Goal: Information Seeking & Learning: Learn about a topic

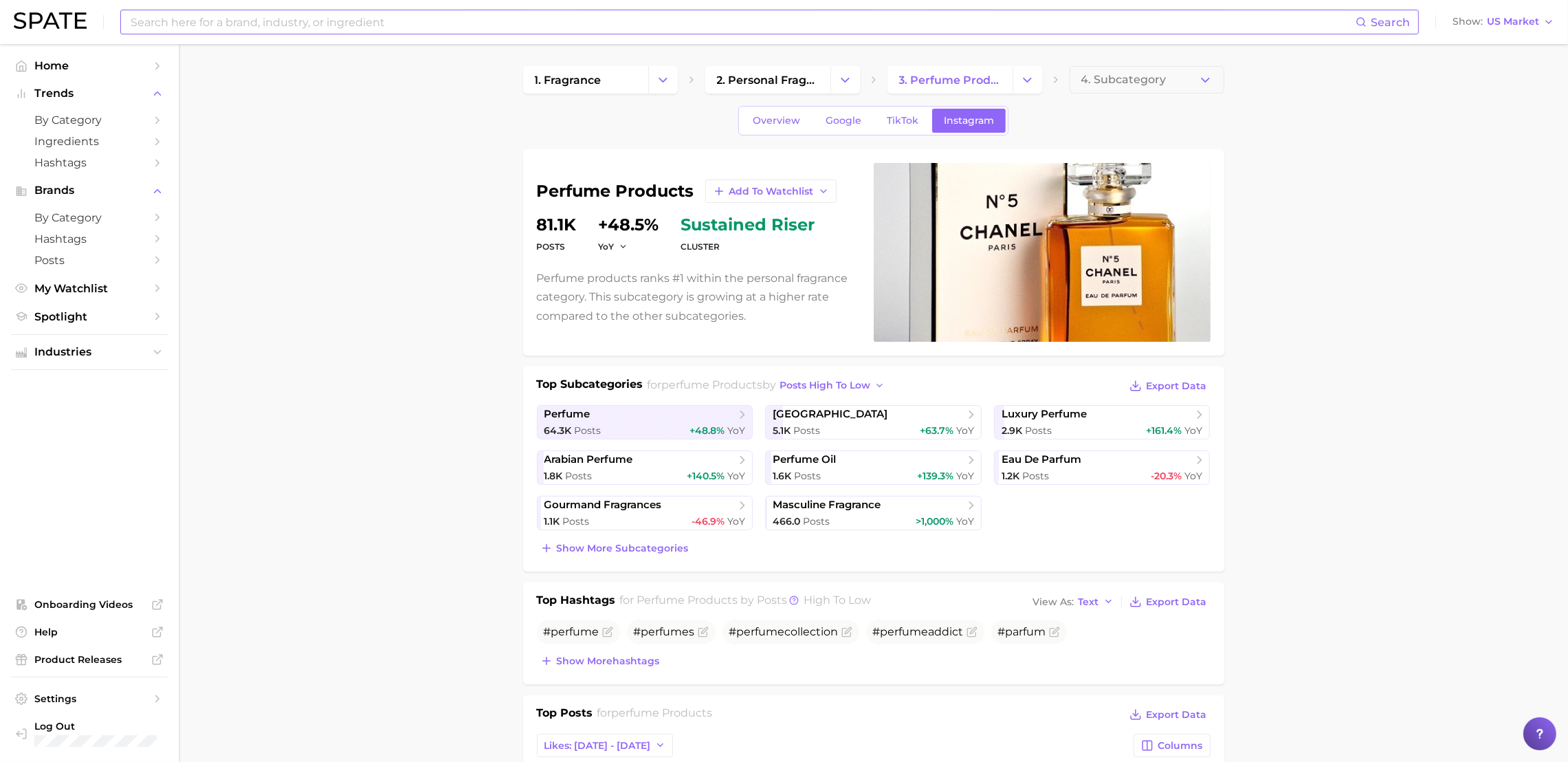
click at [359, 19] on input at bounding box center [742, 22] width 1227 height 23
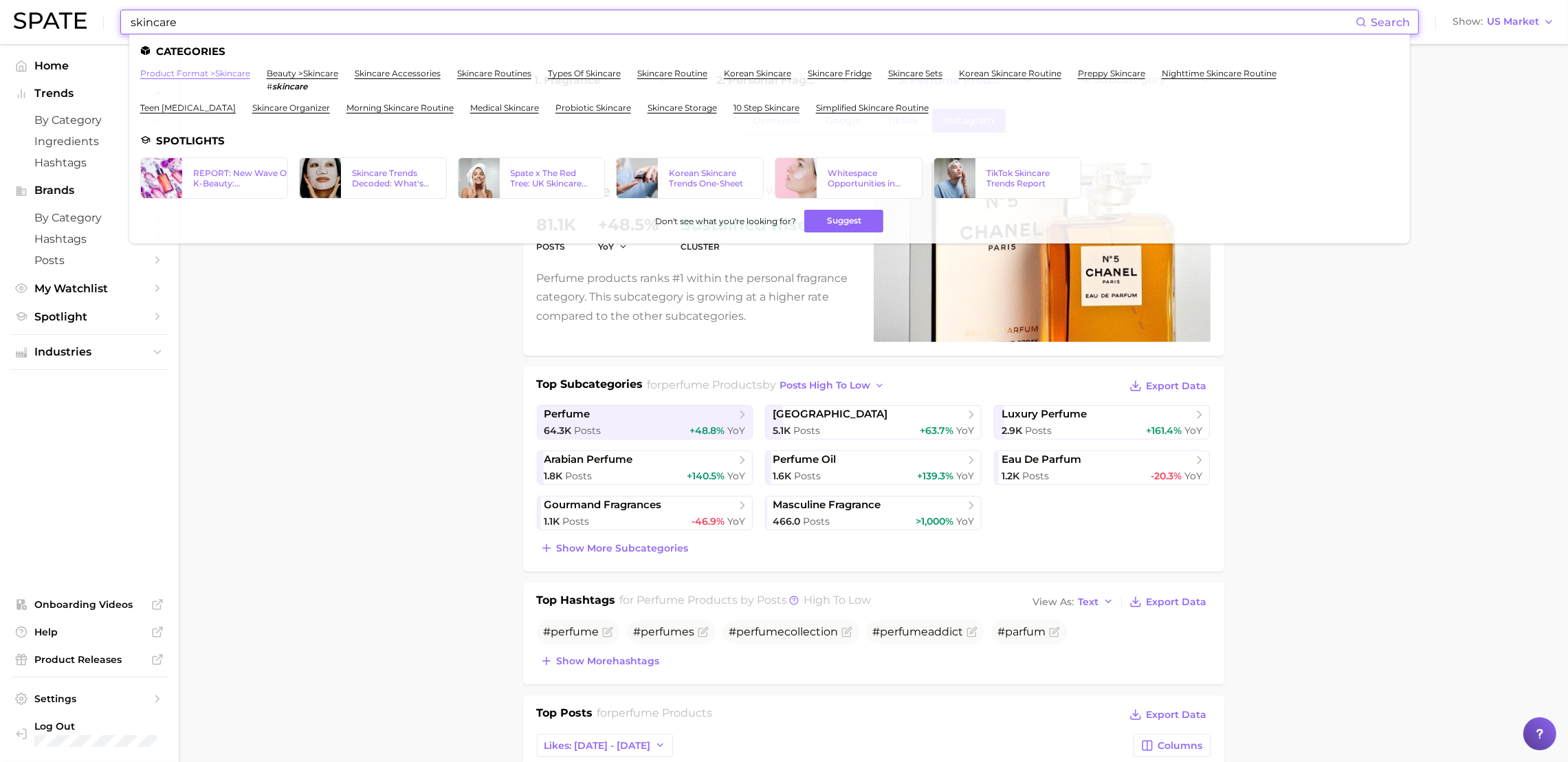
type input "skincare"
click at [225, 70] on link "product format > skincare" at bounding box center [195, 73] width 110 height 10
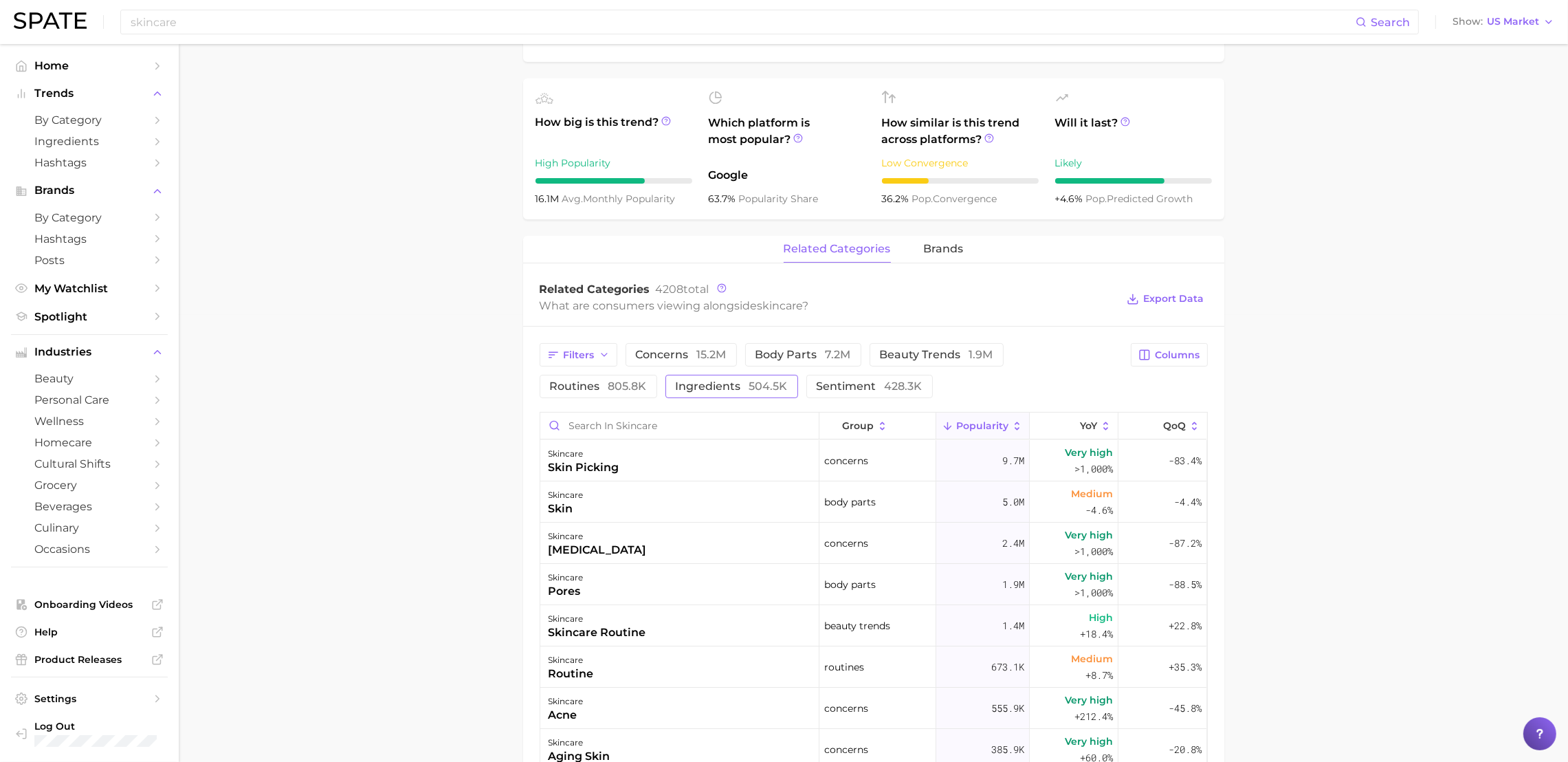
click at [744, 382] on span "ingredients 504.5k" at bounding box center [732, 387] width 112 height 11
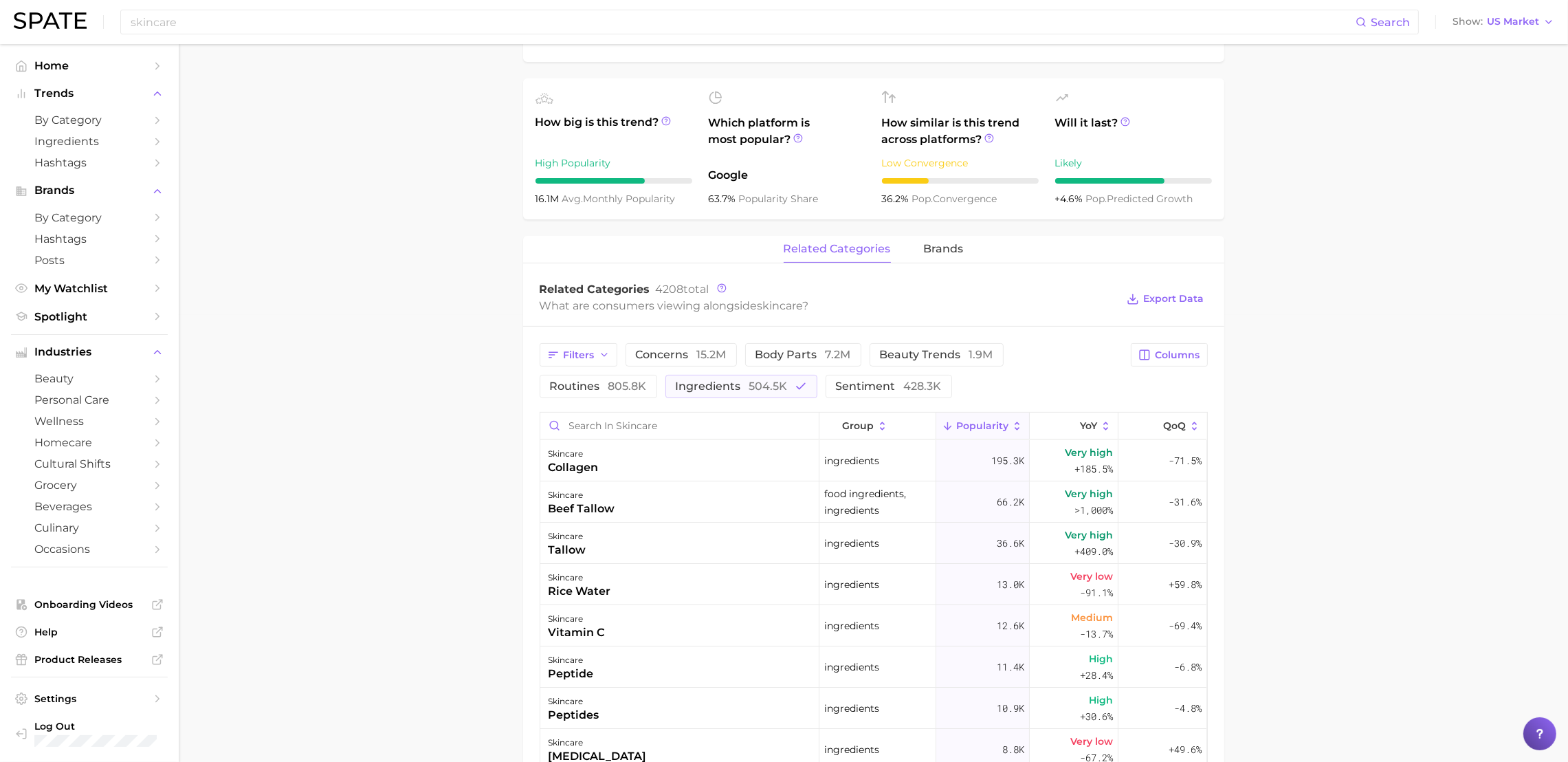
drag, startPoint x: 299, startPoint y: 424, endPoint x: 291, endPoint y: 420, distance: 8.9
click at [297, 421] on main "skincare Overview Google TikTok Instagram skincare Add to Watchlist Export Data…" at bounding box center [873, 428] width 1389 height 1663
click at [1256, 388] on main "skincare Overview Google TikTok Instagram skincare Add to Watchlist Export Data…" at bounding box center [873, 428] width 1389 height 1663
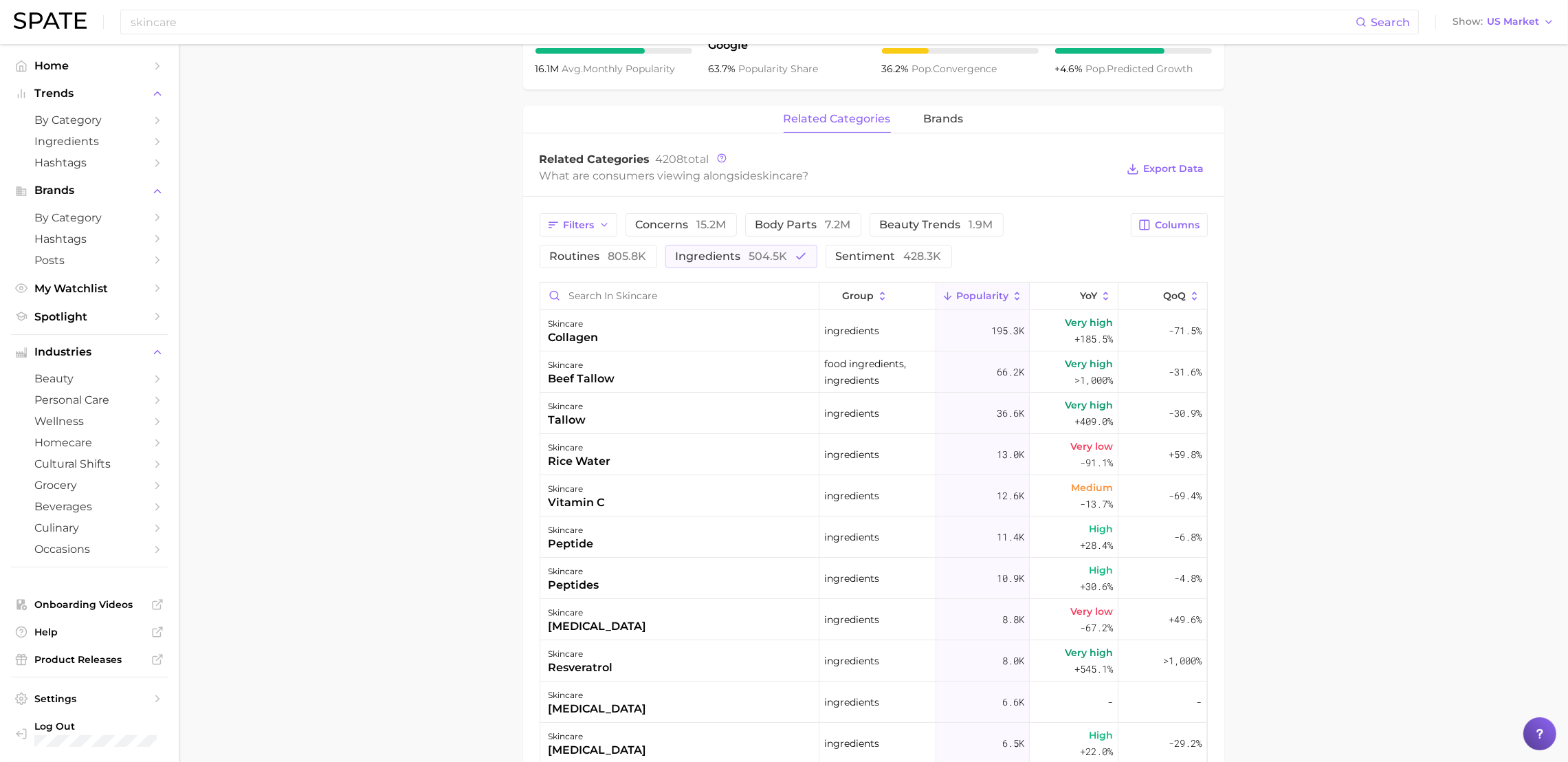
scroll to position [580, 0]
click at [1558, 361] on main "skincare Overview Google TikTok Instagram skincare Add to Watchlist Export Data…" at bounding box center [873, 295] width 1389 height 1663
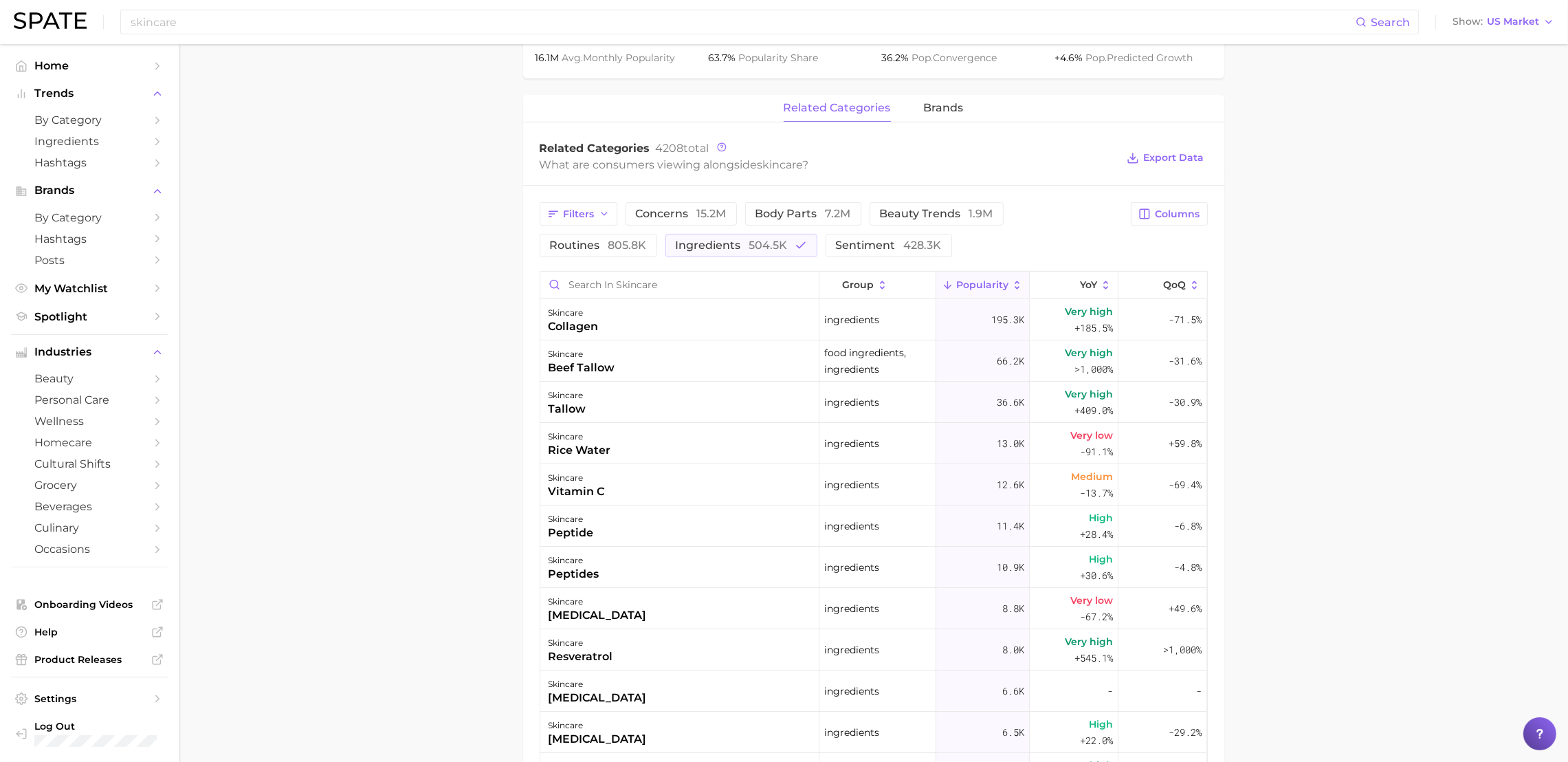
scroll to position [594, 0]
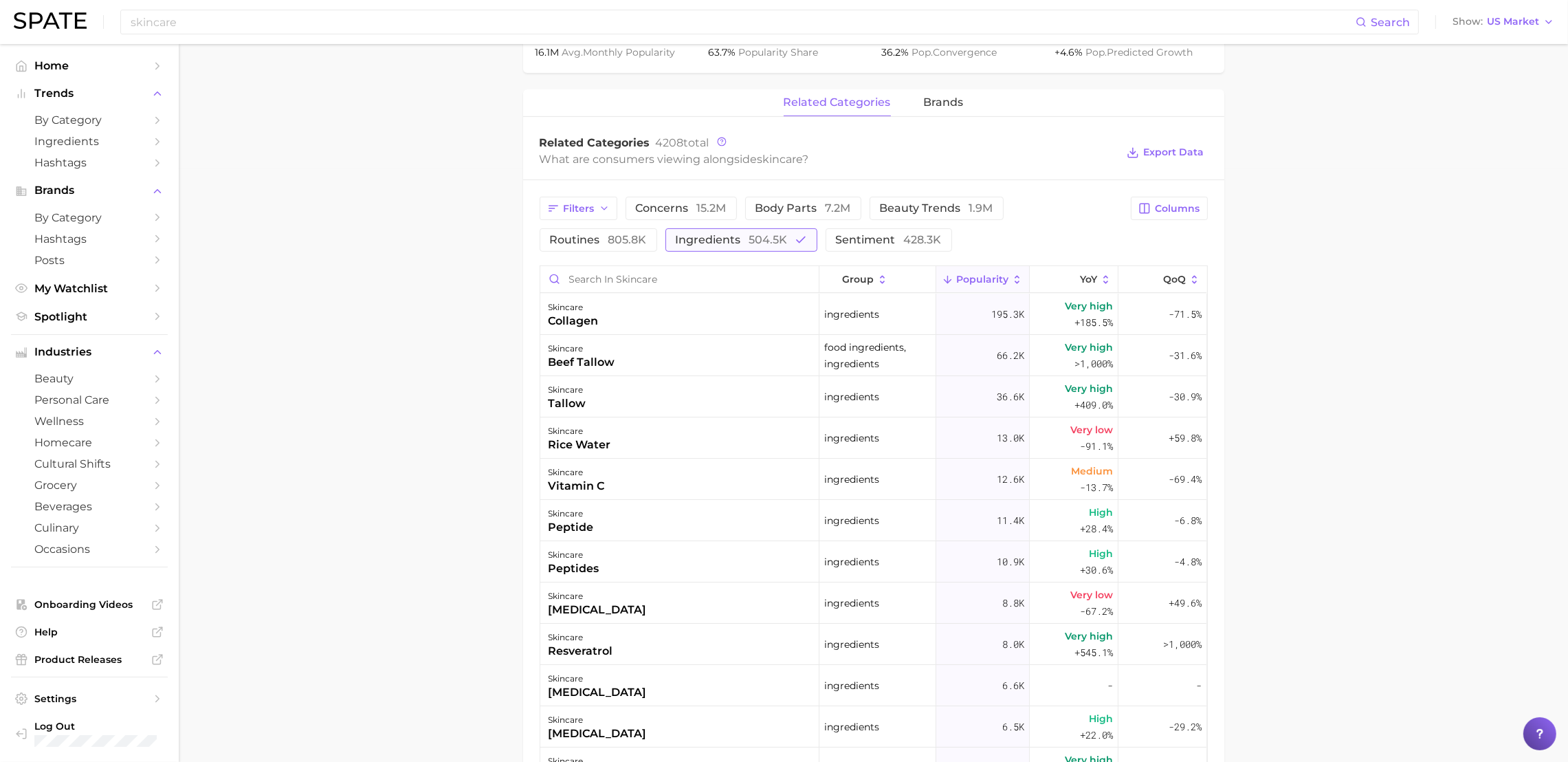
click at [741, 244] on span "ingredients 504.5k" at bounding box center [732, 240] width 112 height 11
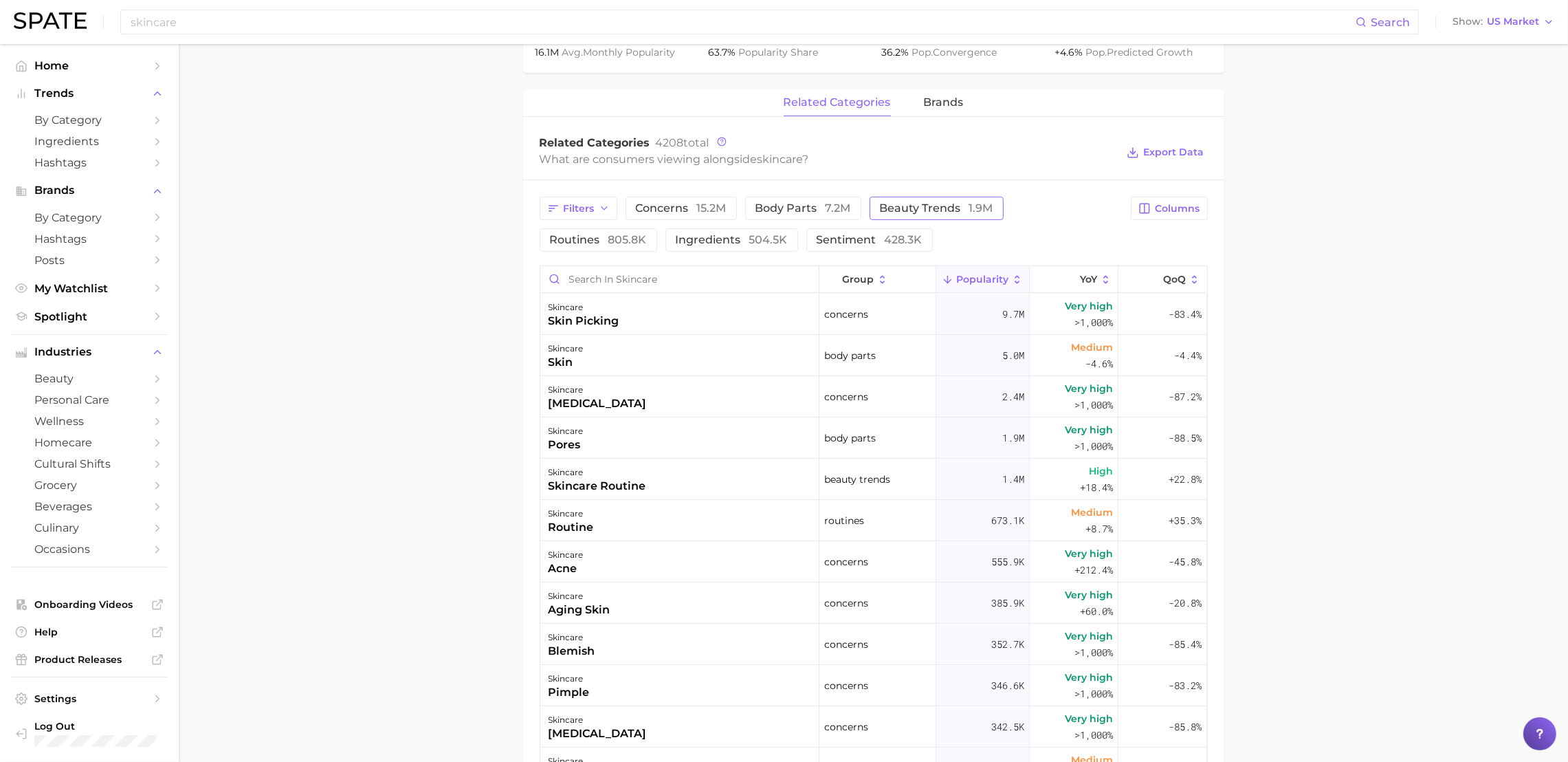
click at [917, 211] on span "beauty trends 1.9m" at bounding box center [937, 208] width 113 height 11
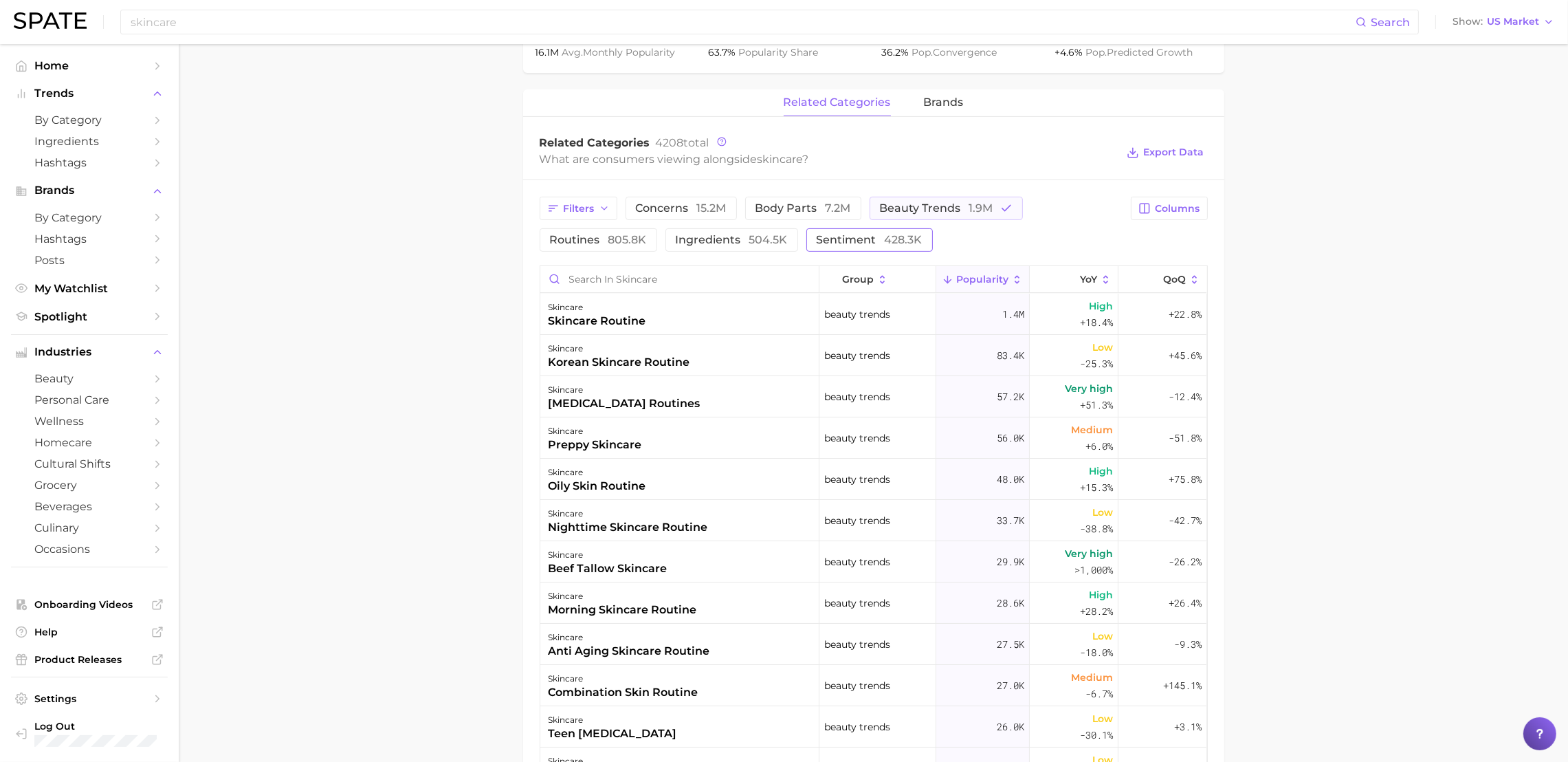
drag, startPoint x: 682, startPoint y: 208, endPoint x: 831, endPoint y: 233, distance: 151.1
click at [682, 208] on span "concerns 15.2m" at bounding box center [682, 208] width 91 height 11
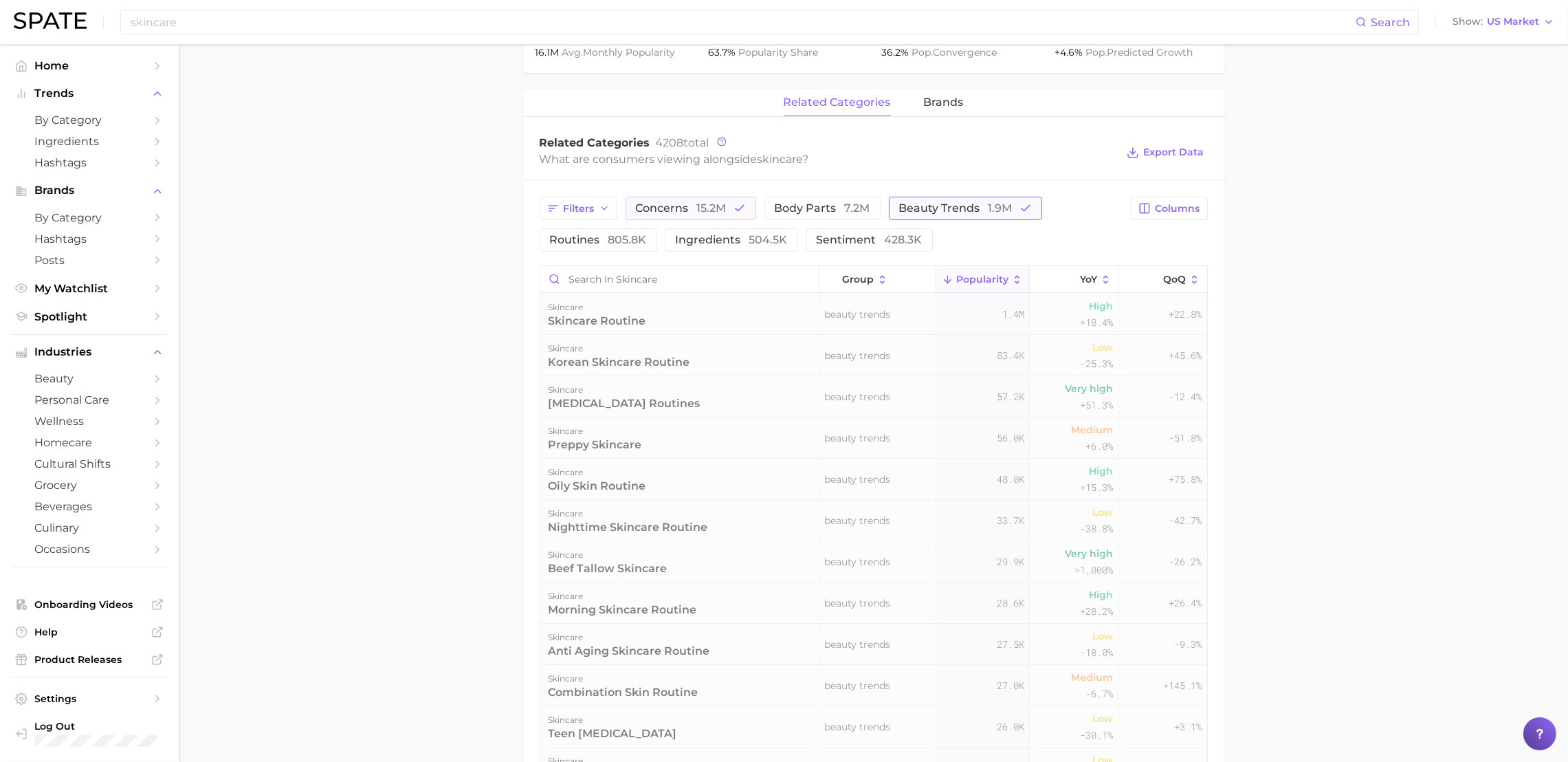
click at [960, 217] on button "beauty trends 1.9m" at bounding box center [966, 208] width 153 height 23
click at [960, 206] on span "beauty trends 1.9m" at bounding box center [956, 208] width 113 height 11
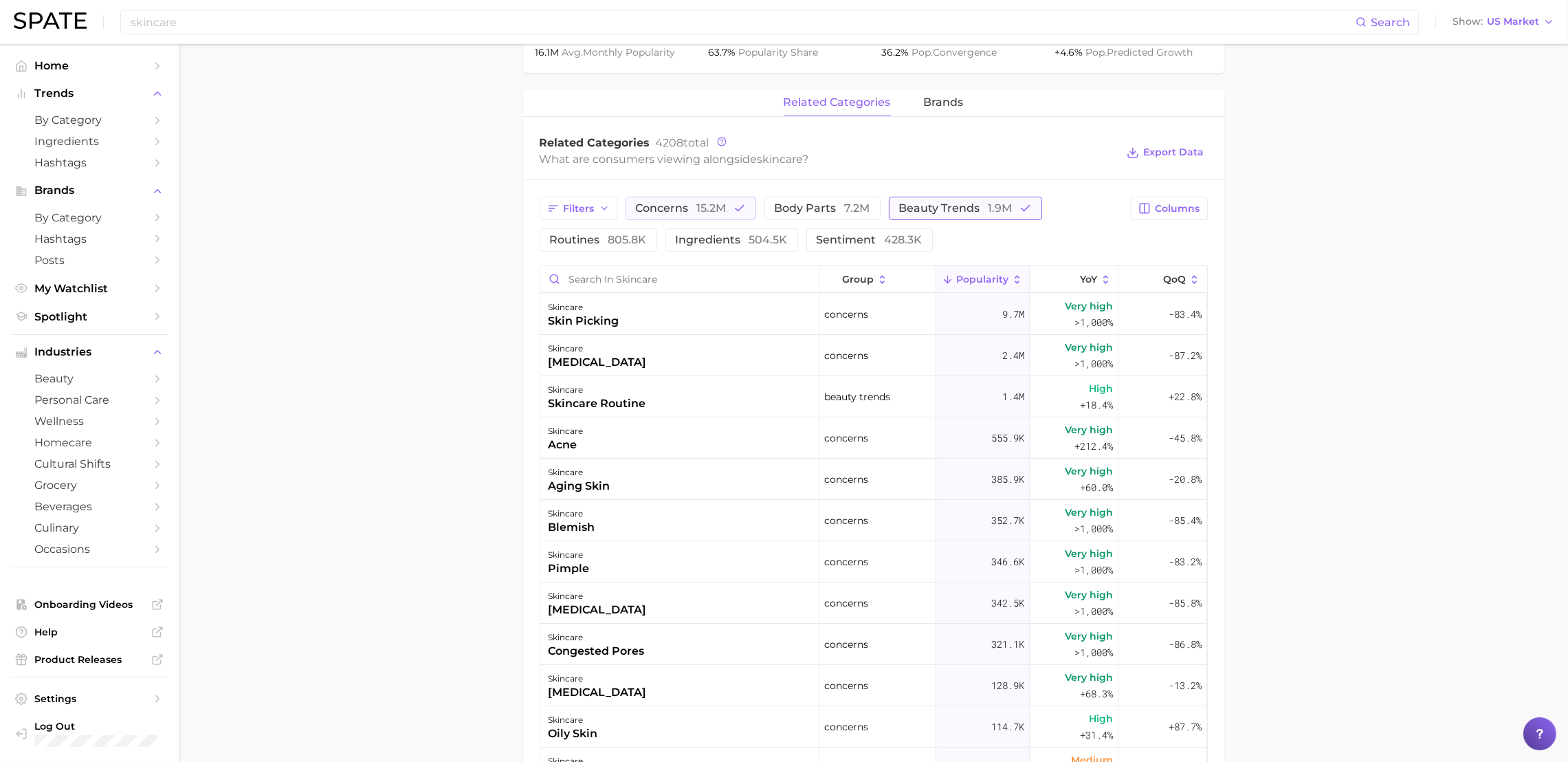
click at [960, 206] on span "beauty trends 1.9m" at bounding box center [956, 208] width 113 height 11
click at [376, 282] on main "skincare Overview Google TikTok Instagram skincare Add to Watchlist Export Data…" at bounding box center [873, 282] width 1389 height 1663
click at [279, 195] on main "skincare Overview Google TikTok Instagram skincare Add to Watchlist Export Data…" at bounding box center [873, 282] width 1389 height 1663
click at [213, 349] on main "skincare Overview Google TikTok Instagram skincare Add to Watchlist Export Data…" at bounding box center [873, 282] width 1389 height 1663
drag, startPoint x: 250, startPoint y: 272, endPoint x: 401, endPoint y: 291, distance: 152.2
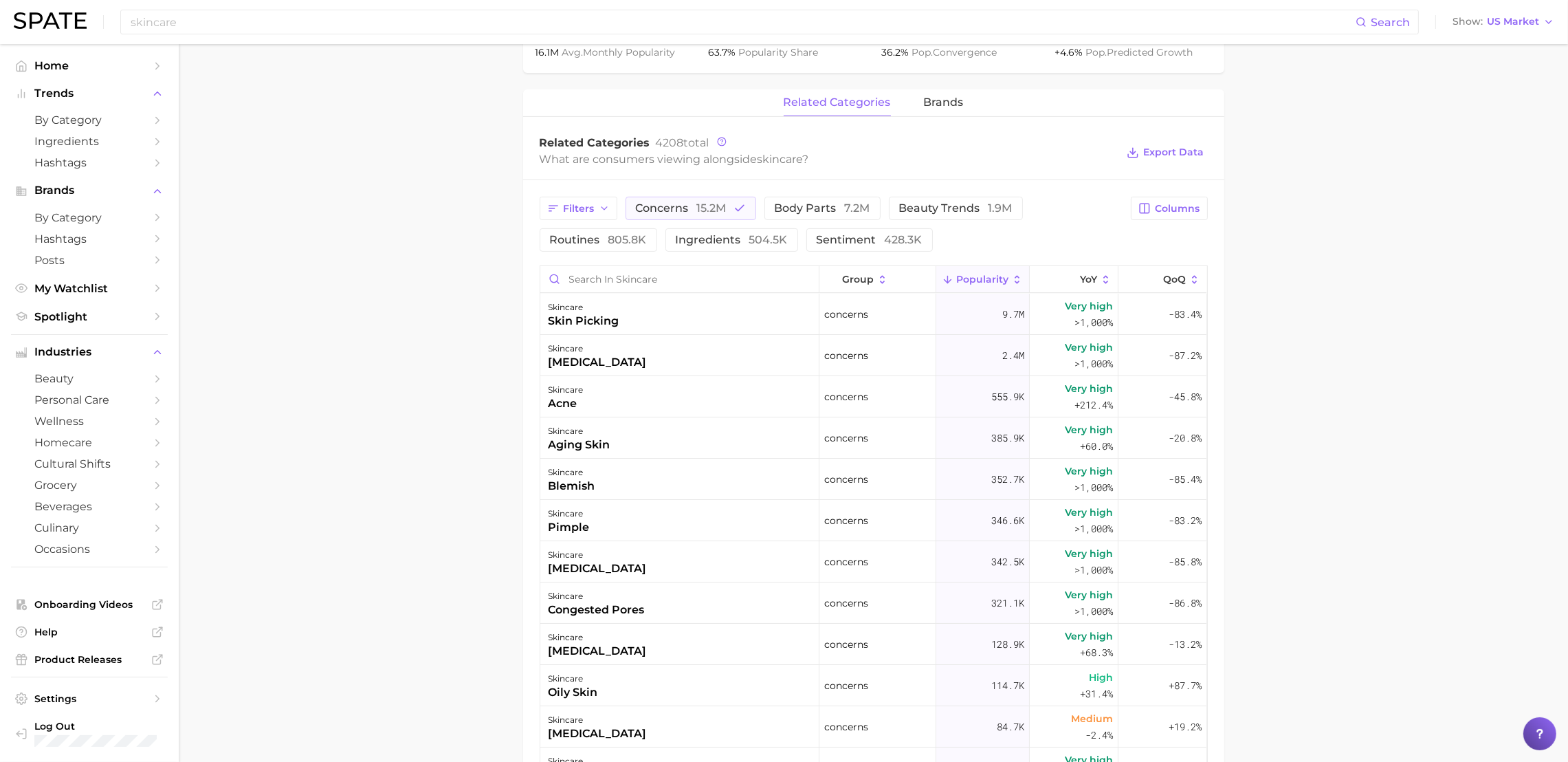
click at [250, 272] on main "skincare Overview Google TikTok Instagram skincare Add to Watchlist Export Data…" at bounding box center [873, 282] width 1389 height 1663
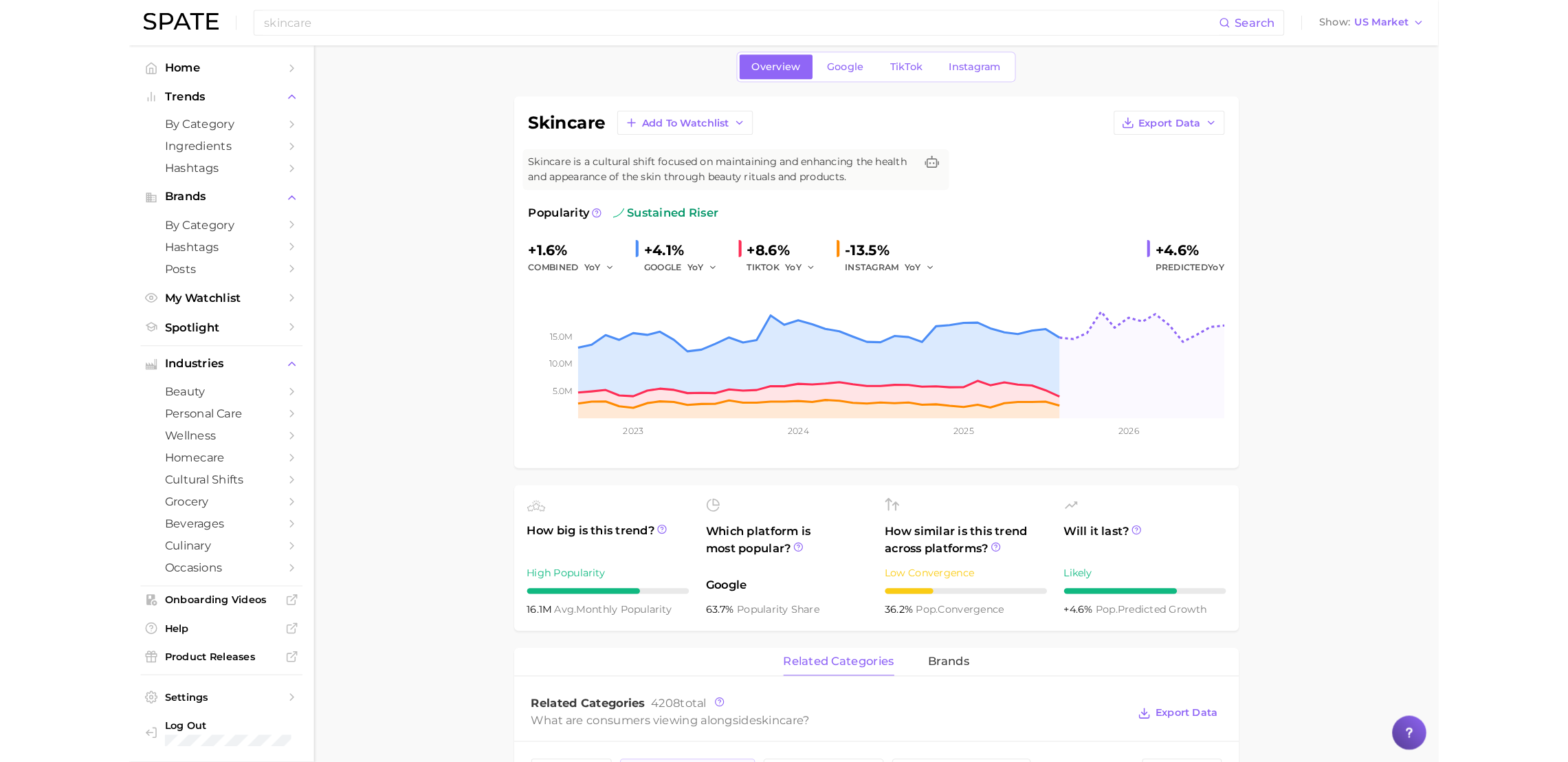
scroll to position [0, 0]
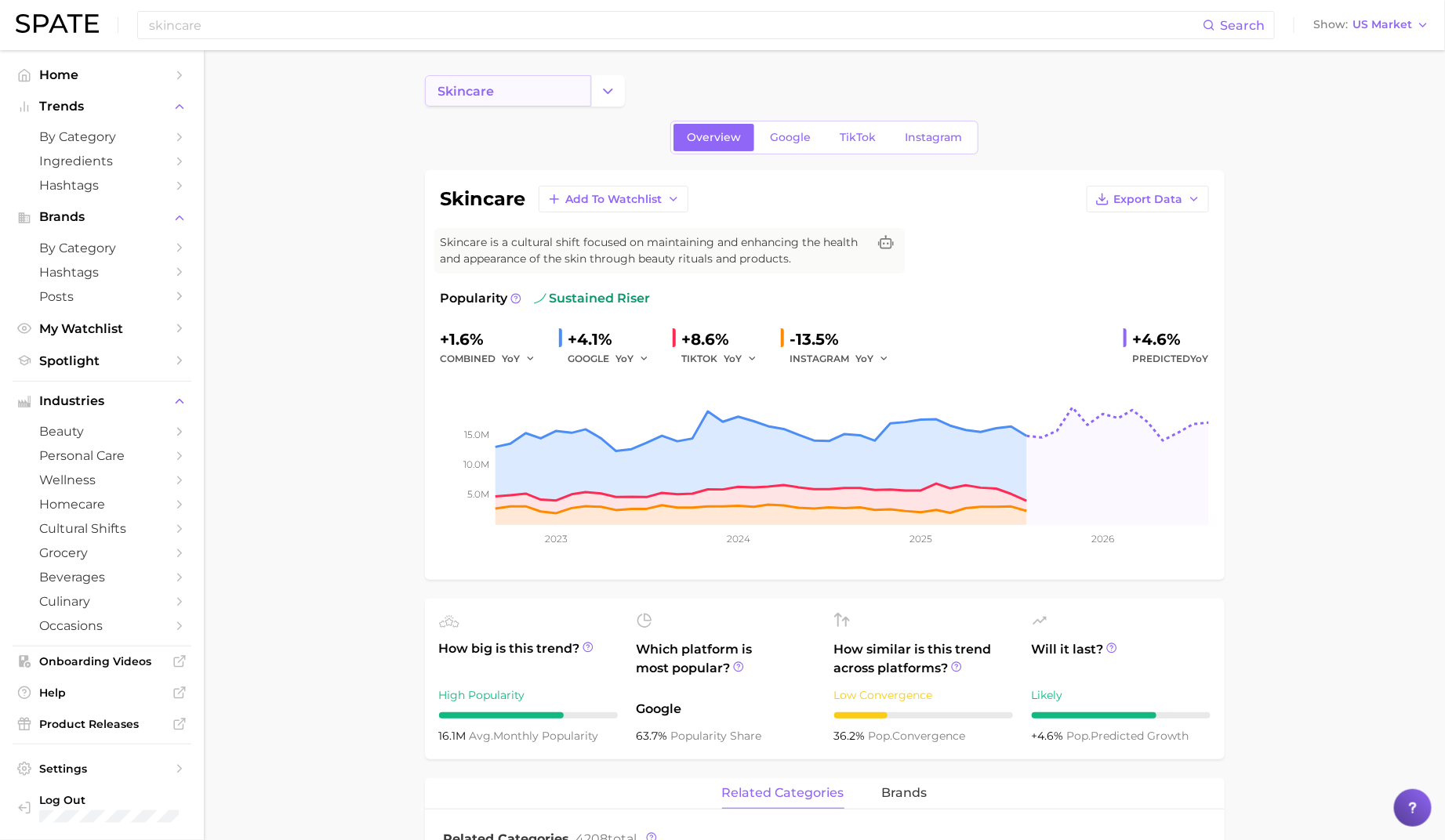
click at [496, 99] on link "skincare" at bounding box center [507, 91] width 166 height 31
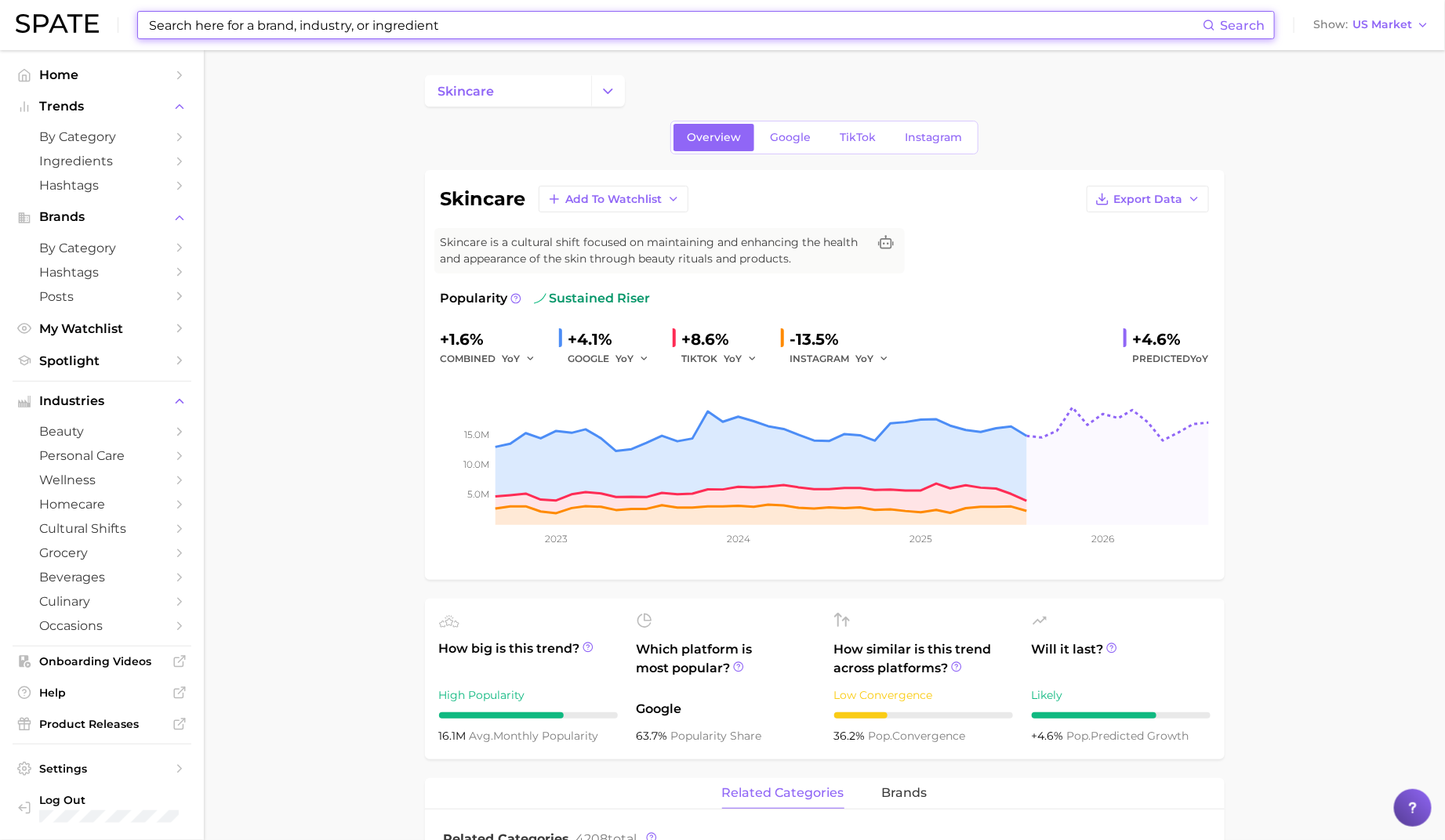
click at [444, 26] on input at bounding box center [674, 25] width 1055 height 27
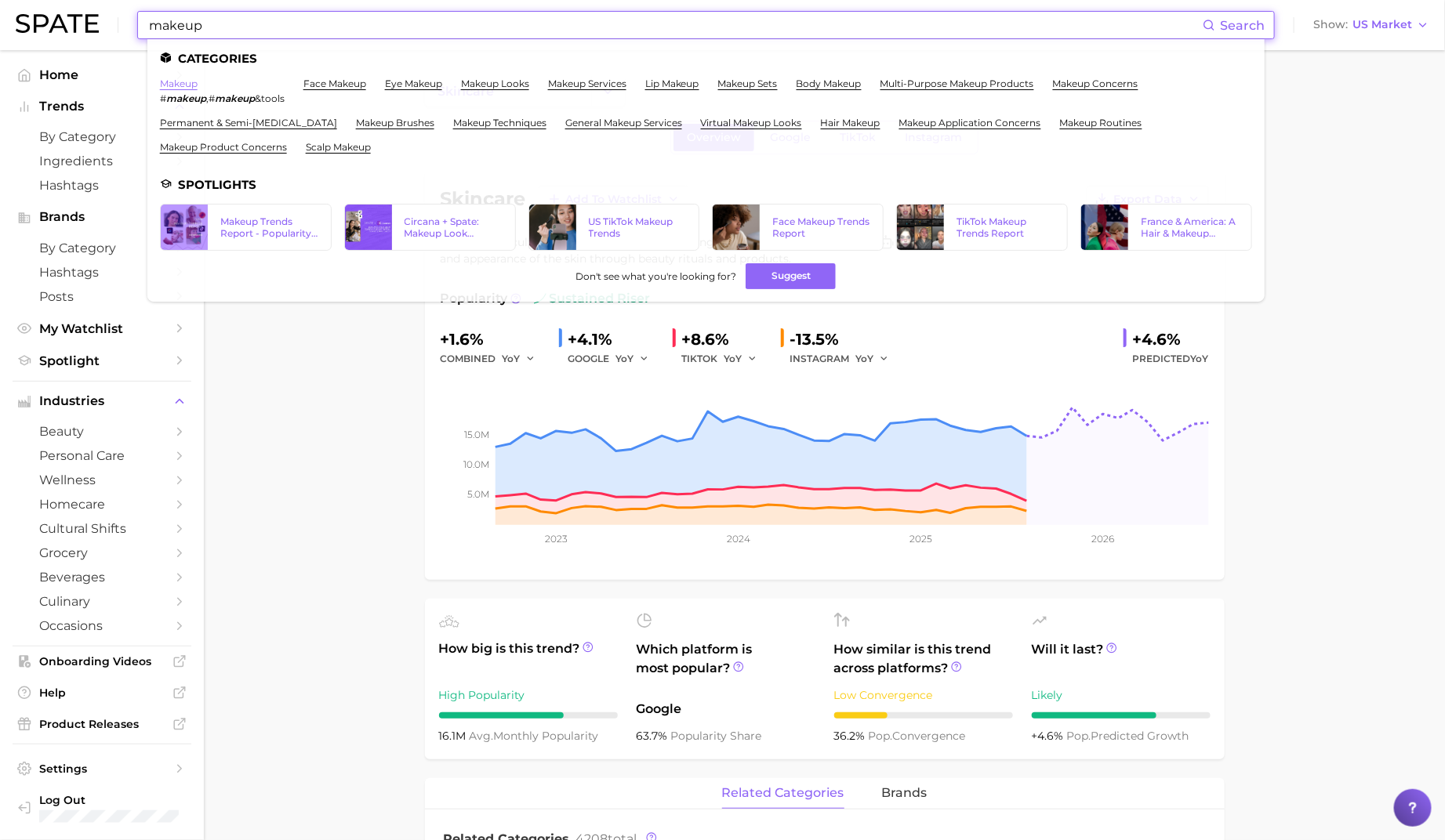
type input "makeup"
click at [188, 83] on link "makeup" at bounding box center [179, 83] width 38 height 12
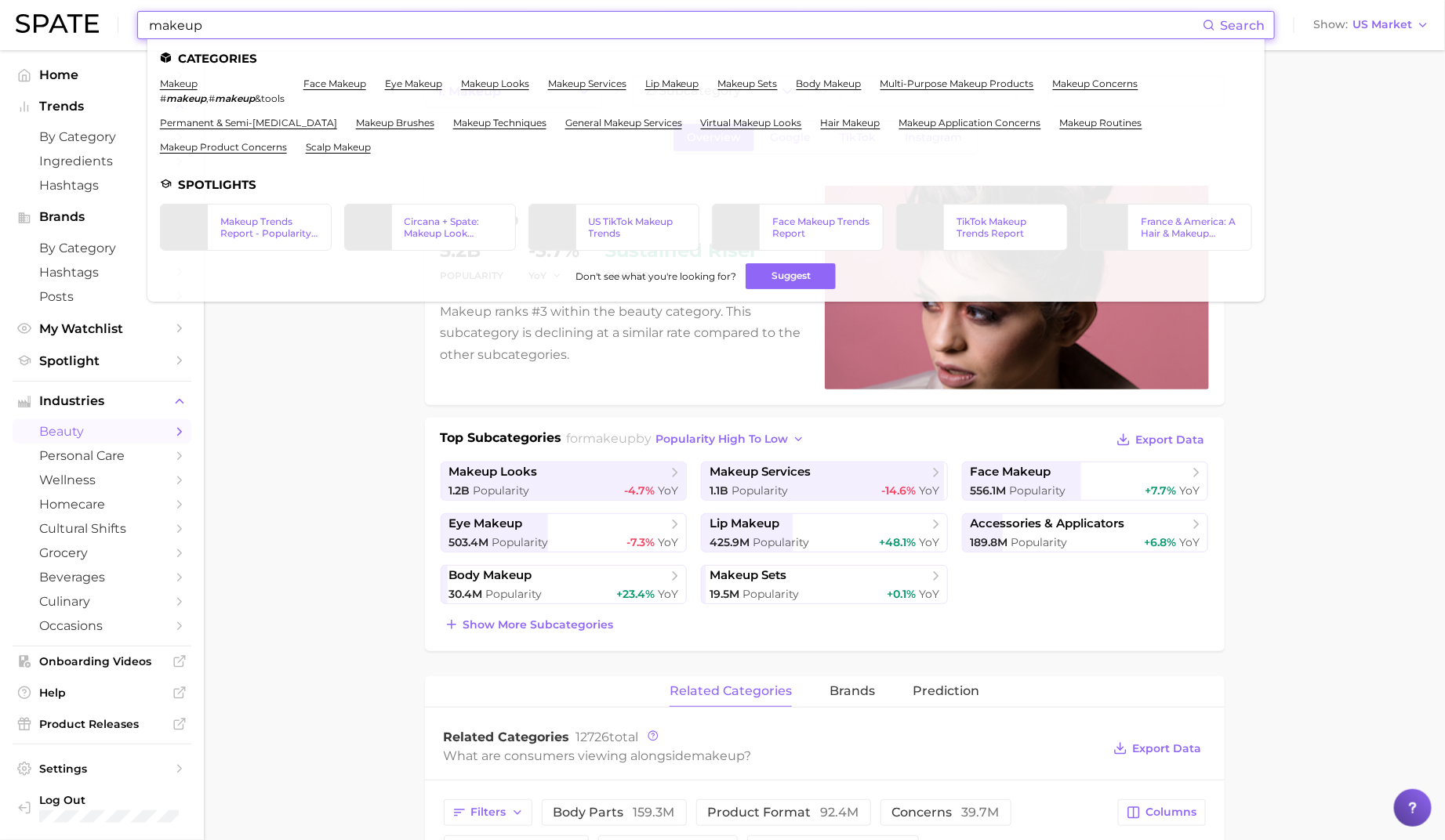
click at [172, 27] on input "makeup" at bounding box center [674, 25] width 1055 height 27
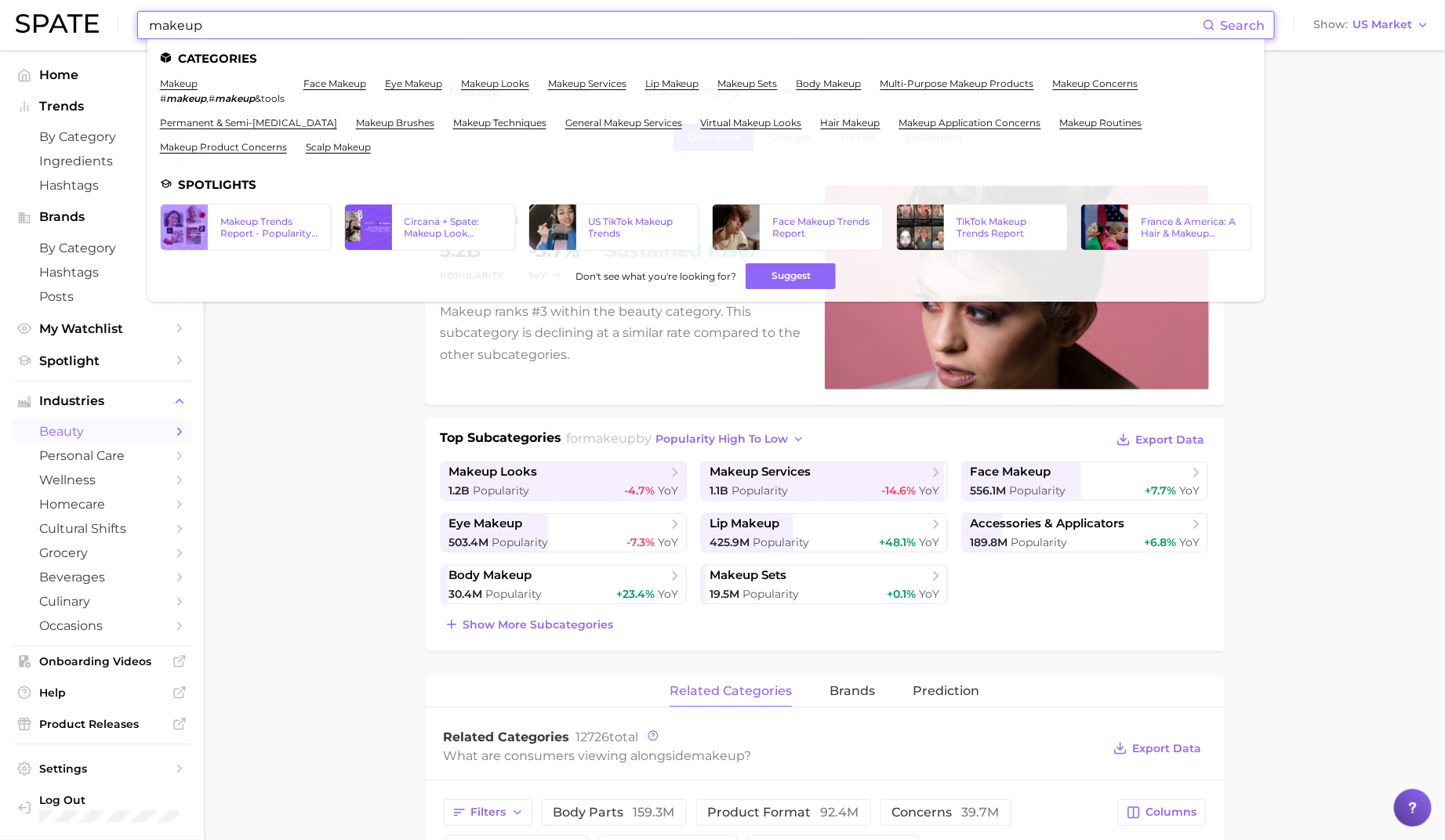
drag, startPoint x: 203, startPoint y: 22, endPoint x: 78, endPoint y: 17, distance: 125.1
click at [78, 17] on div "makeup Search Categories makeup # makeup , # makeup &tools face makeup eye make…" at bounding box center [722, 25] width 1414 height 50
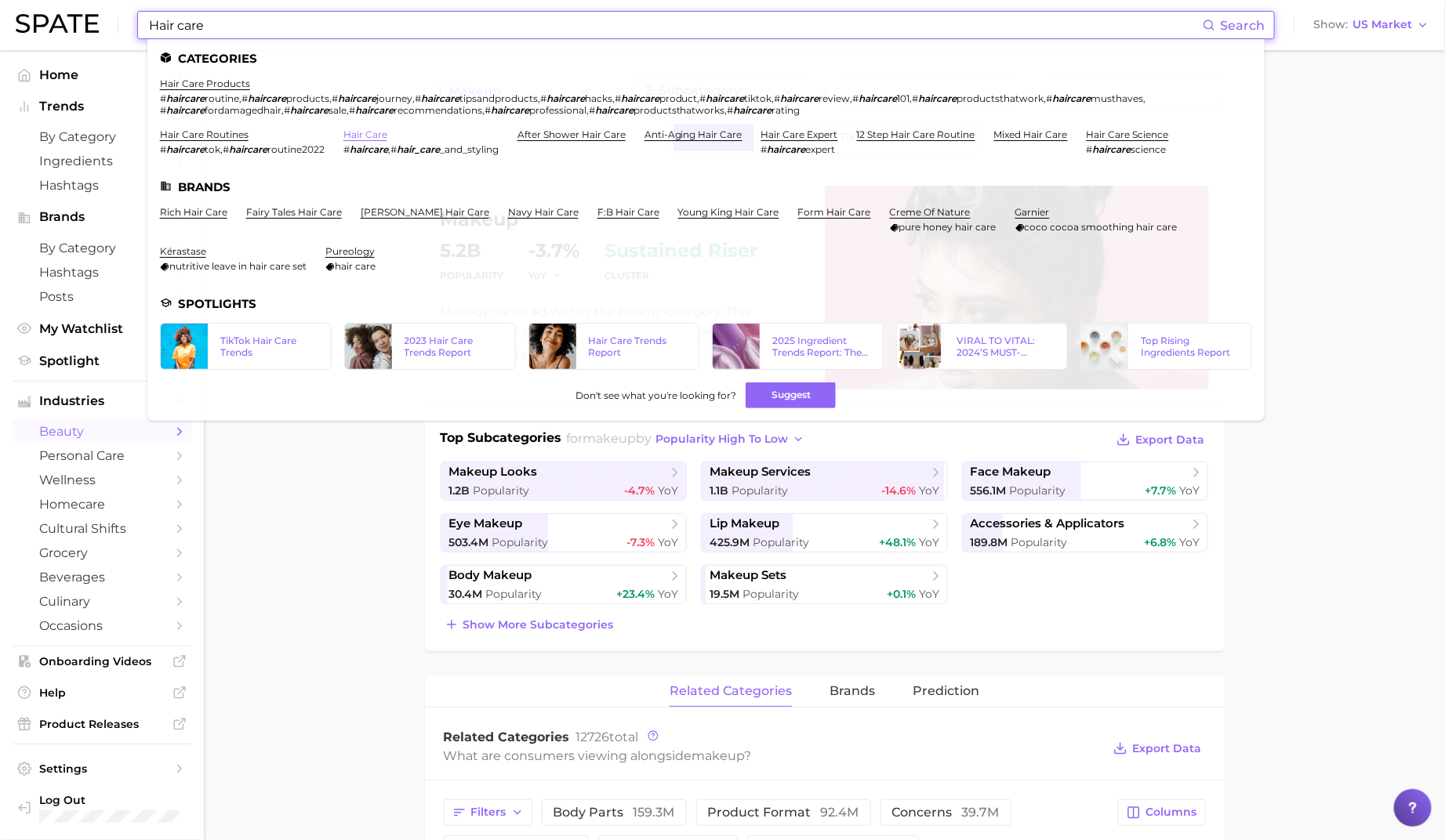
type input "Hair care"
click at [369, 137] on link "hair care" at bounding box center [366, 134] width 44 height 12
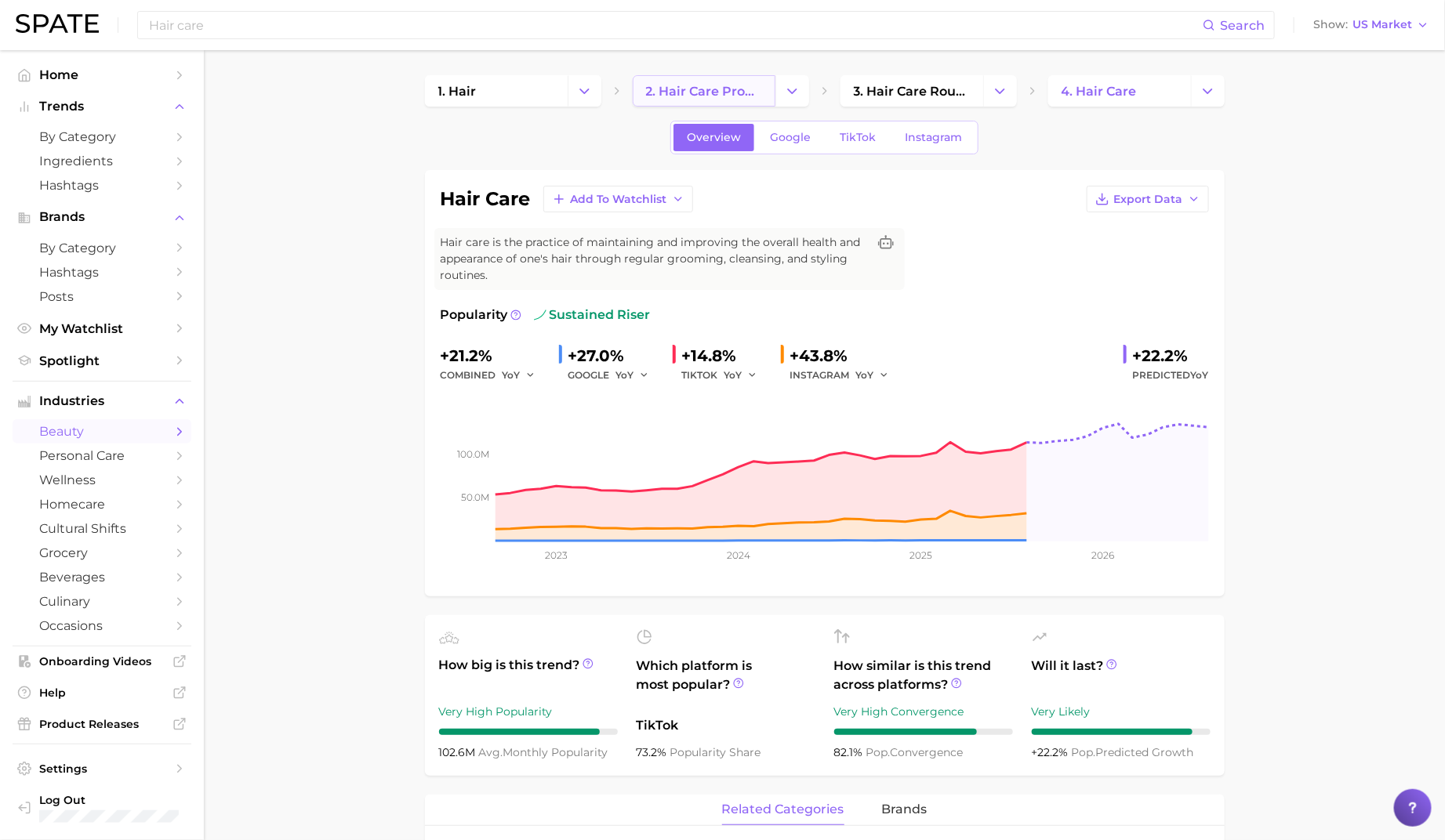
click at [699, 95] on span "2. hair care products" at bounding box center [703, 91] width 116 height 15
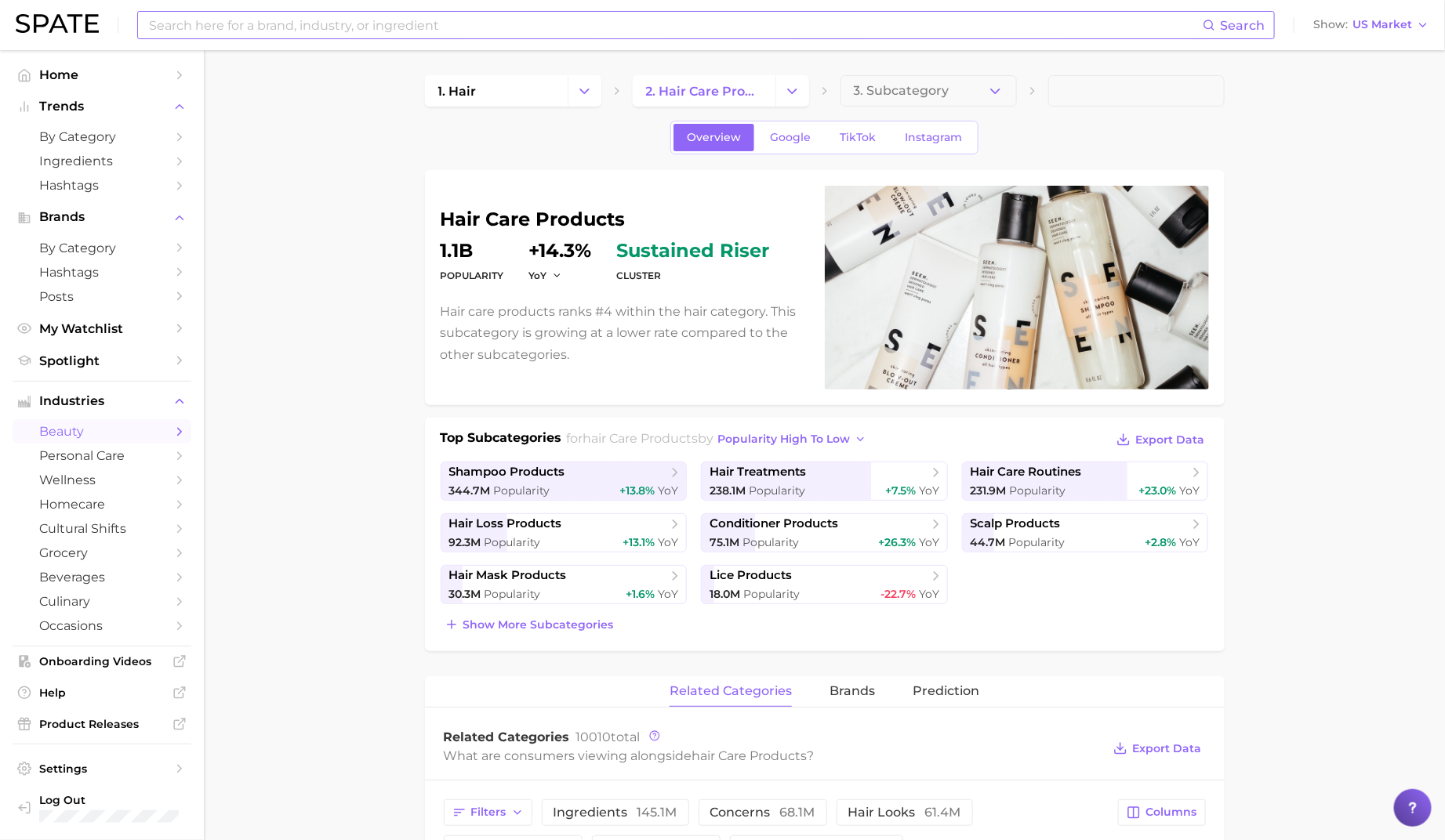
click at [319, 19] on input at bounding box center [674, 25] width 1055 height 27
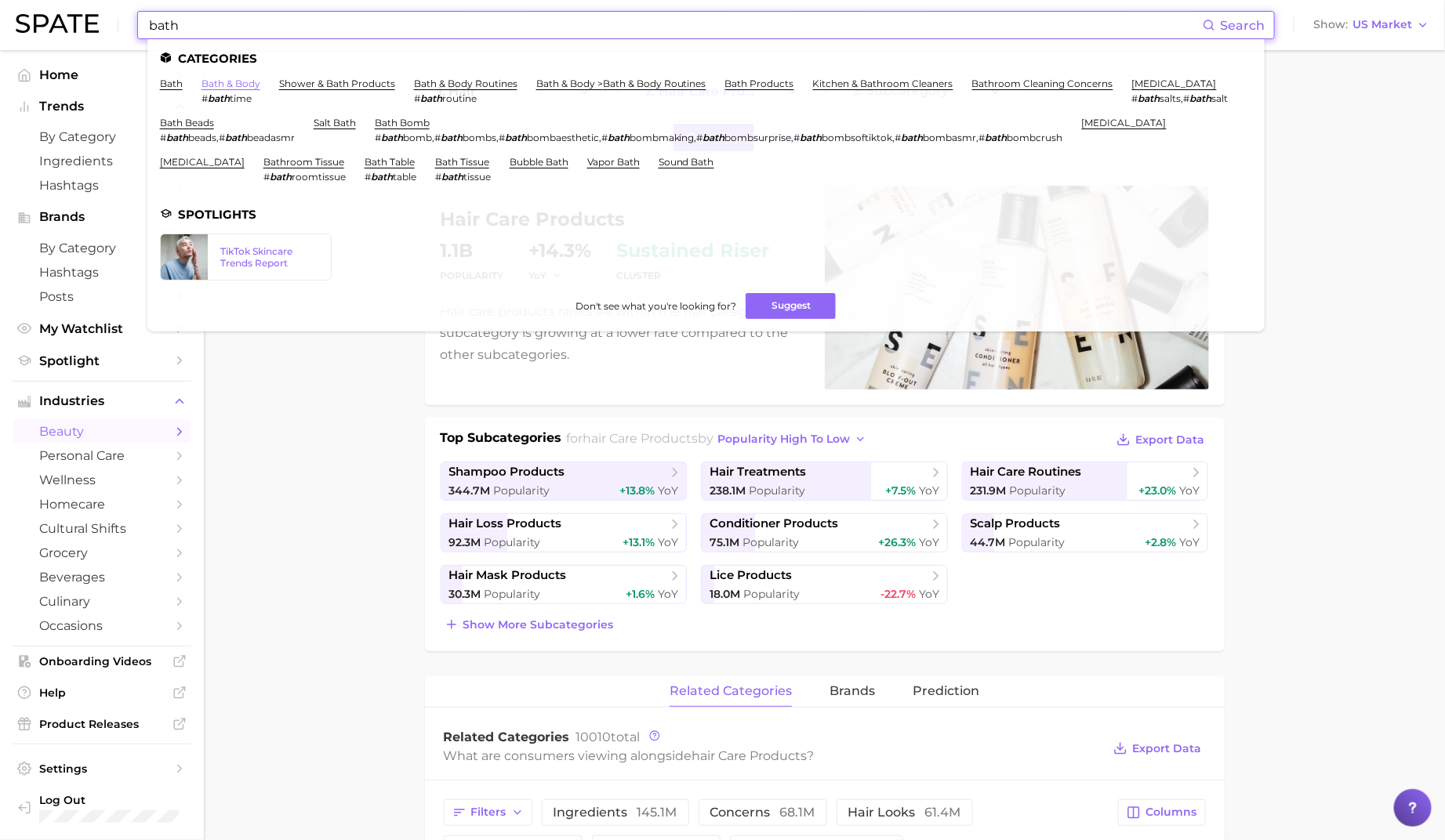
type input "bath"
click at [233, 78] on link "bath & body" at bounding box center [230, 83] width 59 height 12
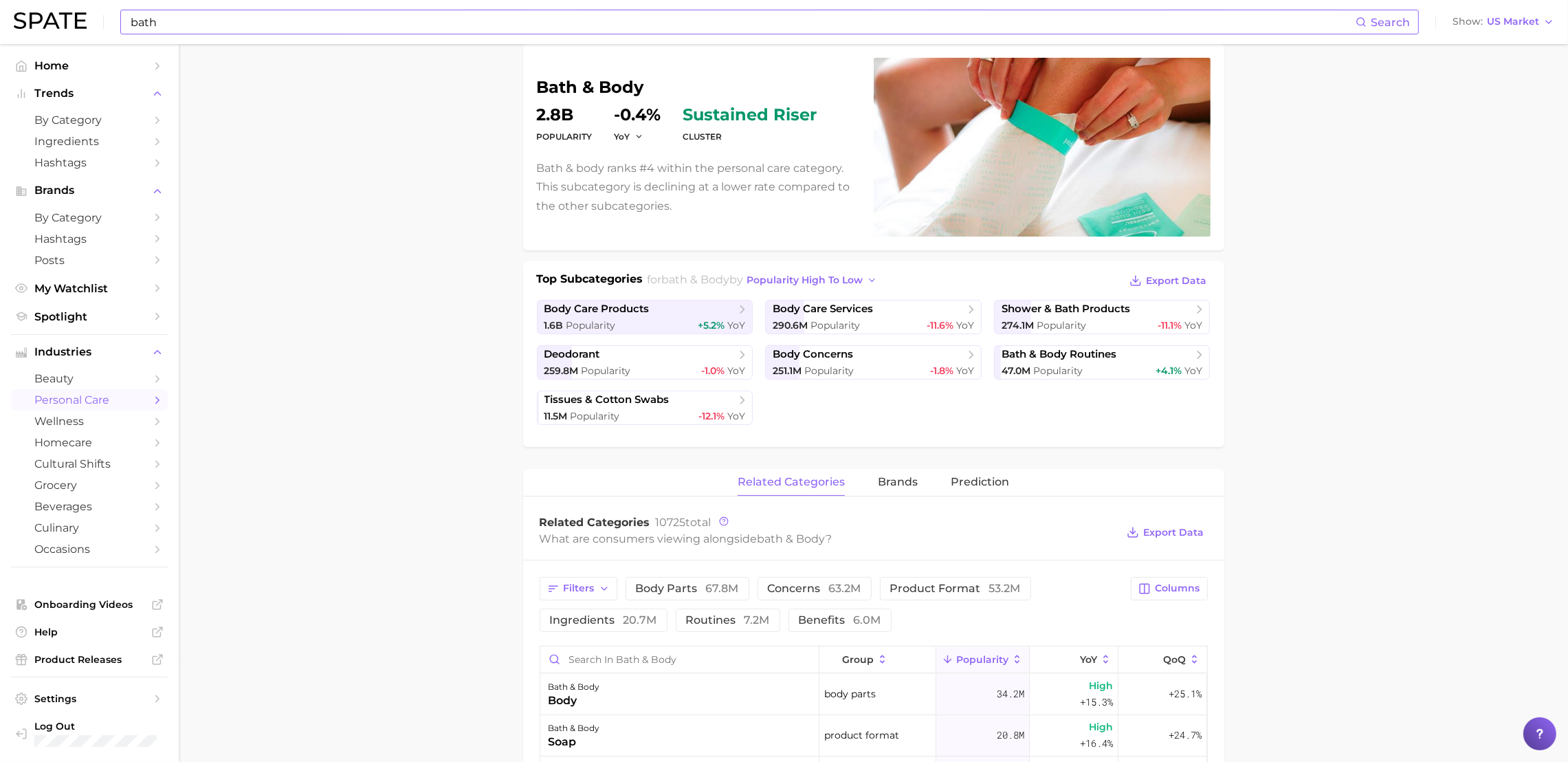
scroll to position [447, 0]
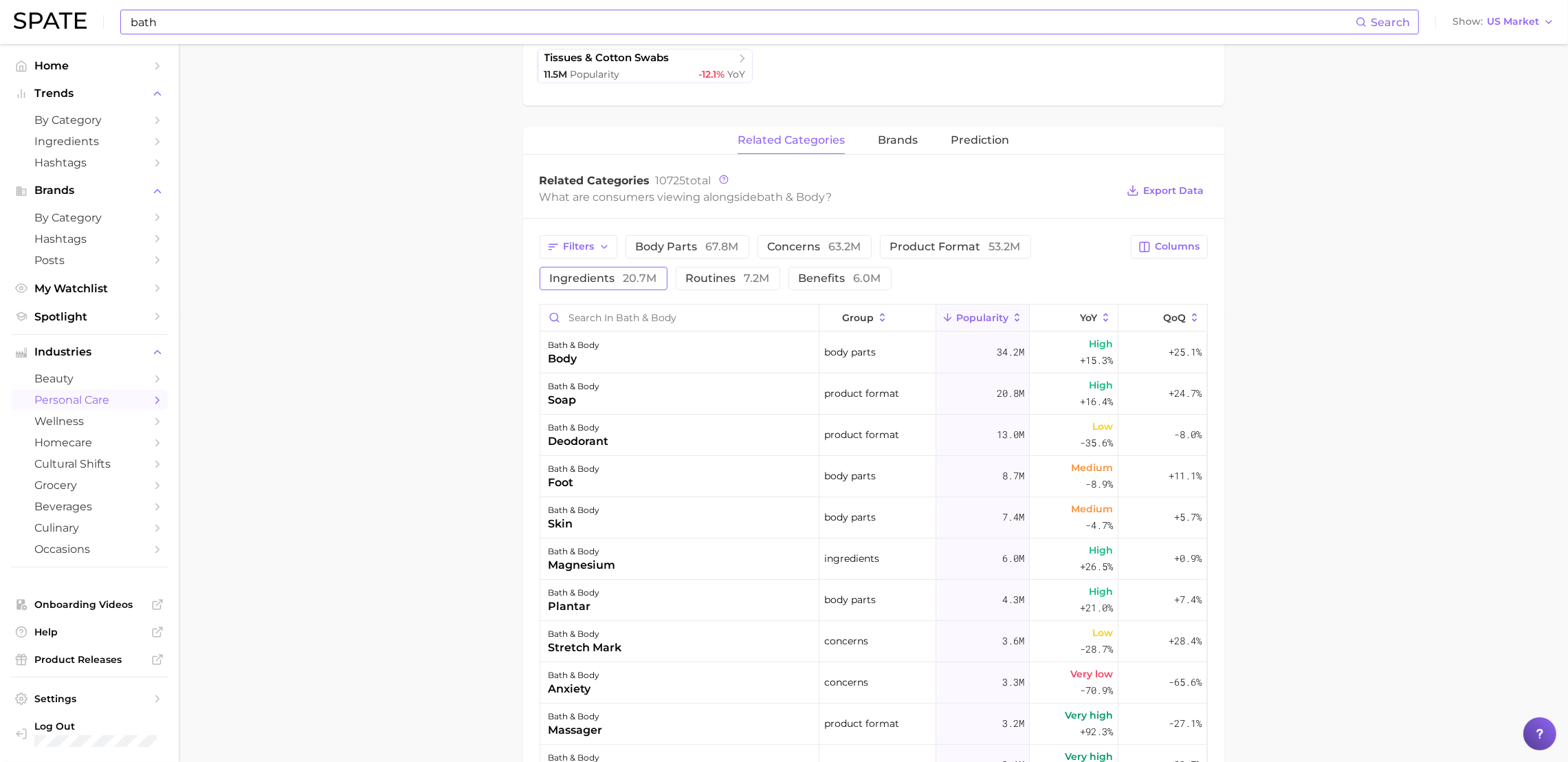
click at [611, 284] on span "ingredients 20.7m" at bounding box center [603, 279] width 107 height 11
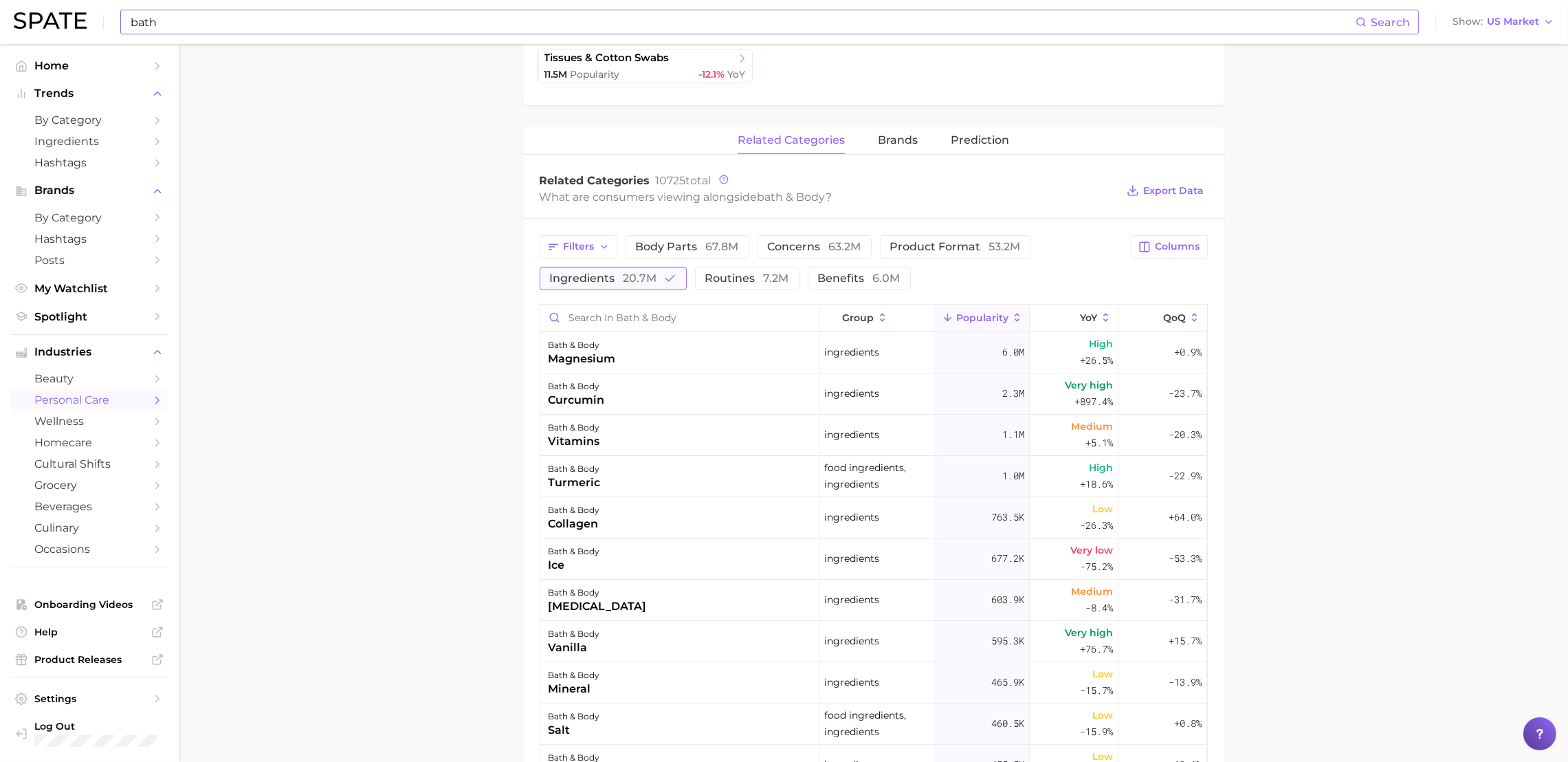
click at [576, 280] on span "ingredients 20.7m" at bounding box center [603, 279] width 107 height 11
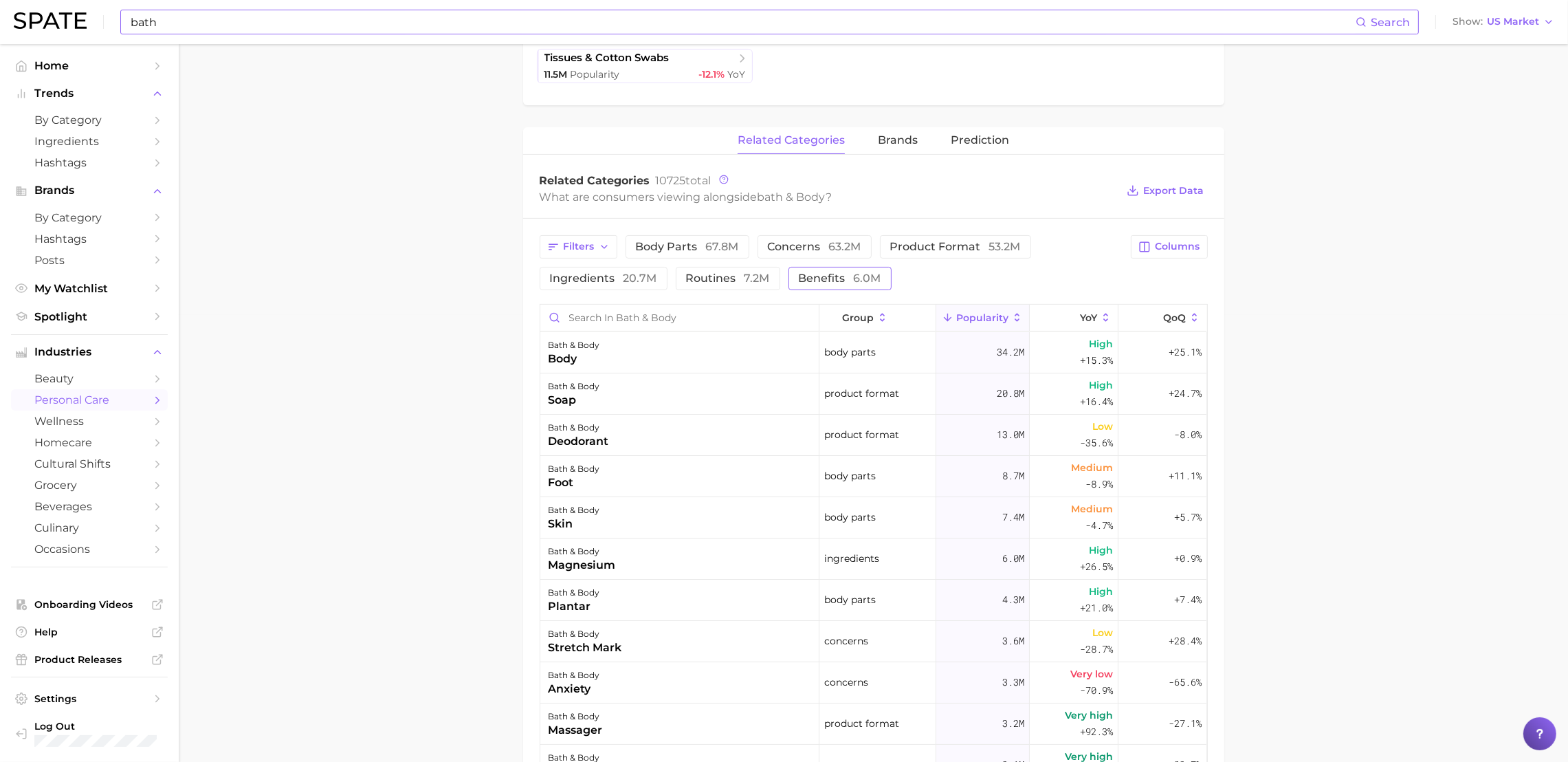
click at [862, 272] on span "6.0m" at bounding box center [868, 278] width 28 height 13
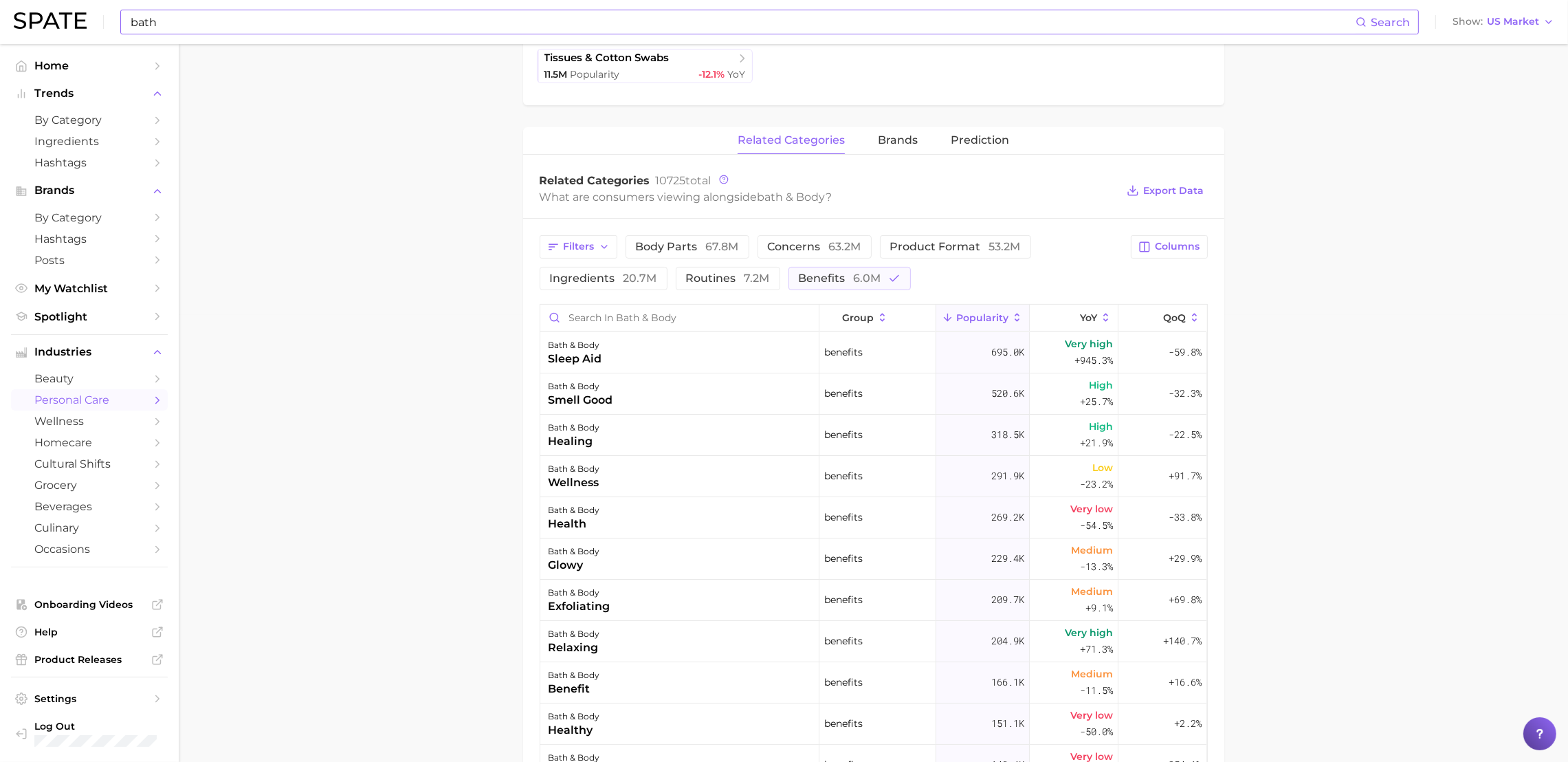
click at [247, 175] on main "1. bath & body 2. Subcategory Overview Google TikTok Instagram bath & body Popu…" at bounding box center [873, 374] width 1389 height 1554
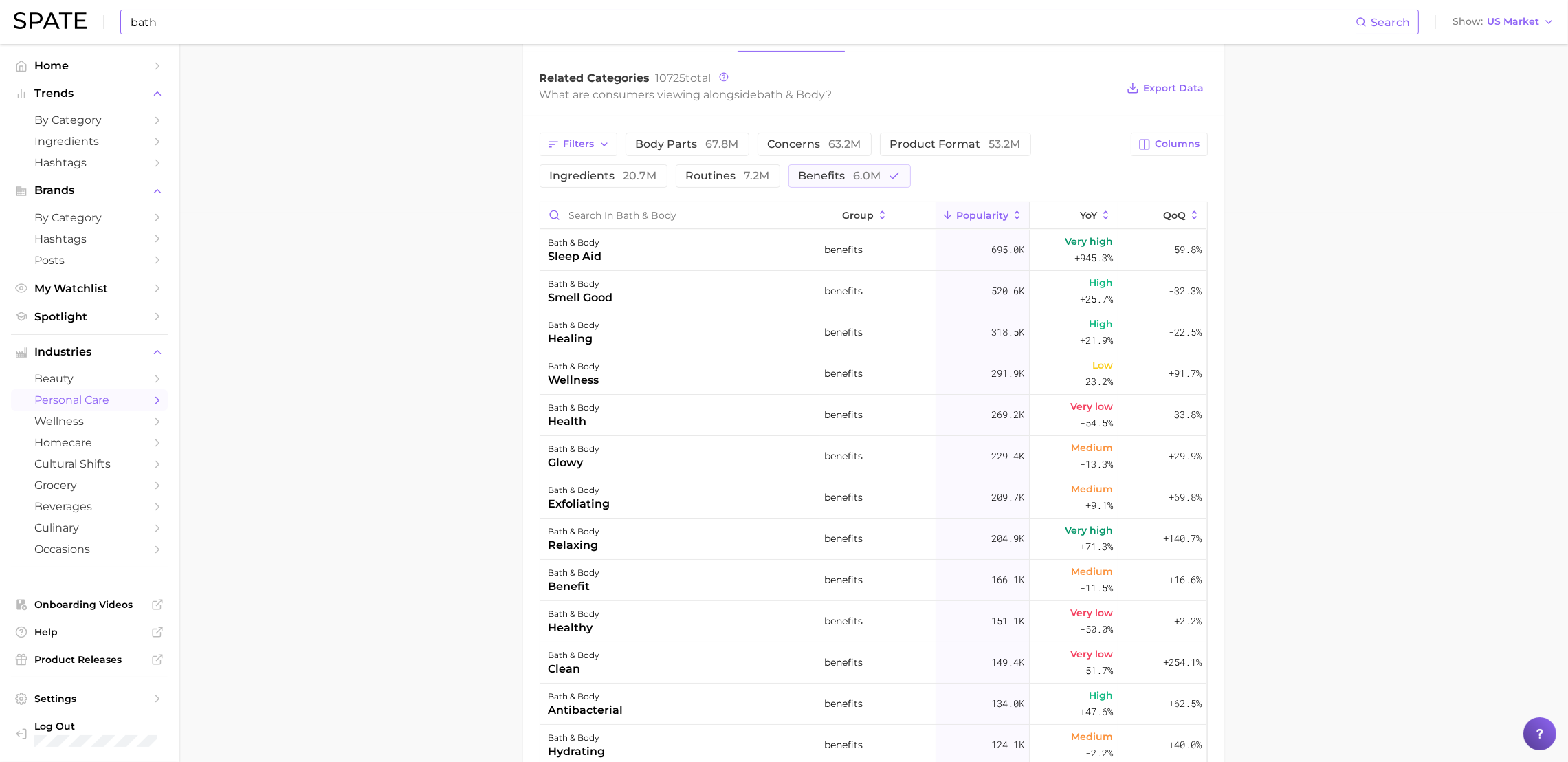
scroll to position [558, 0]
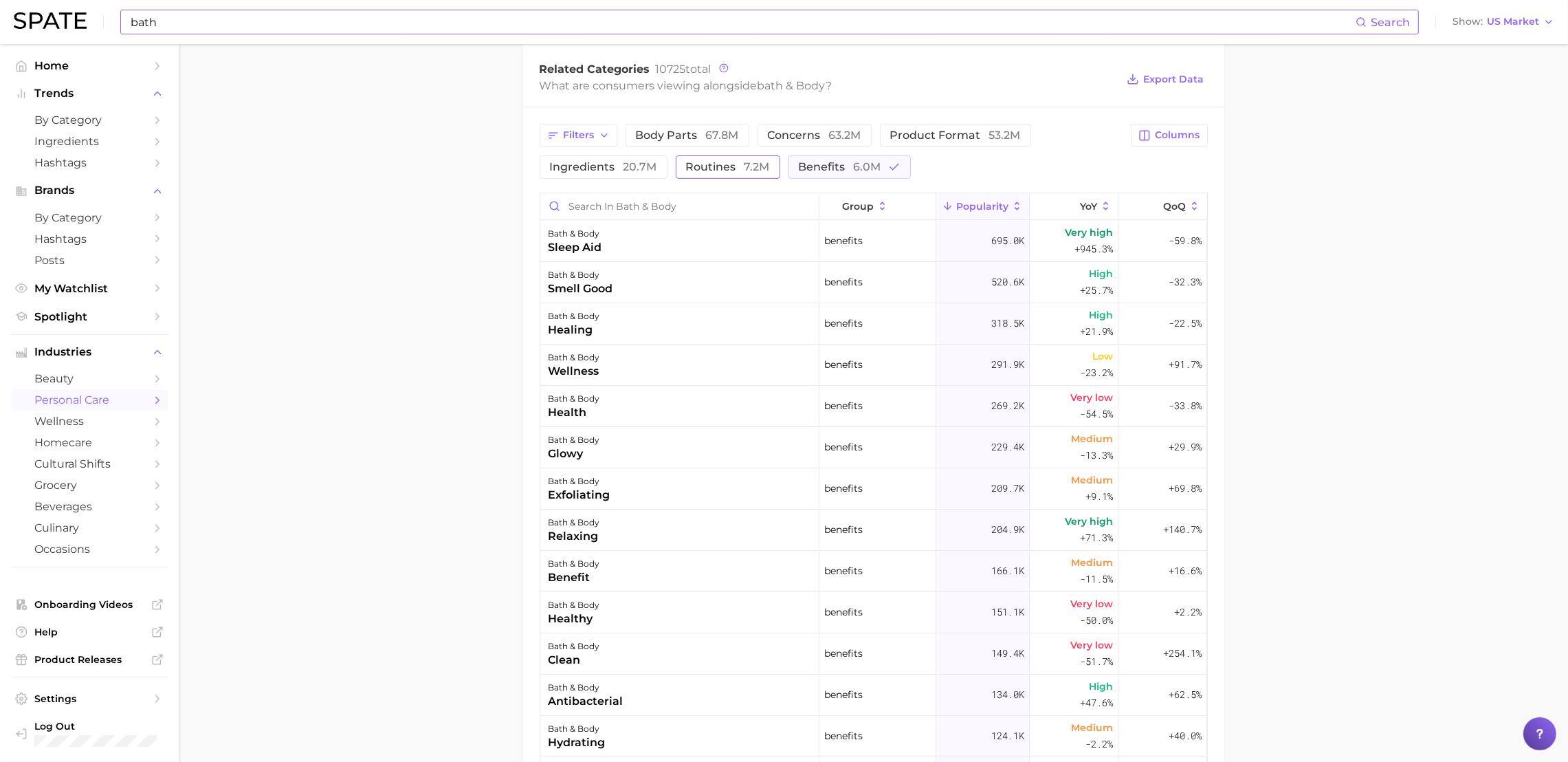
click at [749, 162] on span "7.2m" at bounding box center [757, 166] width 26 height 13
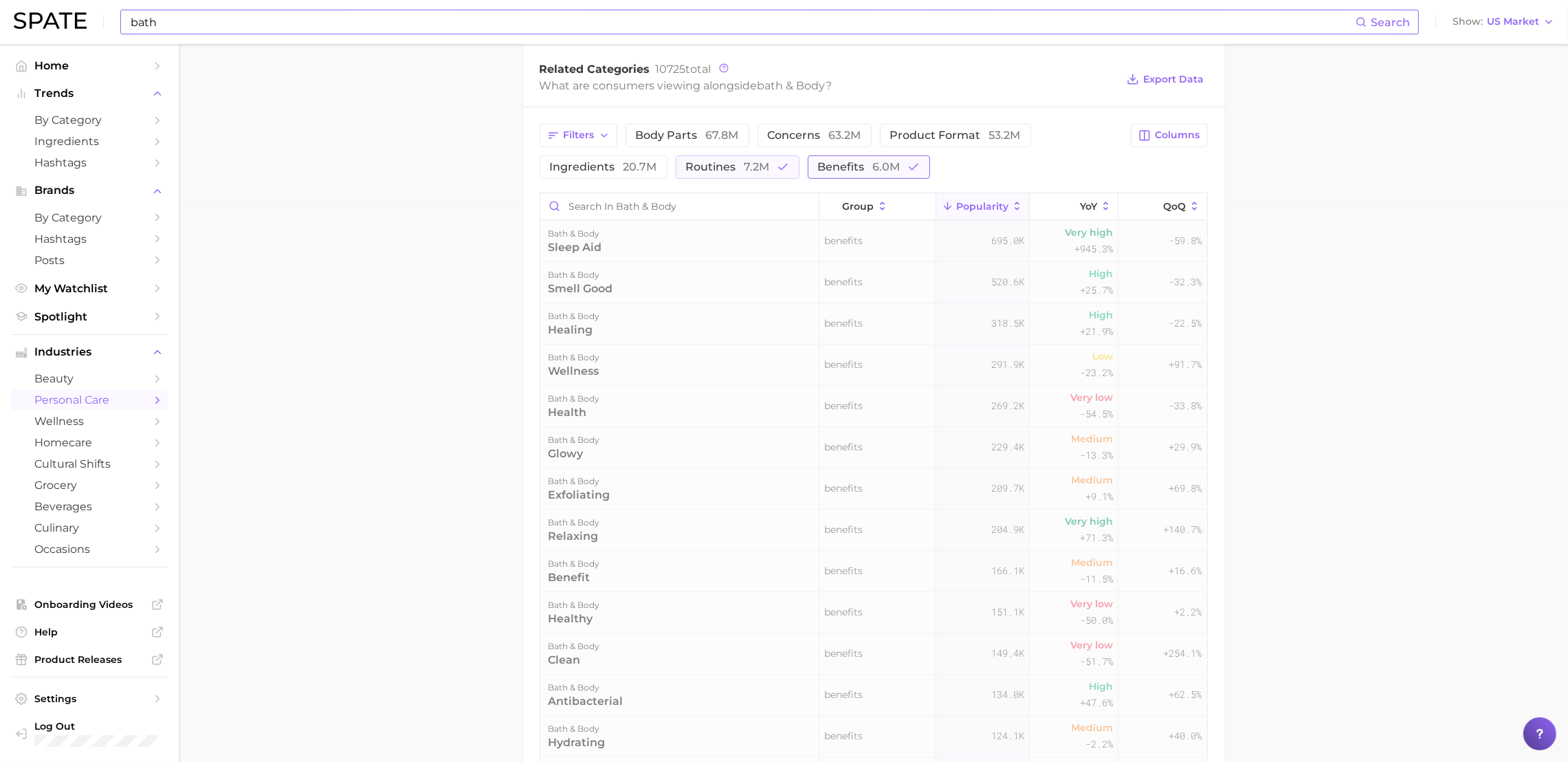
click at [812, 164] on button "benefits 6.0m" at bounding box center [869, 167] width 122 height 23
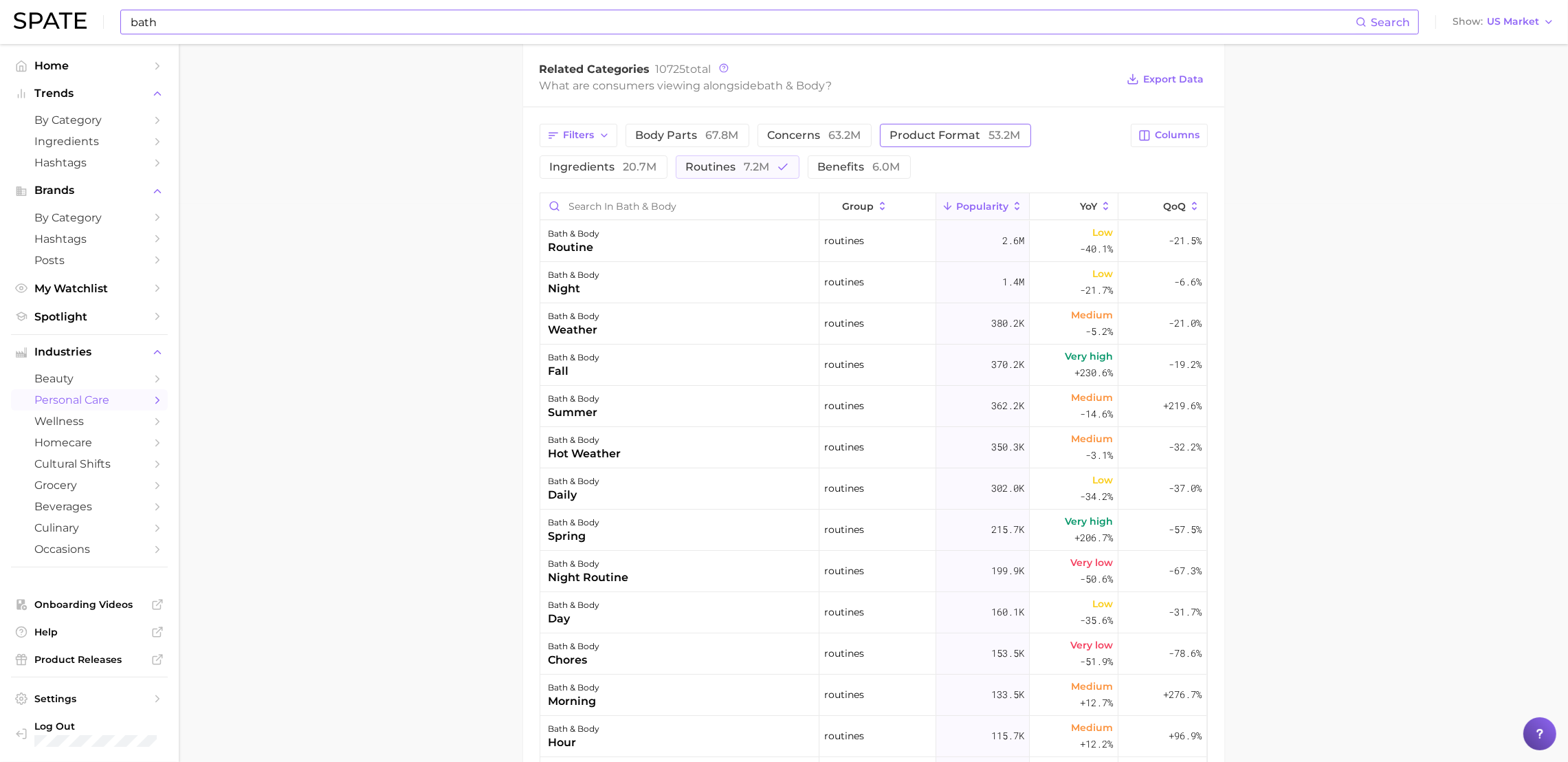
click at [962, 130] on span "product format 53.2m" at bounding box center [955, 135] width 130 height 11
click at [679, 168] on button "routines 7.2m" at bounding box center [737, 167] width 123 height 23
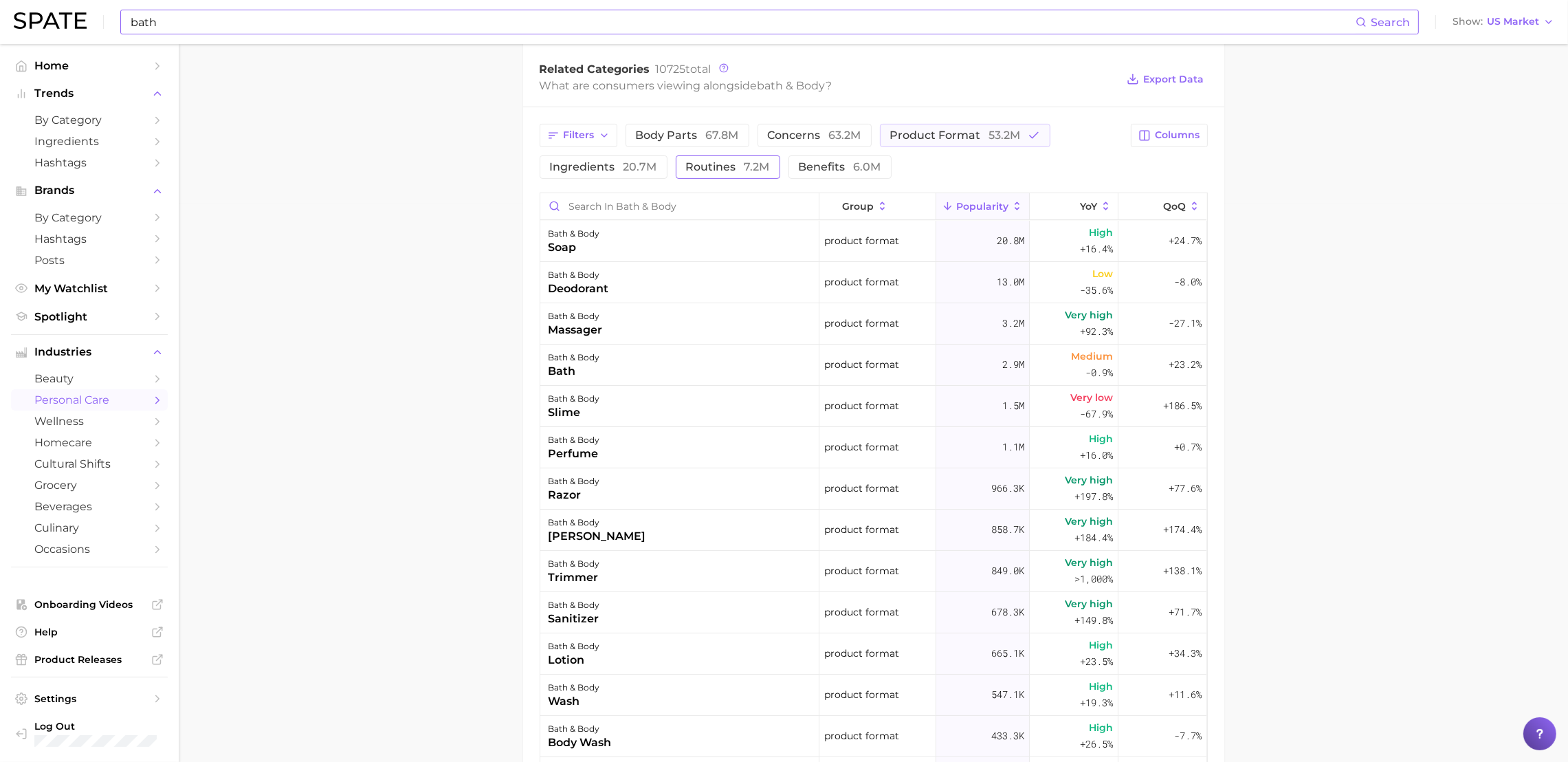
click at [715, 165] on span "routines 7.2m" at bounding box center [728, 167] width 84 height 11
click at [944, 133] on span "product format 53.2m" at bounding box center [955, 135] width 130 height 11
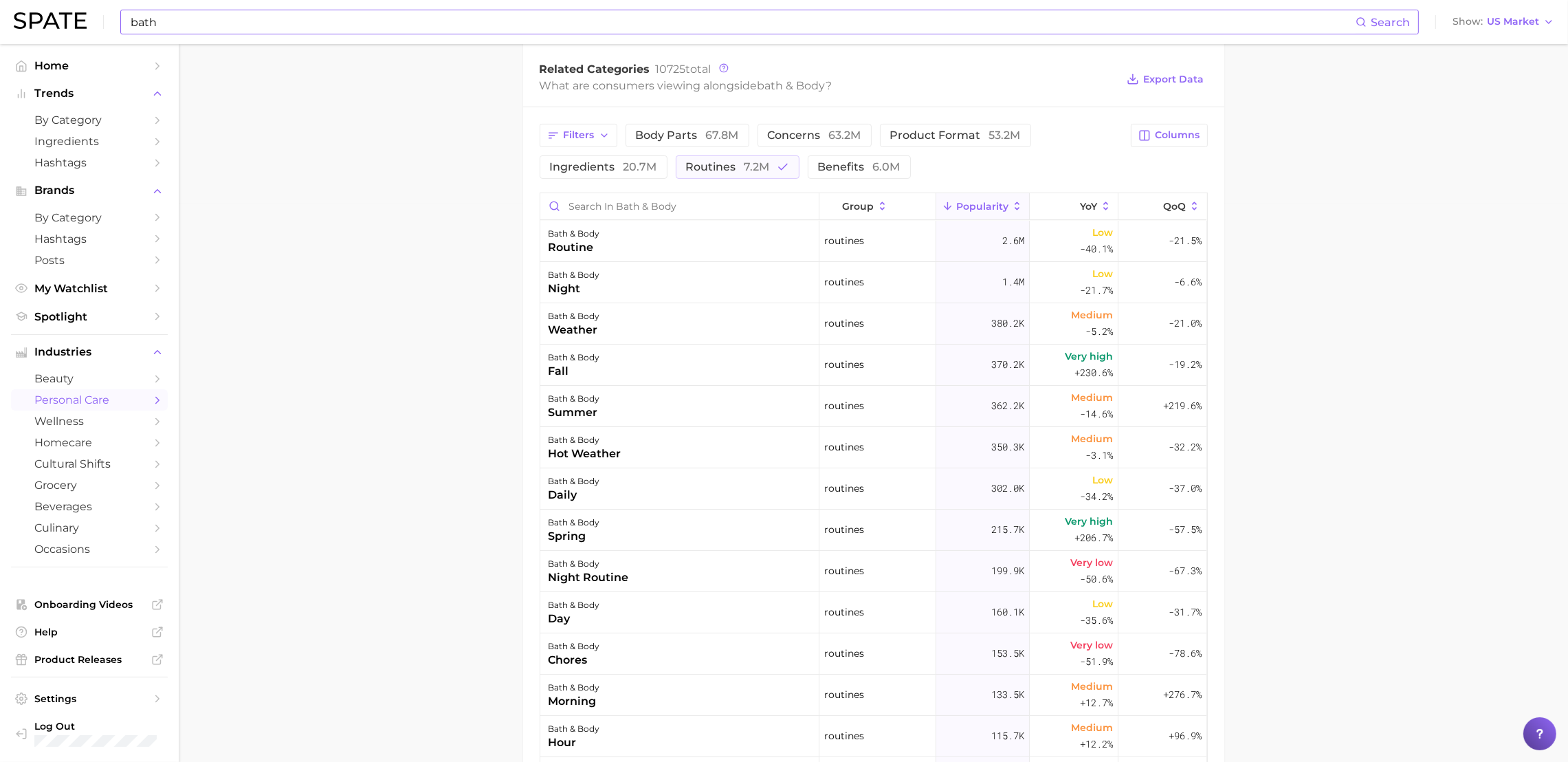
click at [1371, 291] on main "1. bath & body 2. Subcategory Overview Google TikTok Instagram bath & body Popu…" at bounding box center [873, 263] width 1389 height 1554
click at [1297, 435] on main "1. bath & body 2. Subcategory Overview Google TikTok Instagram bath & body Popu…" at bounding box center [873, 263] width 1389 height 1554
click at [753, 161] on span "7.2m" at bounding box center [757, 166] width 26 height 13
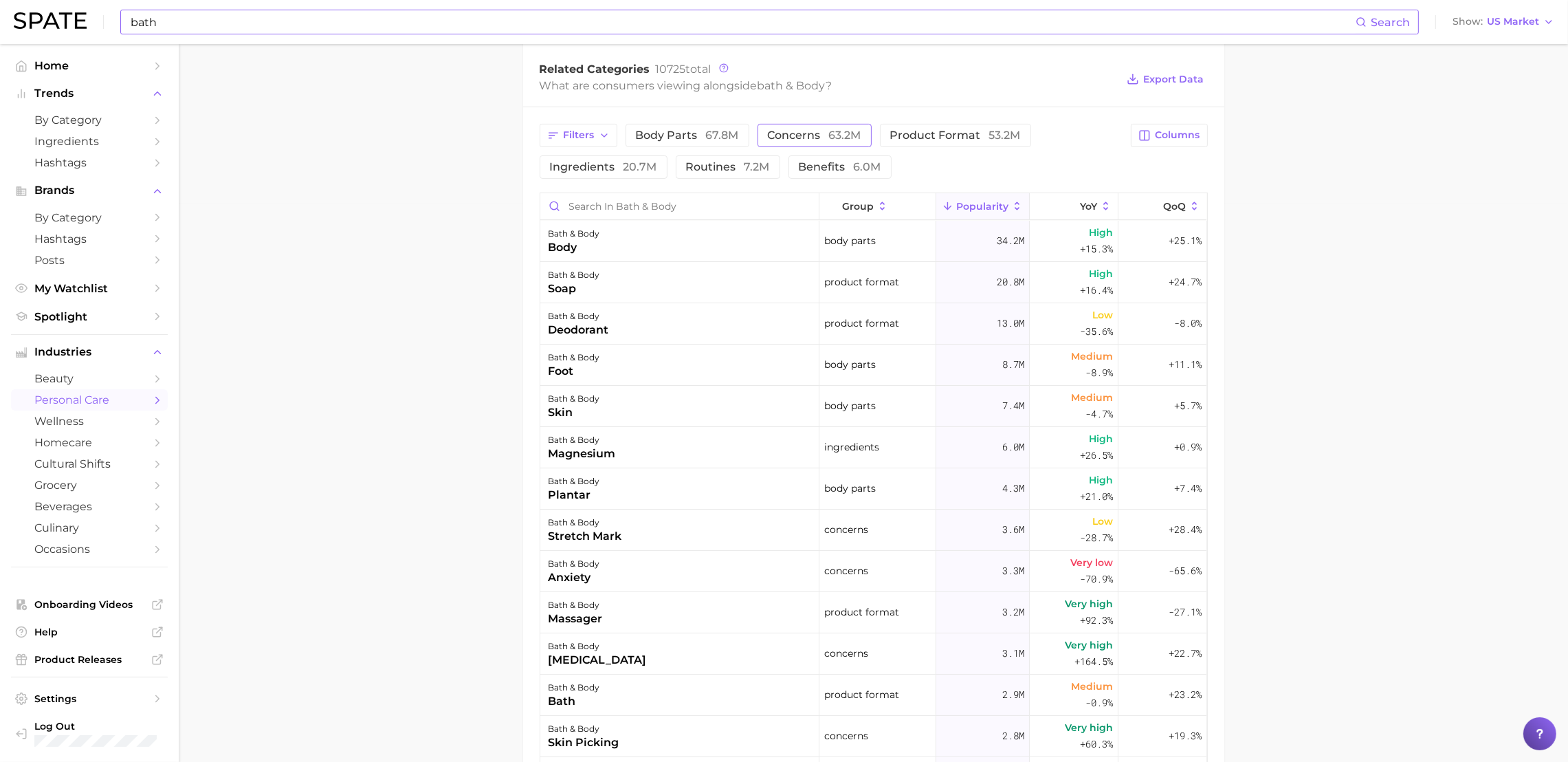
click at [788, 135] on span "concerns 63.2m" at bounding box center [815, 135] width 94 height 11
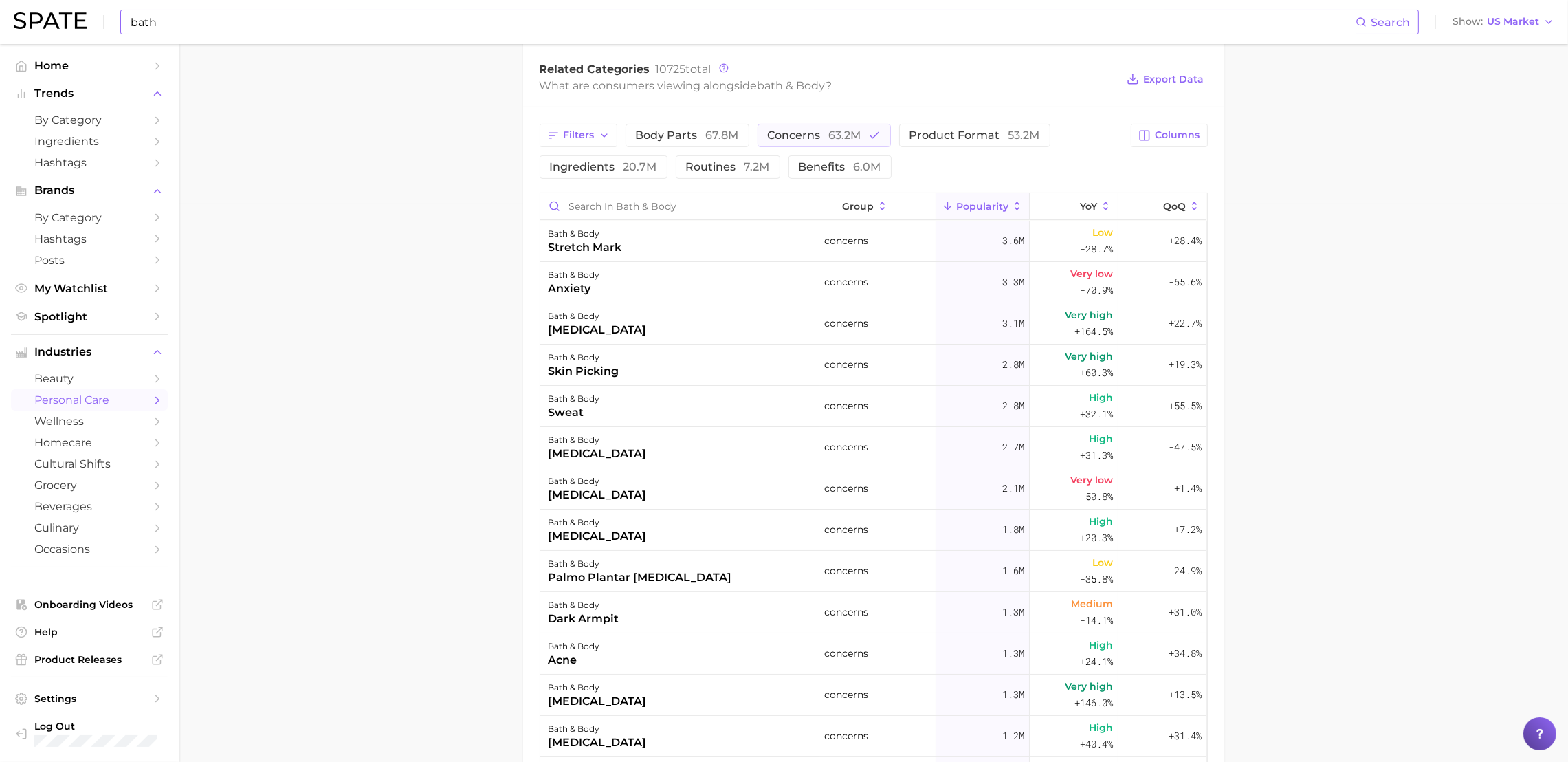
click at [405, 342] on main "1. bath & body 2. Subcategory Overview Google TikTok Instagram bath & body Popu…" at bounding box center [873, 263] width 1389 height 1554
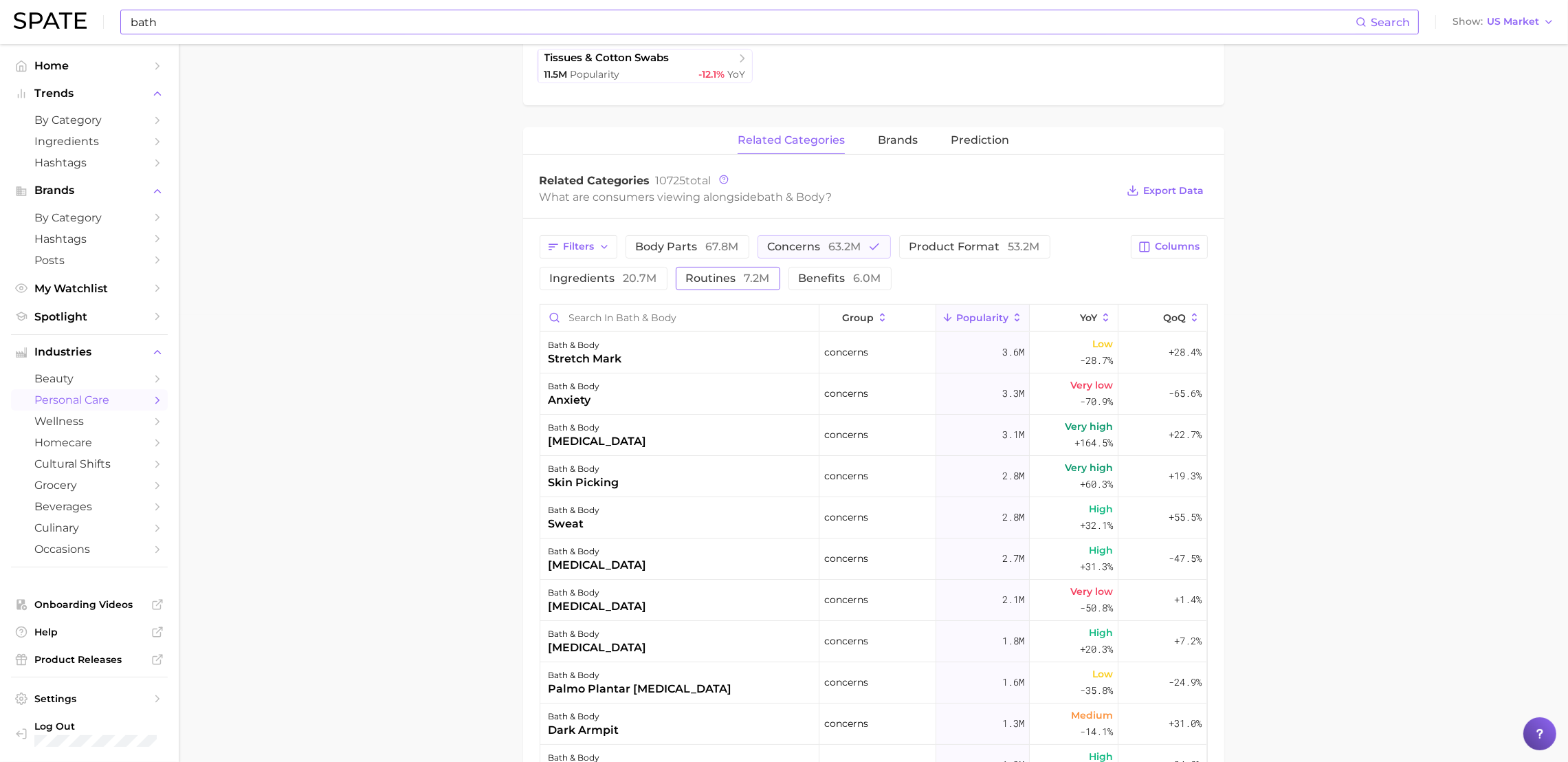
scroll to position [0, 0]
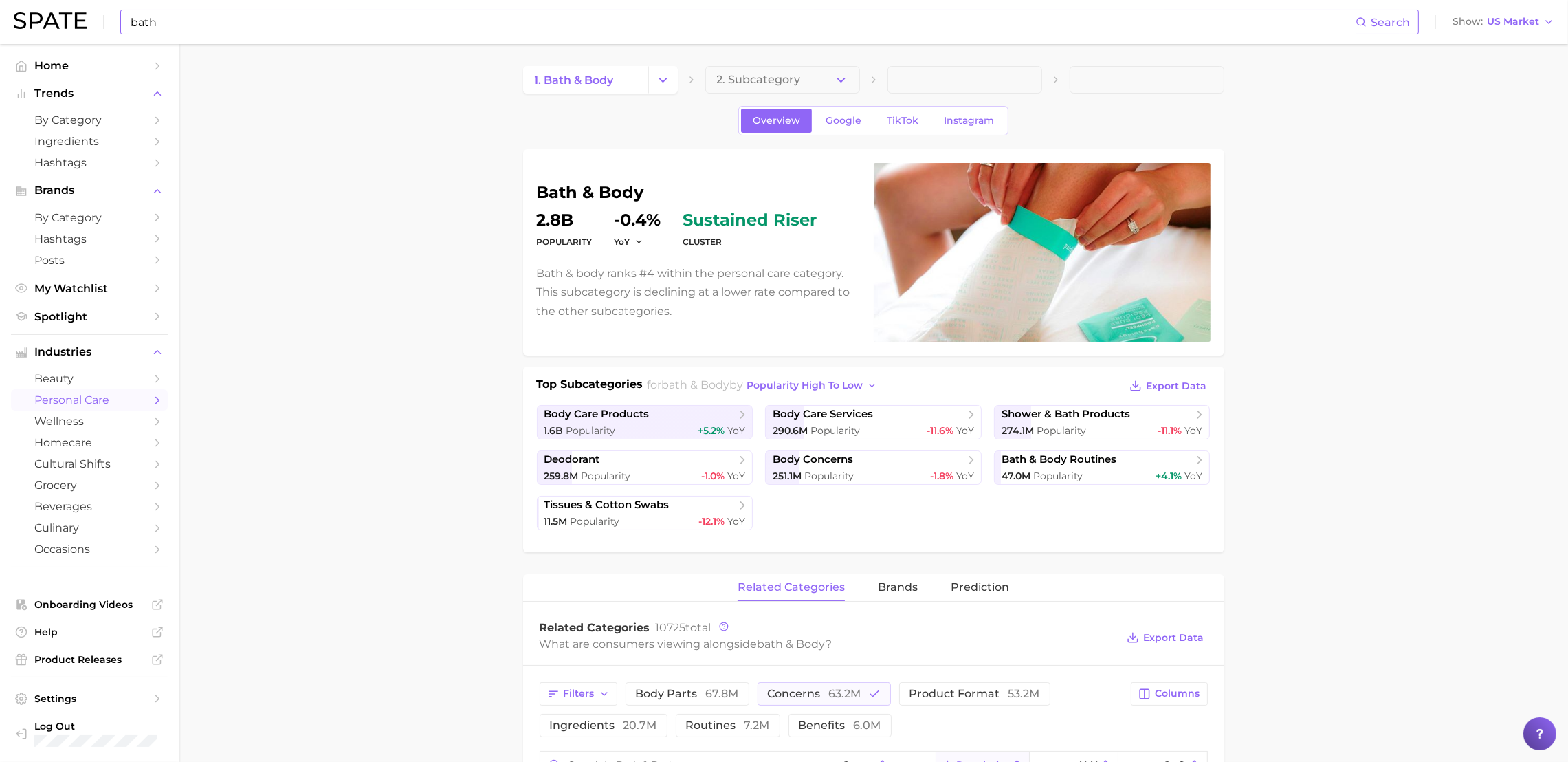
click at [575, 428] on span "Popularity" at bounding box center [591, 431] width 50 height 12
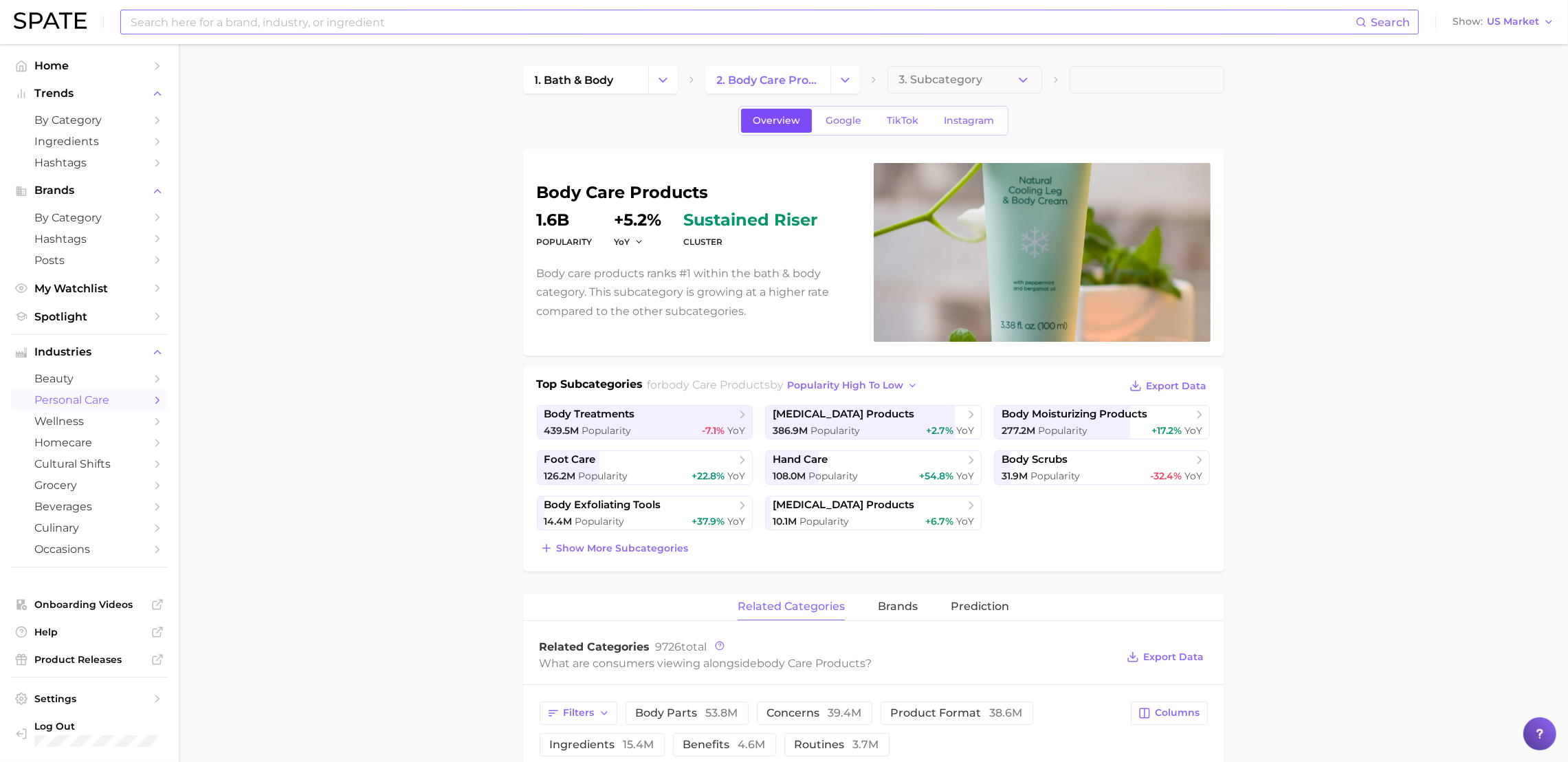
click at [787, 126] on link "Overview" at bounding box center [776, 120] width 71 height 24
click at [576, 77] on span "1. bath & body" at bounding box center [574, 80] width 79 height 13
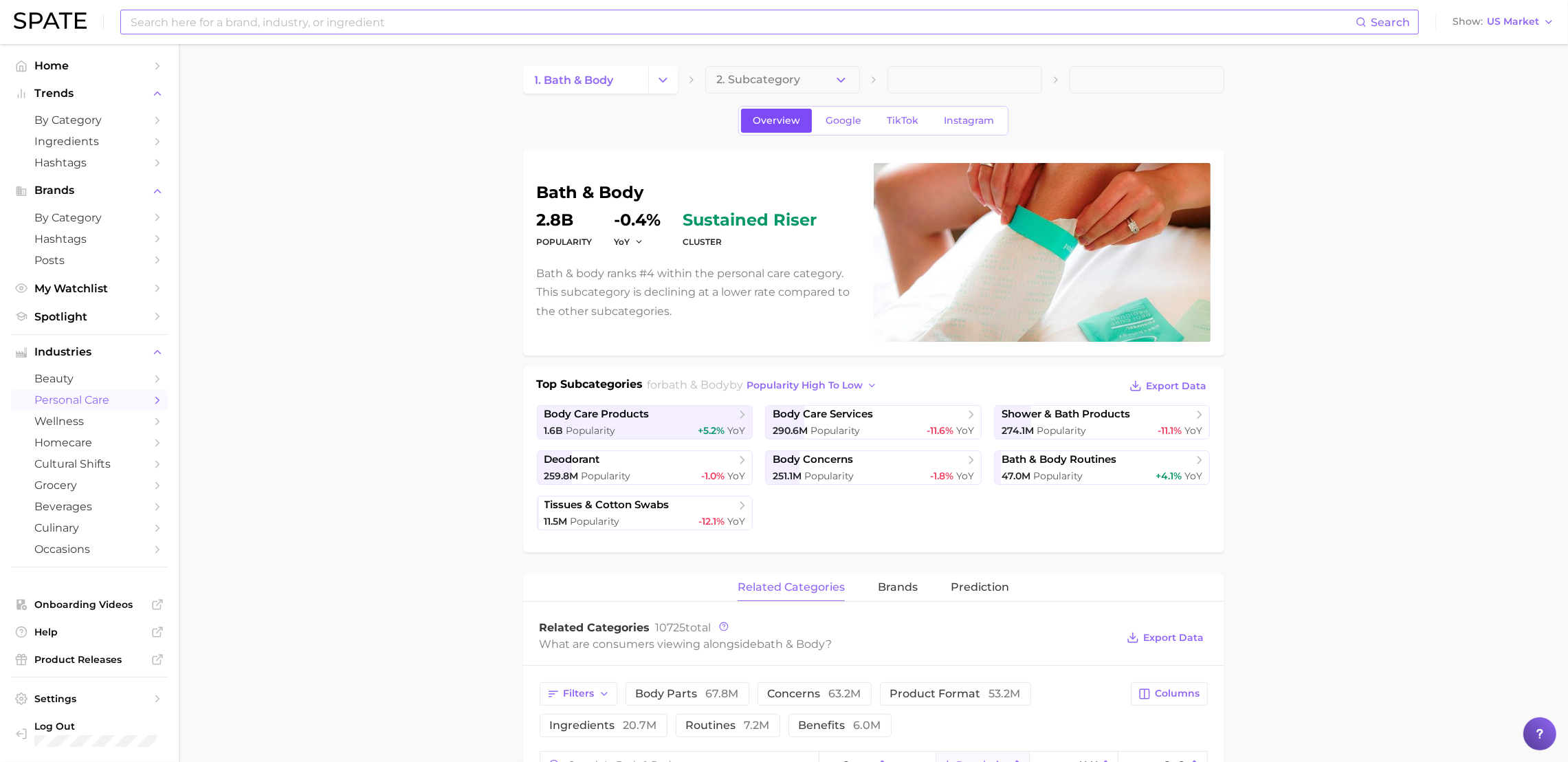
click at [803, 108] on link "Overview" at bounding box center [776, 120] width 71 height 24
click at [848, 123] on span "Google" at bounding box center [844, 120] width 36 height 12
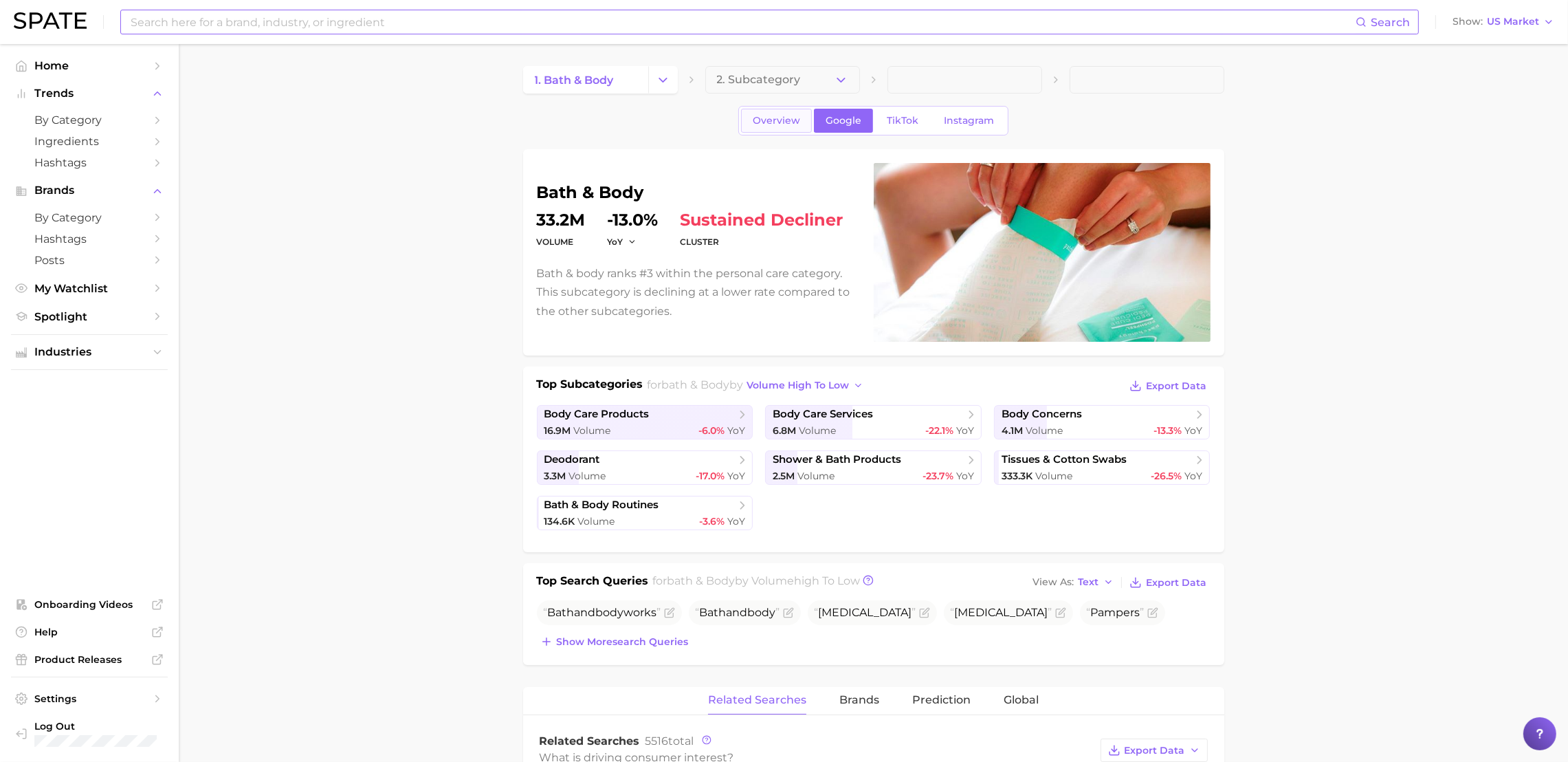
click at [793, 115] on span "Overview" at bounding box center [776, 120] width 48 height 12
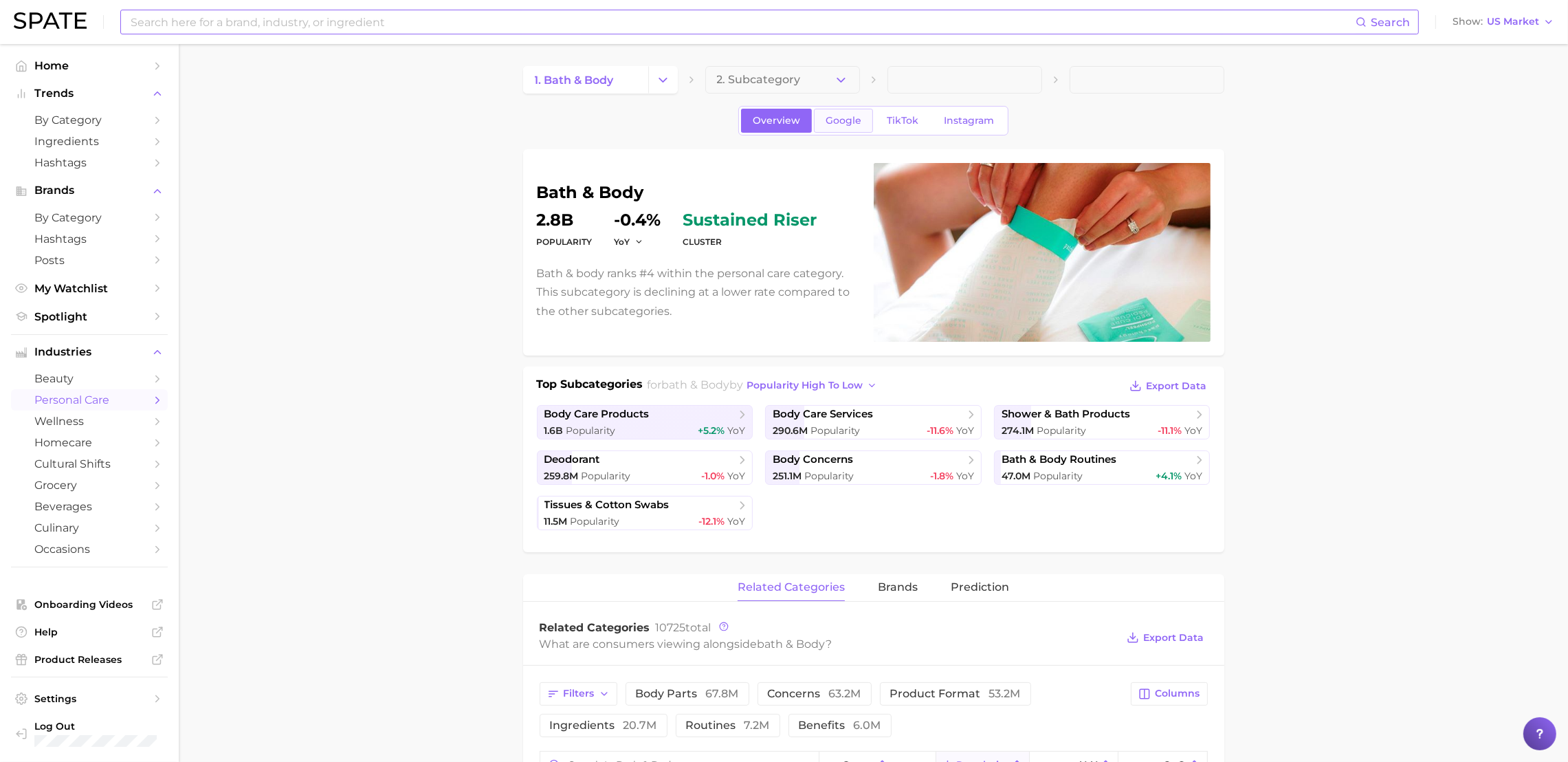
click at [844, 113] on link "Google" at bounding box center [844, 120] width 59 height 24
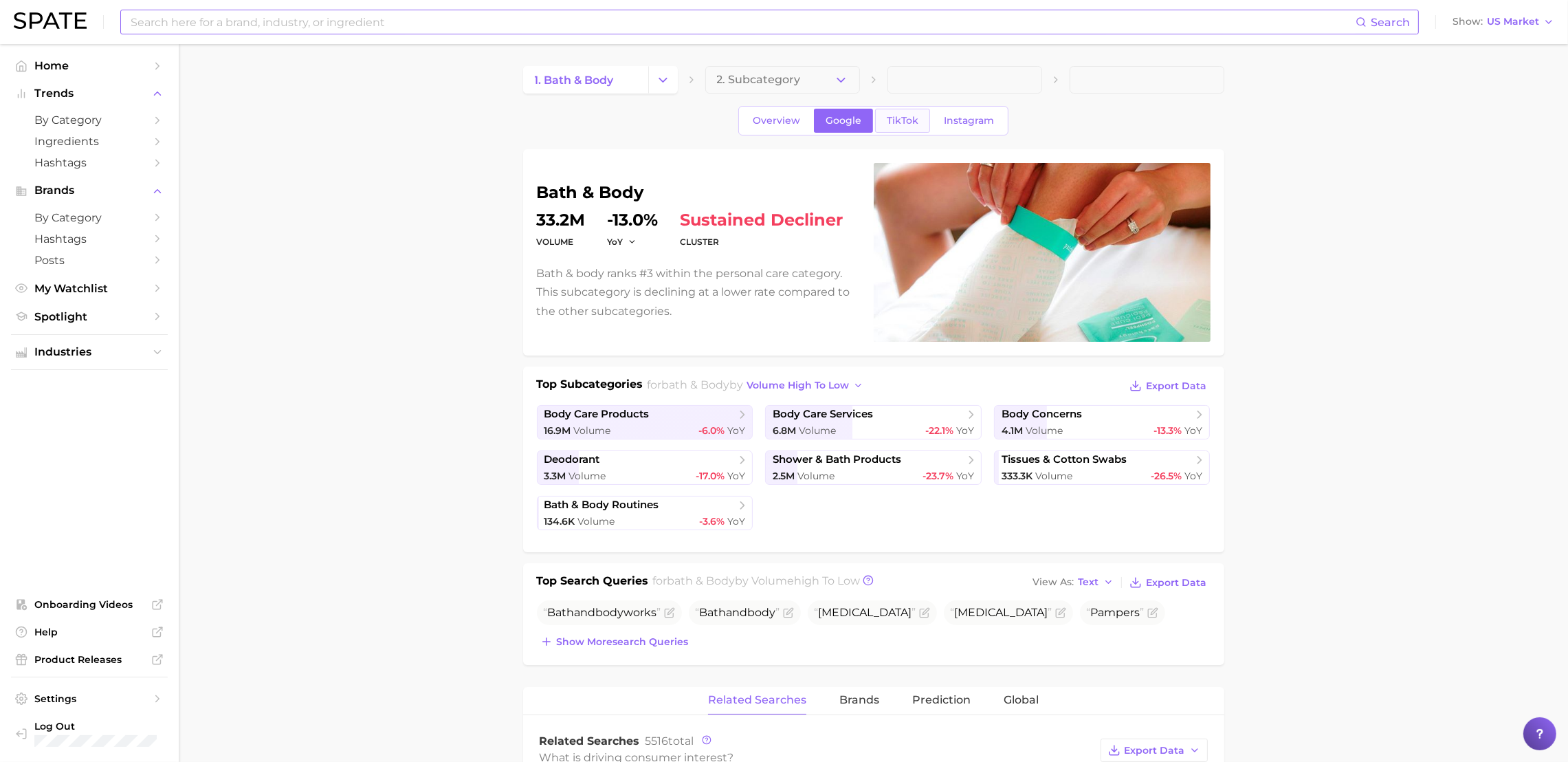
click at [911, 121] on span "TikTok" at bounding box center [903, 120] width 32 height 12
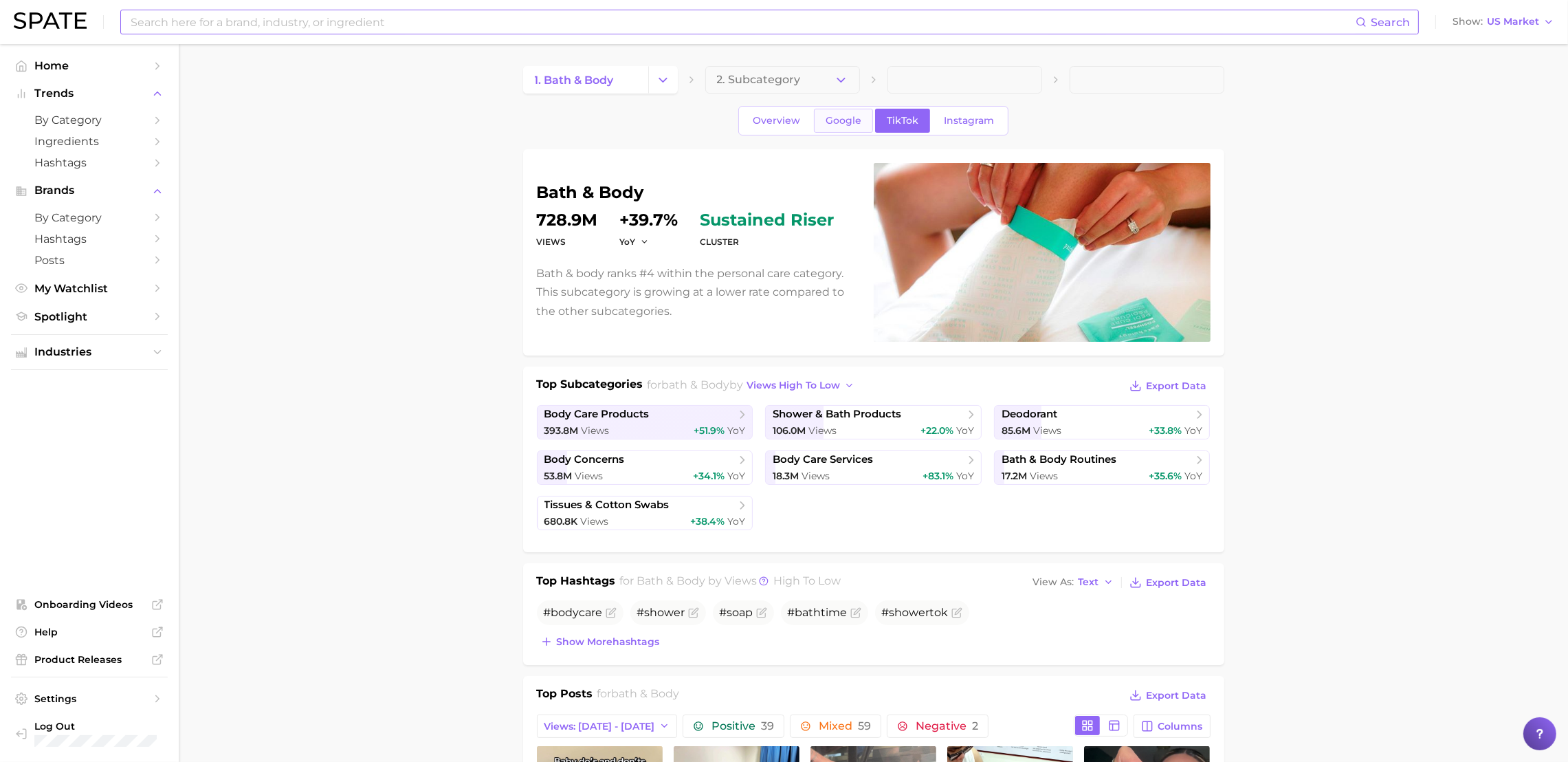
click at [847, 125] on span "Google" at bounding box center [844, 120] width 36 height 12
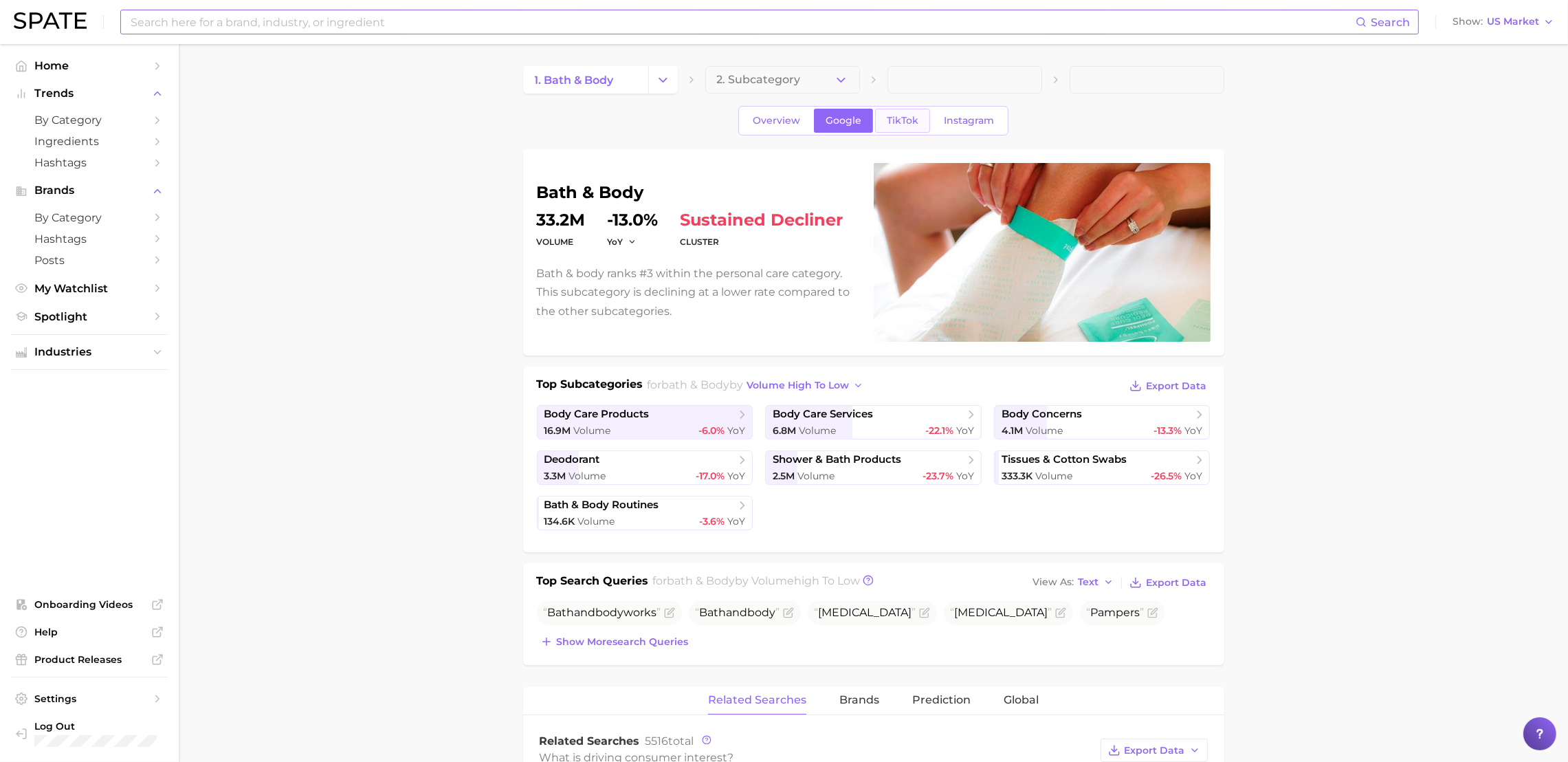
click at [910, 128] on link "TikTok" at bounding box center [903, 120] width 55 height 24
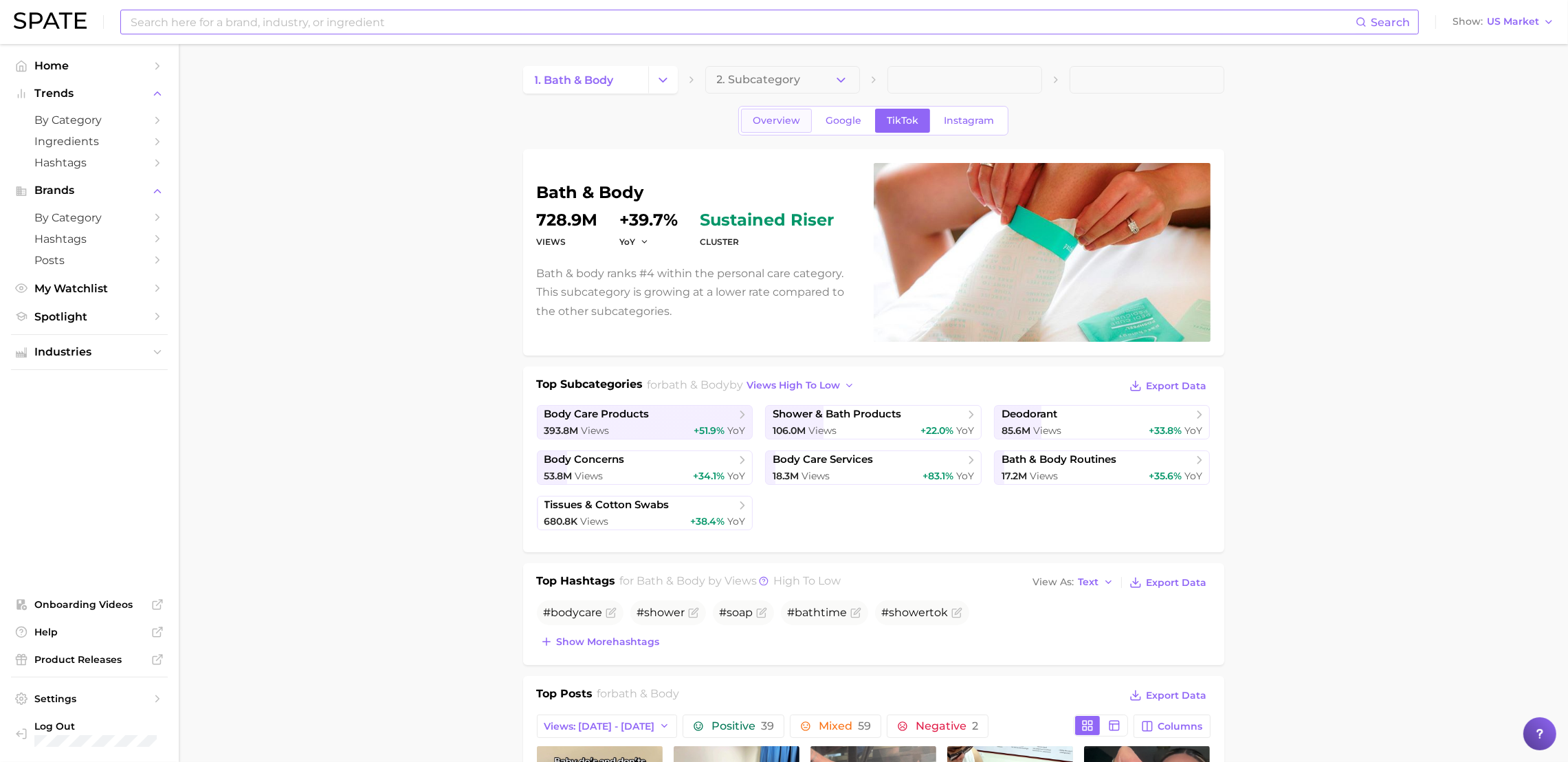
click at [779, 123] on span "Overview" at bounding box center [776, 120] width 48 height 12
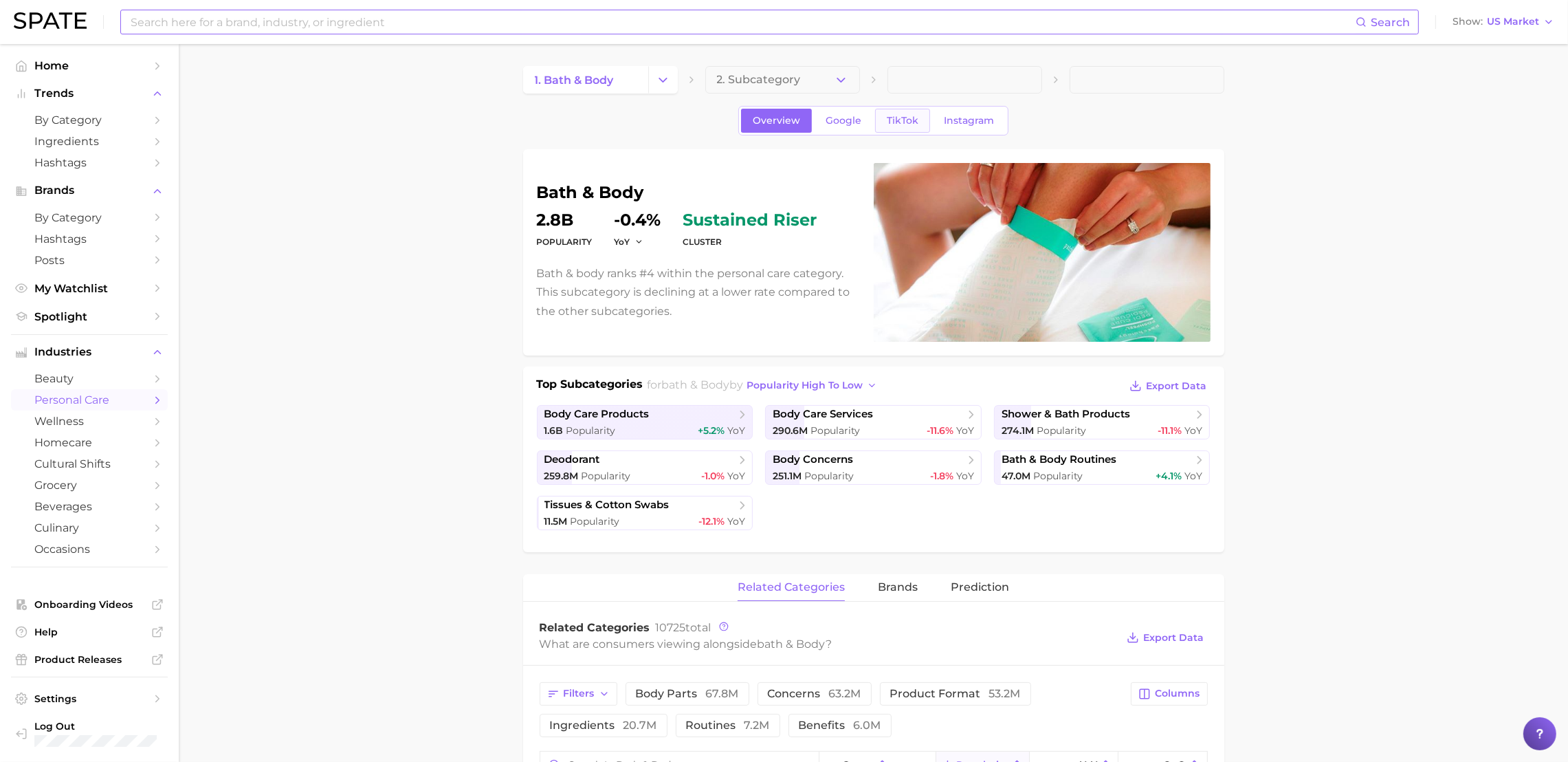
click at [905, 121] on span "TikTok" at bounding box center [903, 120] width 32 height 12
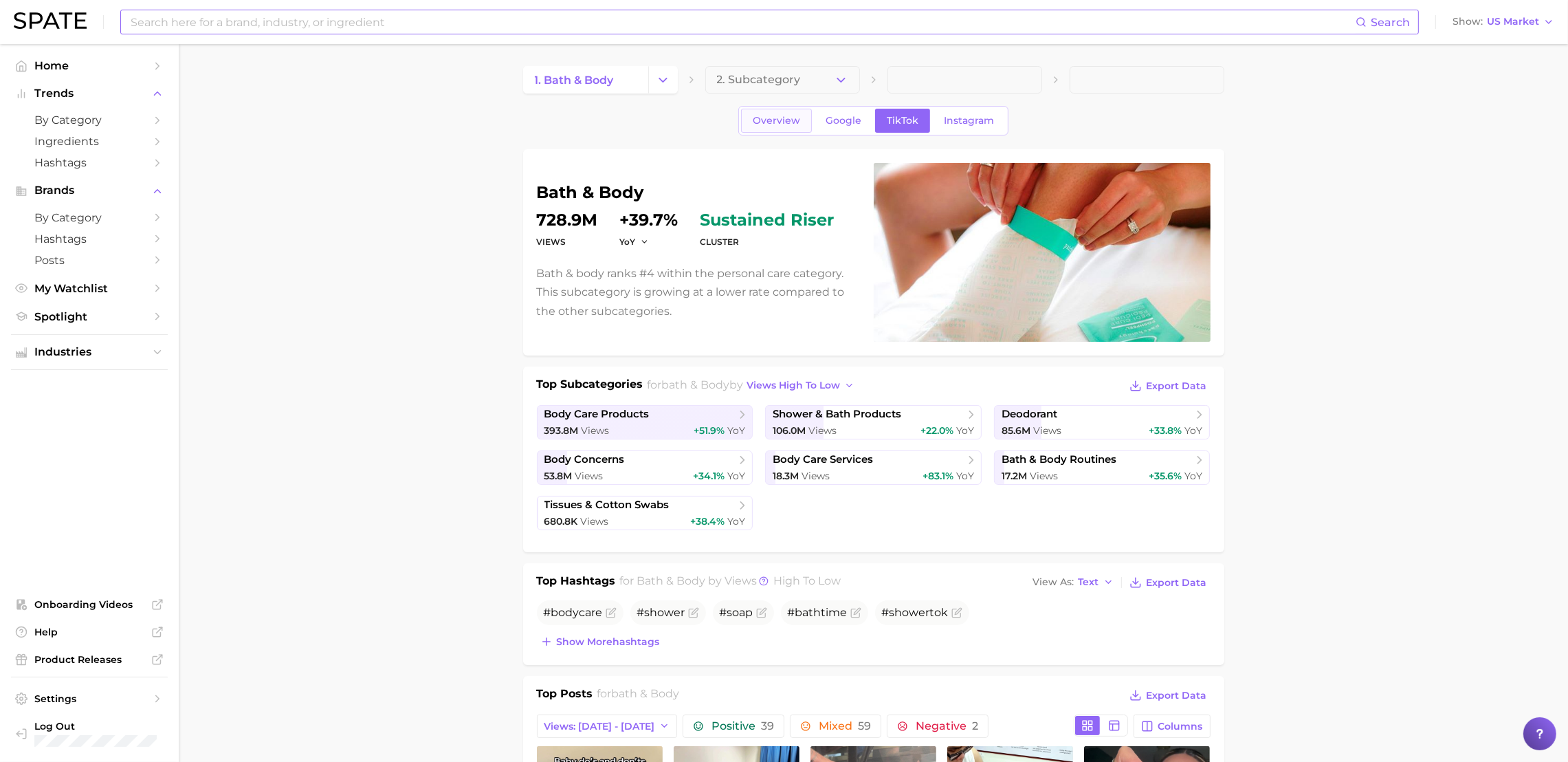
click at [782, 123] on span "Overview" at bounding box center [776, 120] width 48 height 12
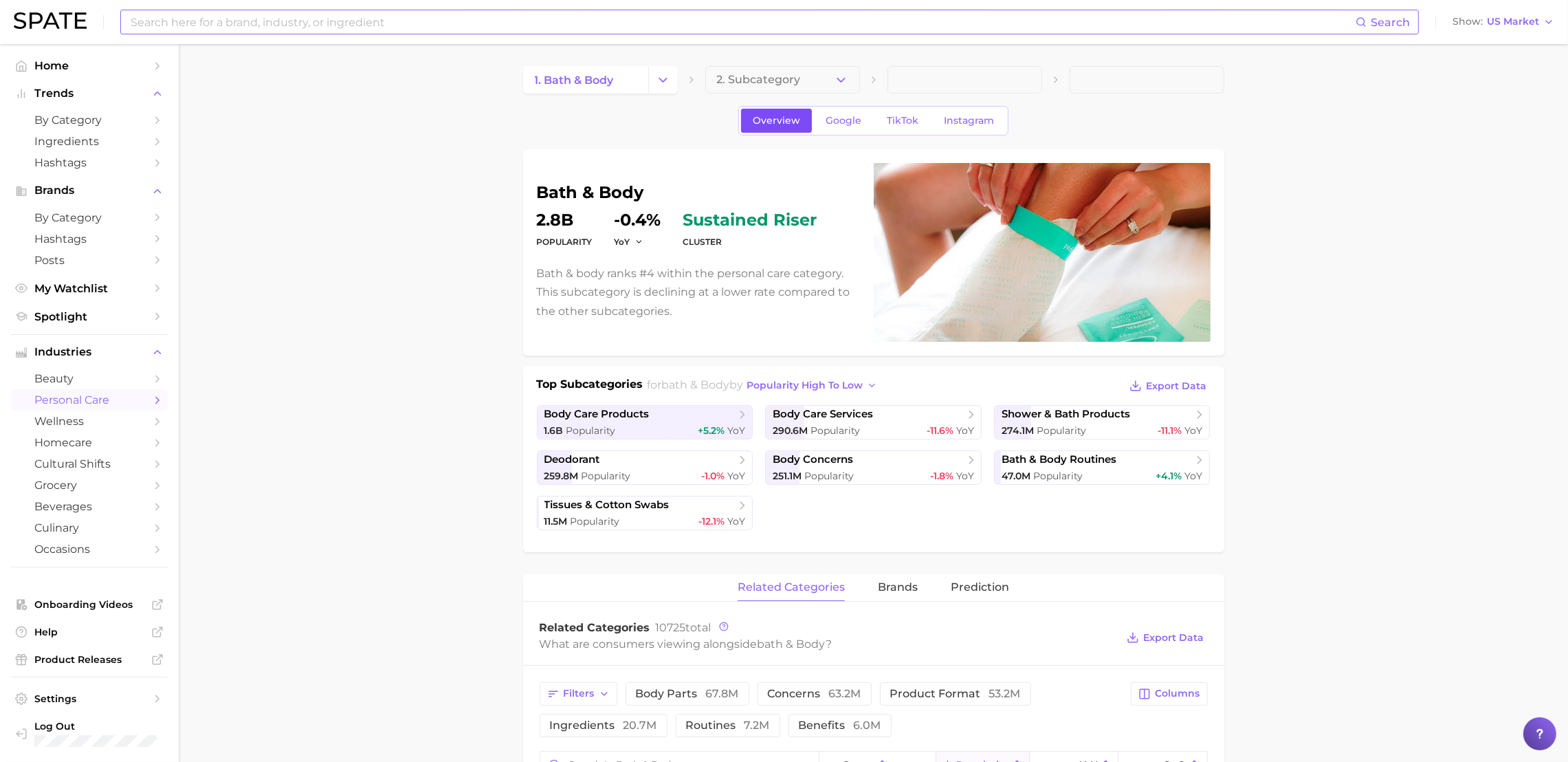
click at [795, 125] on span "Overview" at bounding box center [776, 120] width 48 height 12
click at [842, 121] on span "Google" at bounding box center [844, 120] width 36 height 12
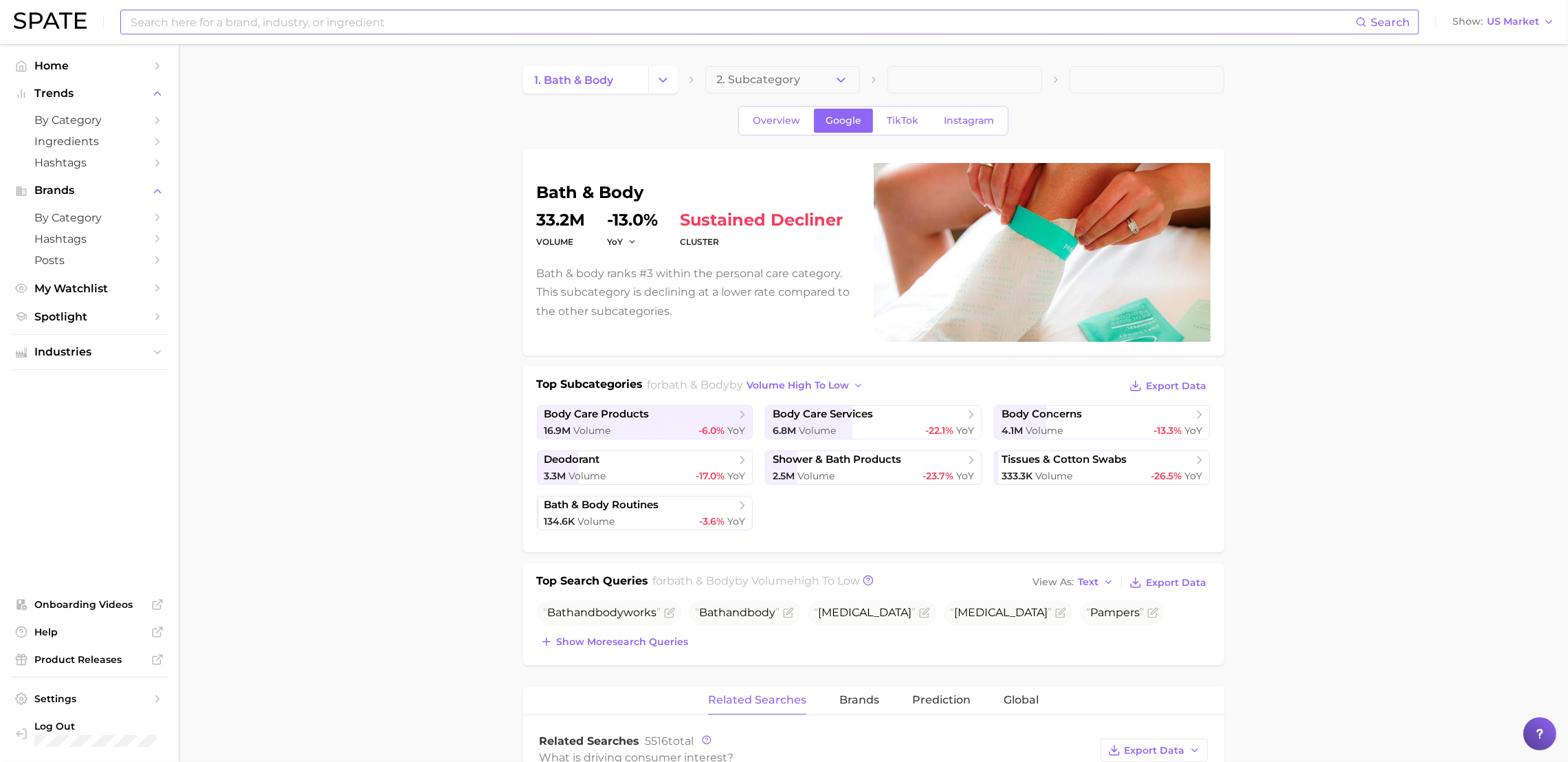
drag, startPoint x: 395, startPoint y: 447, endPoint x: 377, endPoint y: 391, distance: 58.8
click at [749, 83] on span "2. Subcategory" at bounding box center [759, 80] width 84 height 12
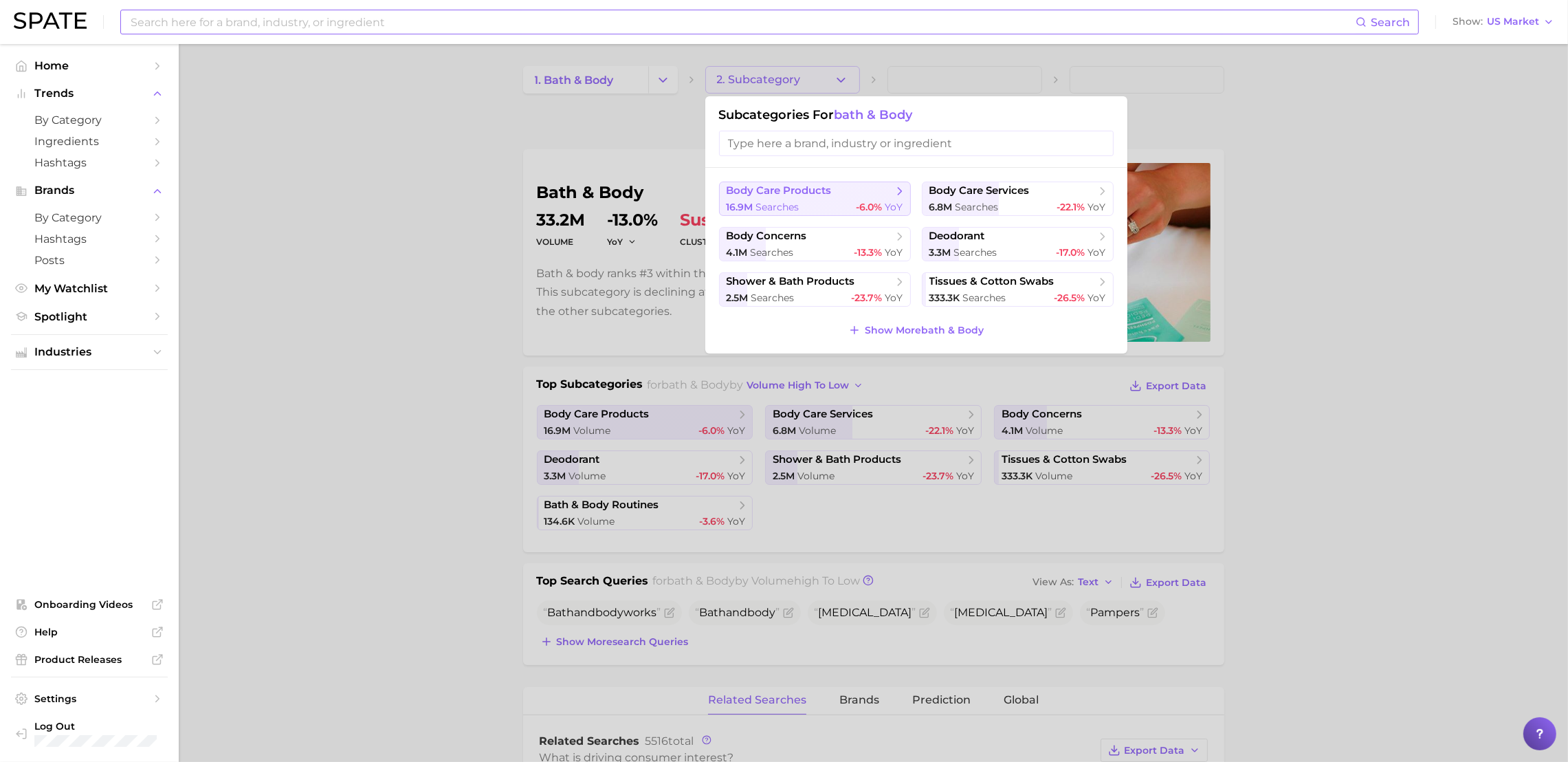
click at [768, 193] on span "body care products" at bounding box center [779, 190] width 105 height 13
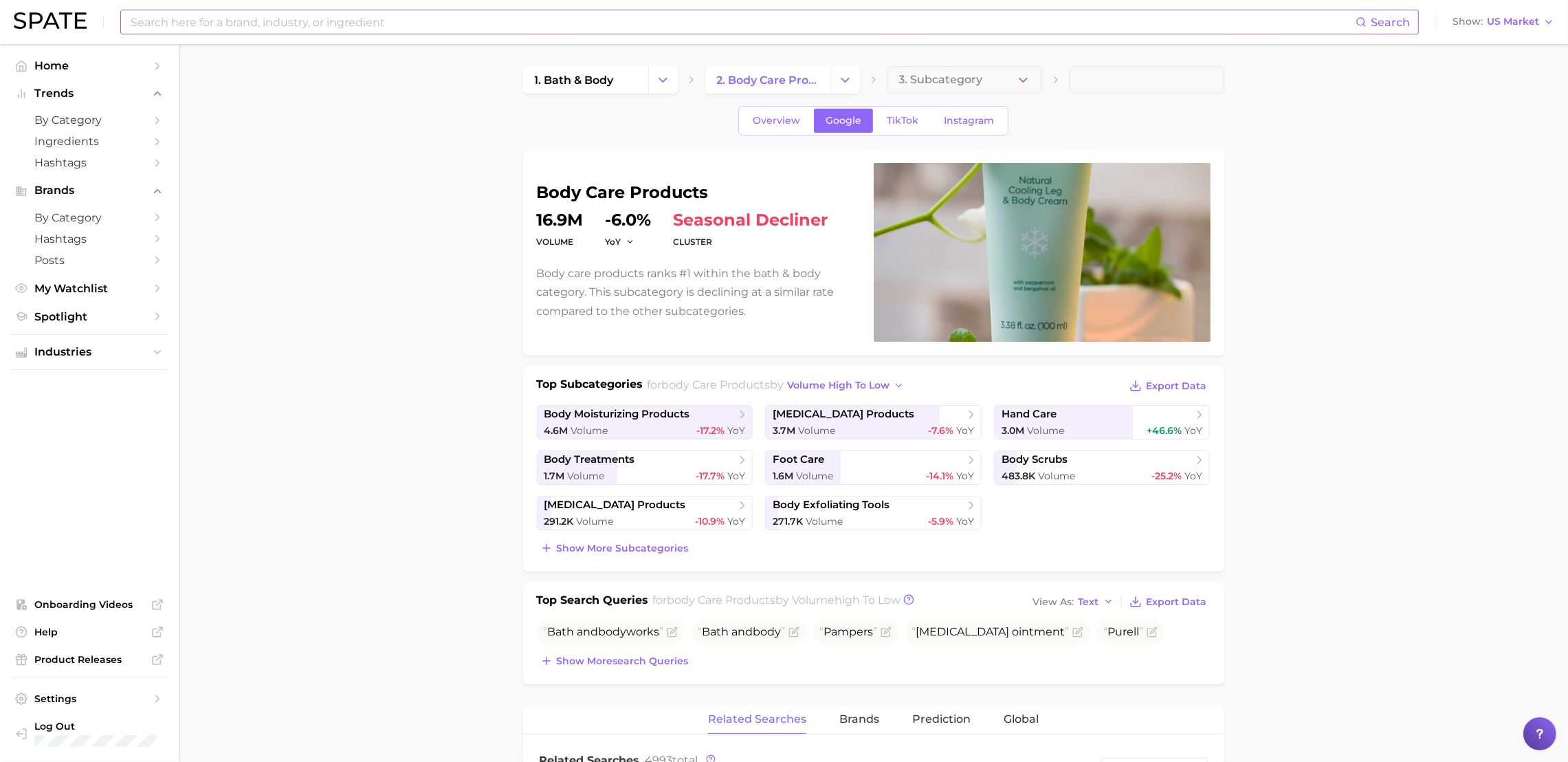
click at [754, 125] on span "Overview" at bounding box center [776, 120] width 48 height 12
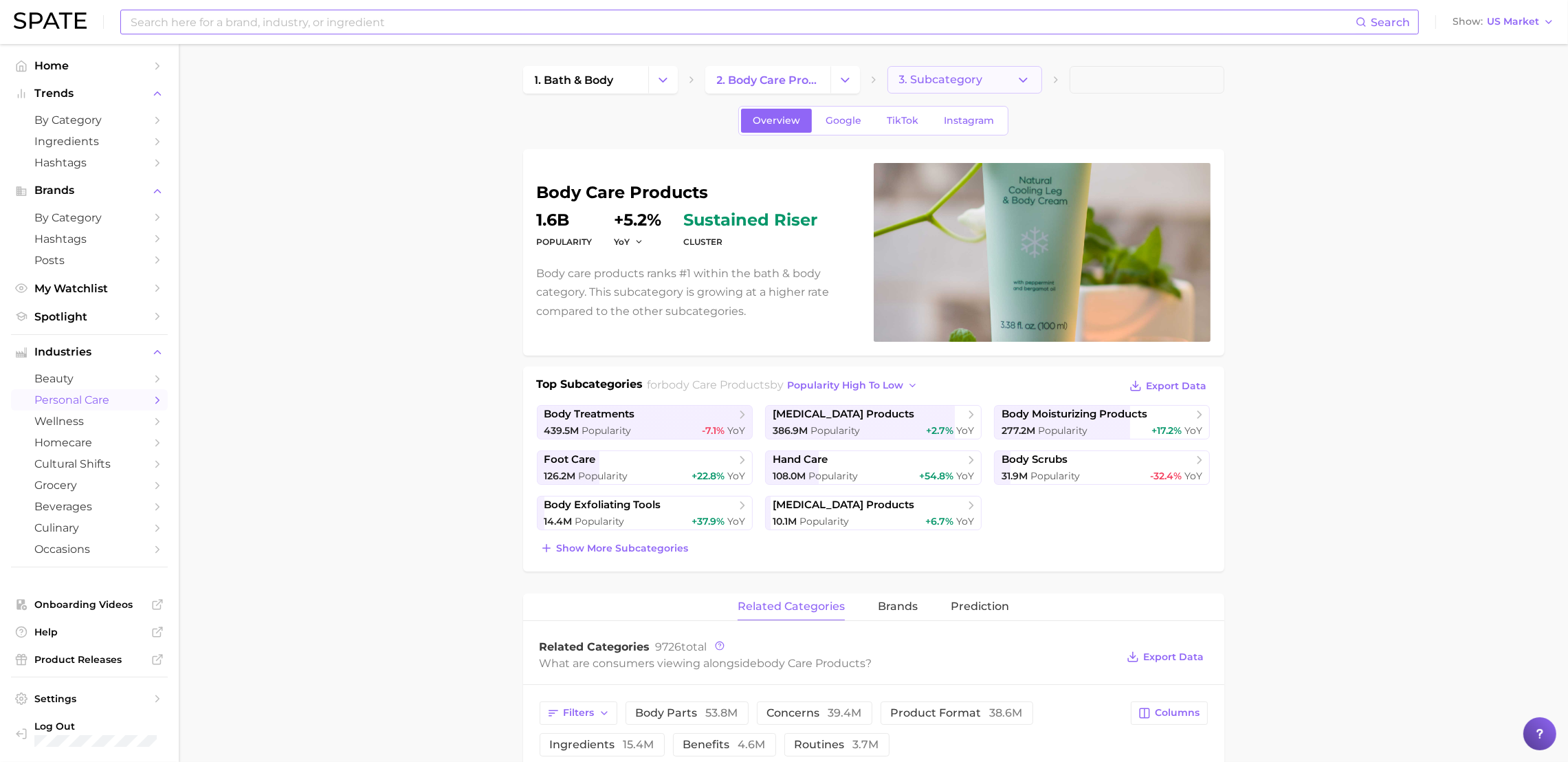
click at [955, 81] on span "3. Subcategory" at bounding box center [942, 80] width 84 height 12
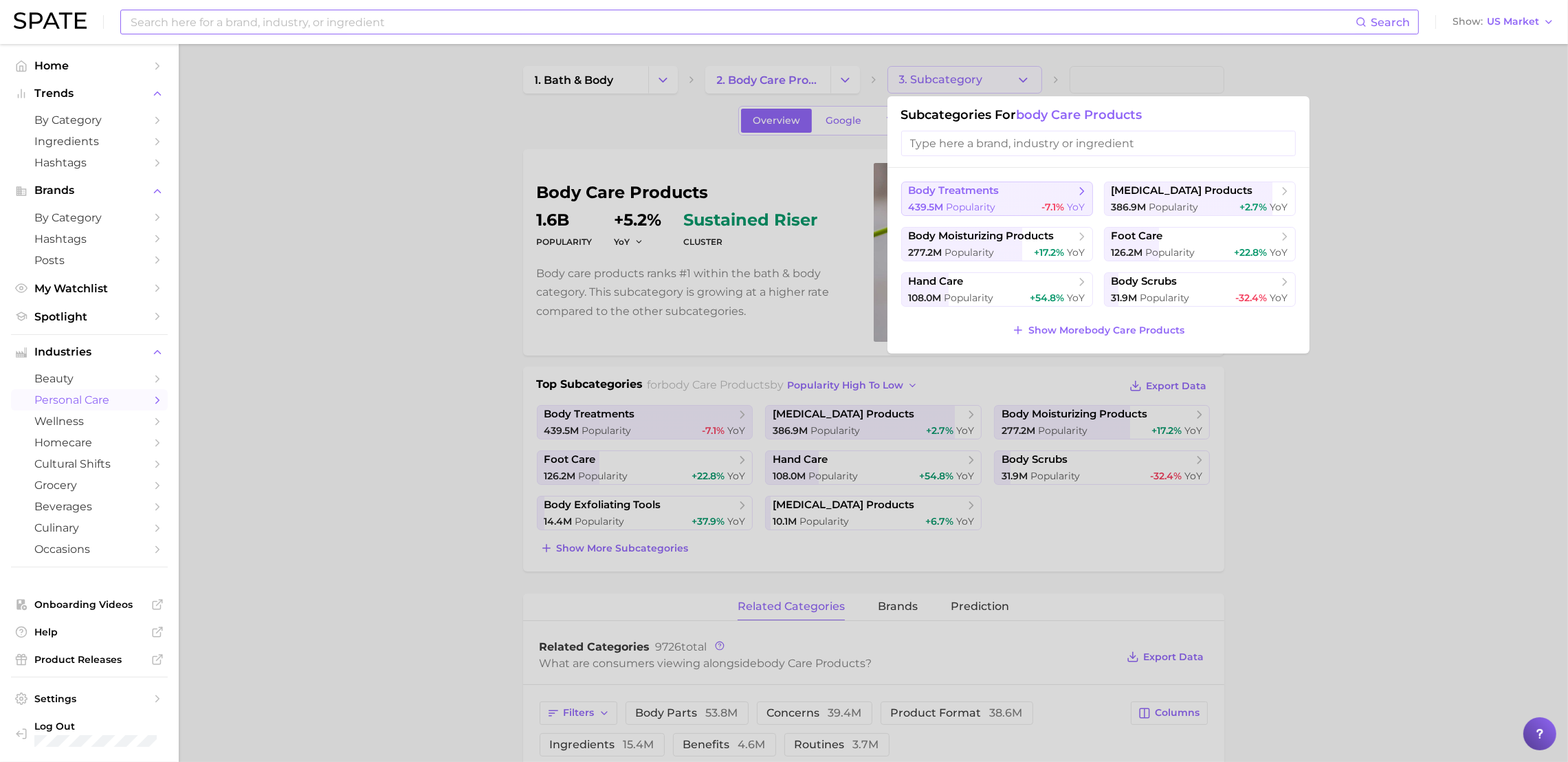
click at [958, 197] on span "body treatments" at bounding box center [955, 190] width 91 height 13
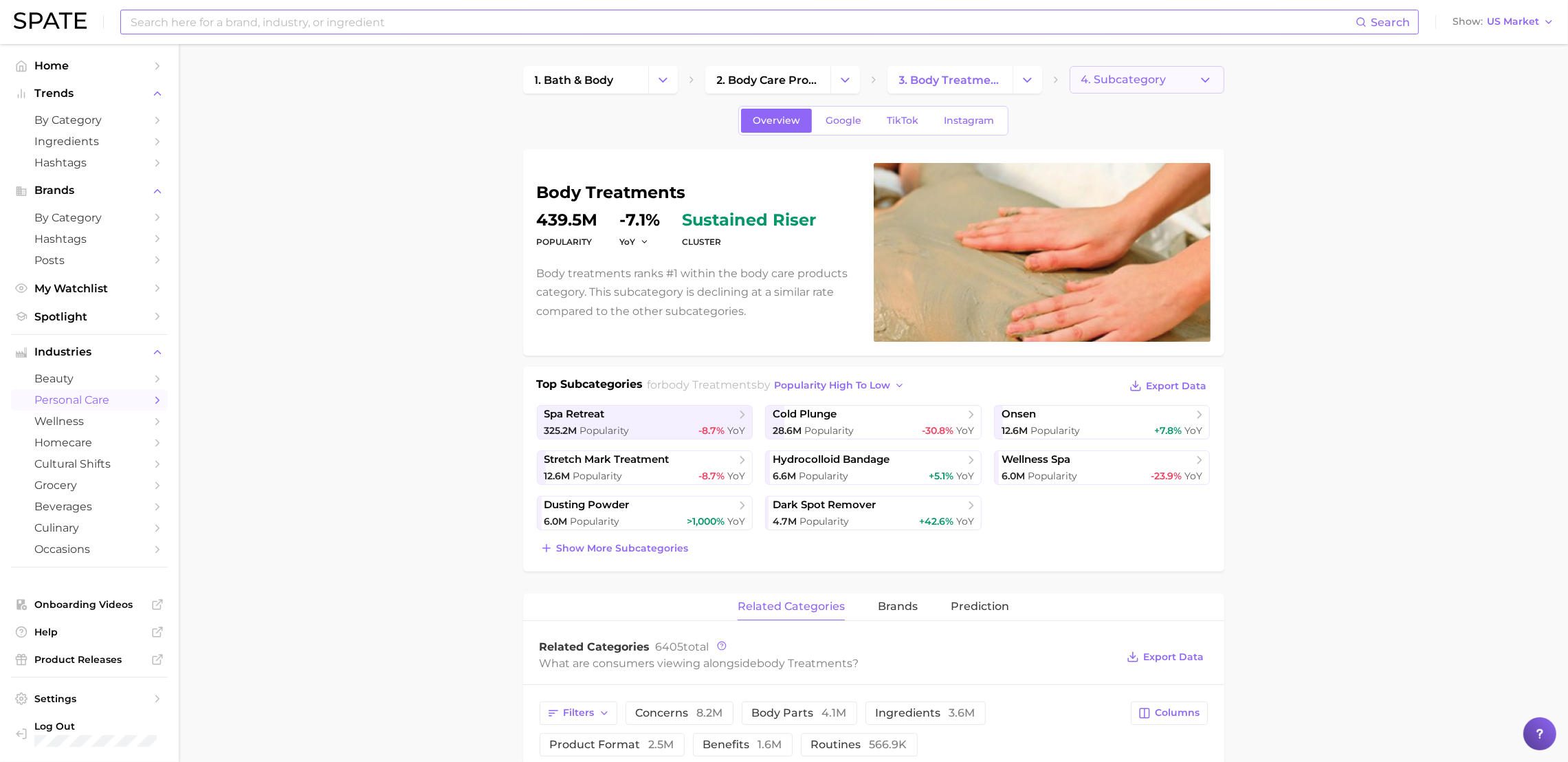
click at [1142, 77] on span "4. Subcategory" at bounding box center [1124, 80] width 86 height 12
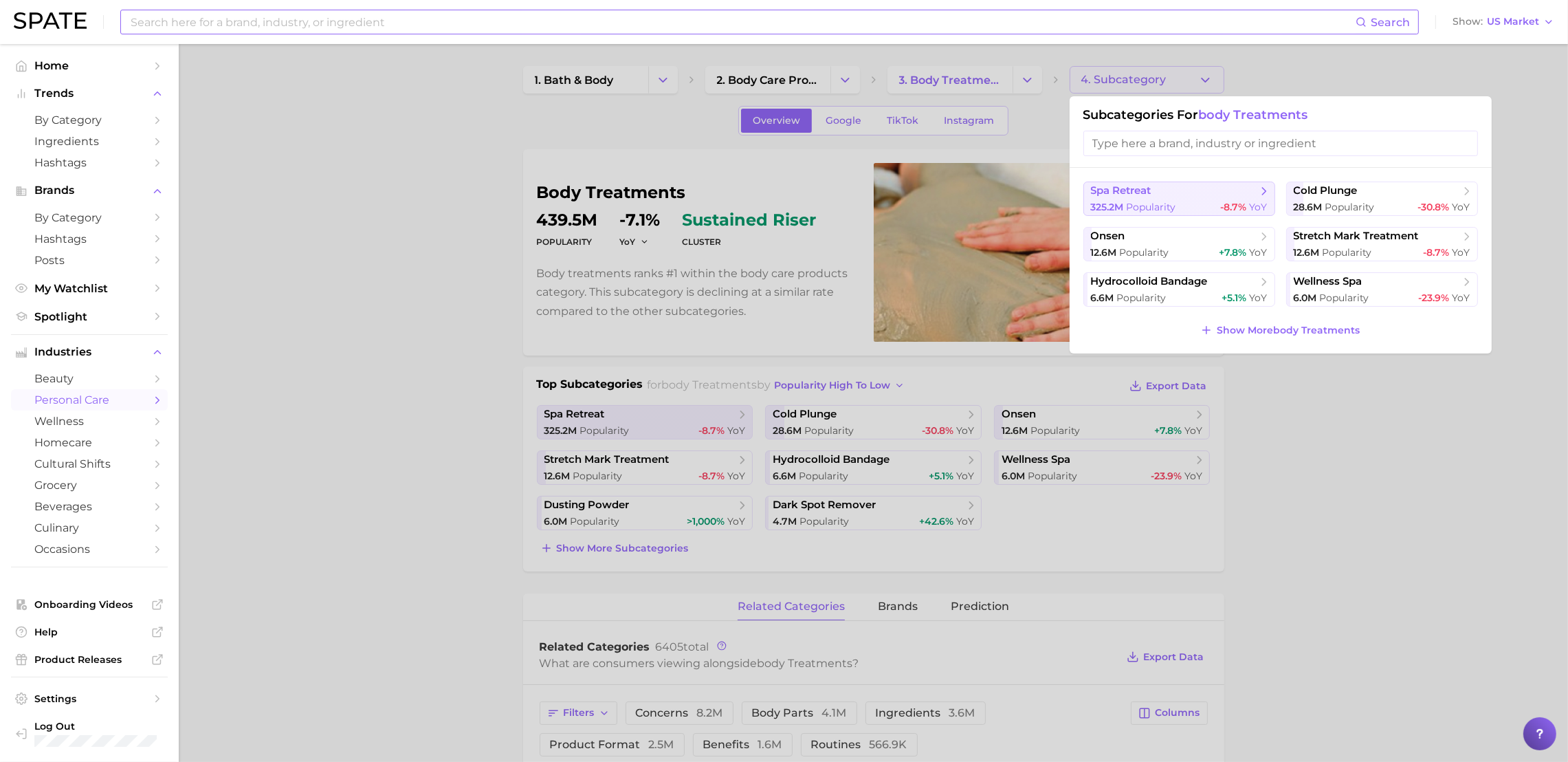
click at [1138, 196] on span "spa retreat" at bounding box center [1122, 190] width 61 height 13
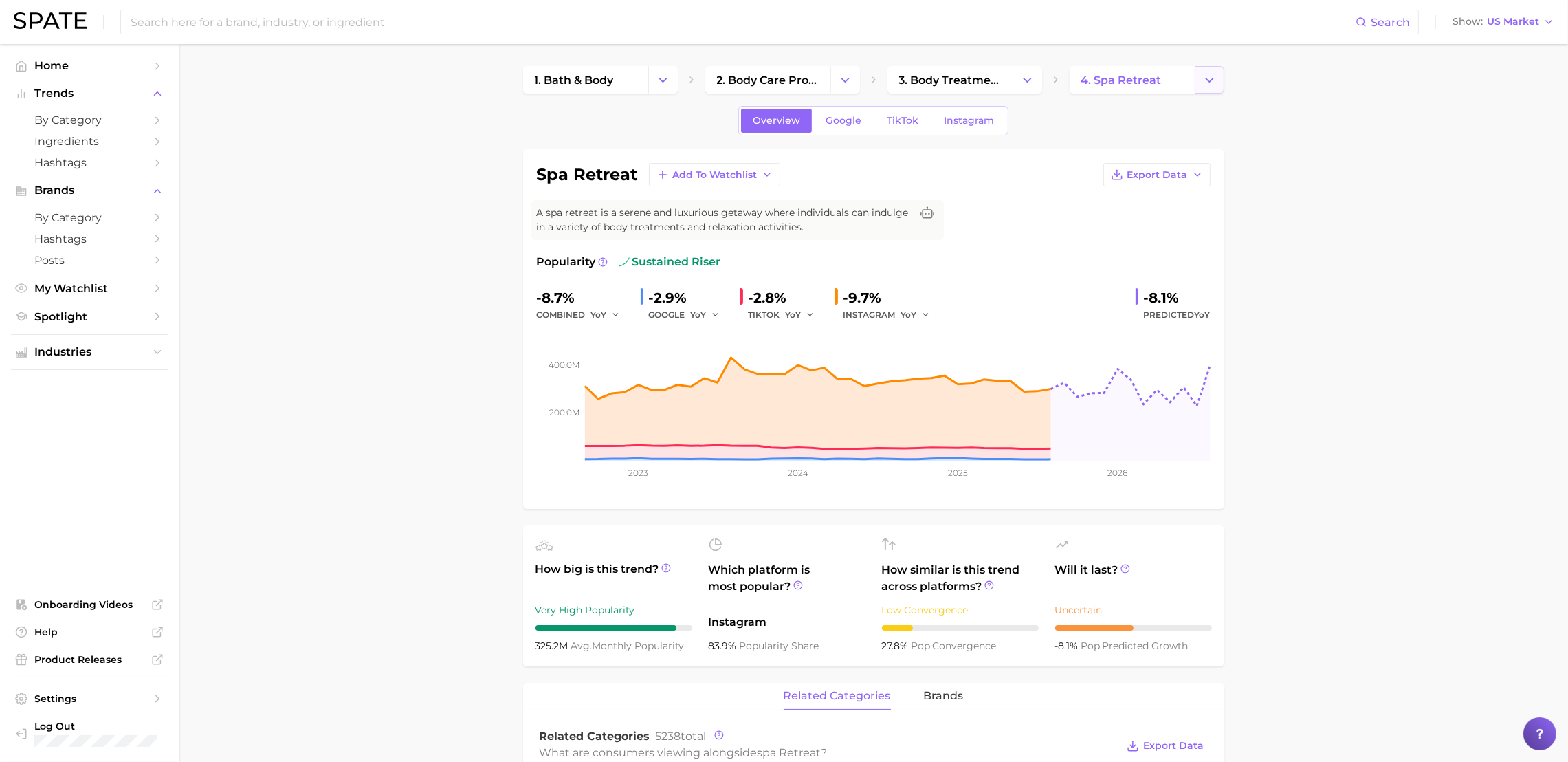
click at [1214, 70] on button "Change Category" at bounding box center [1209, 80] width 30 height 28
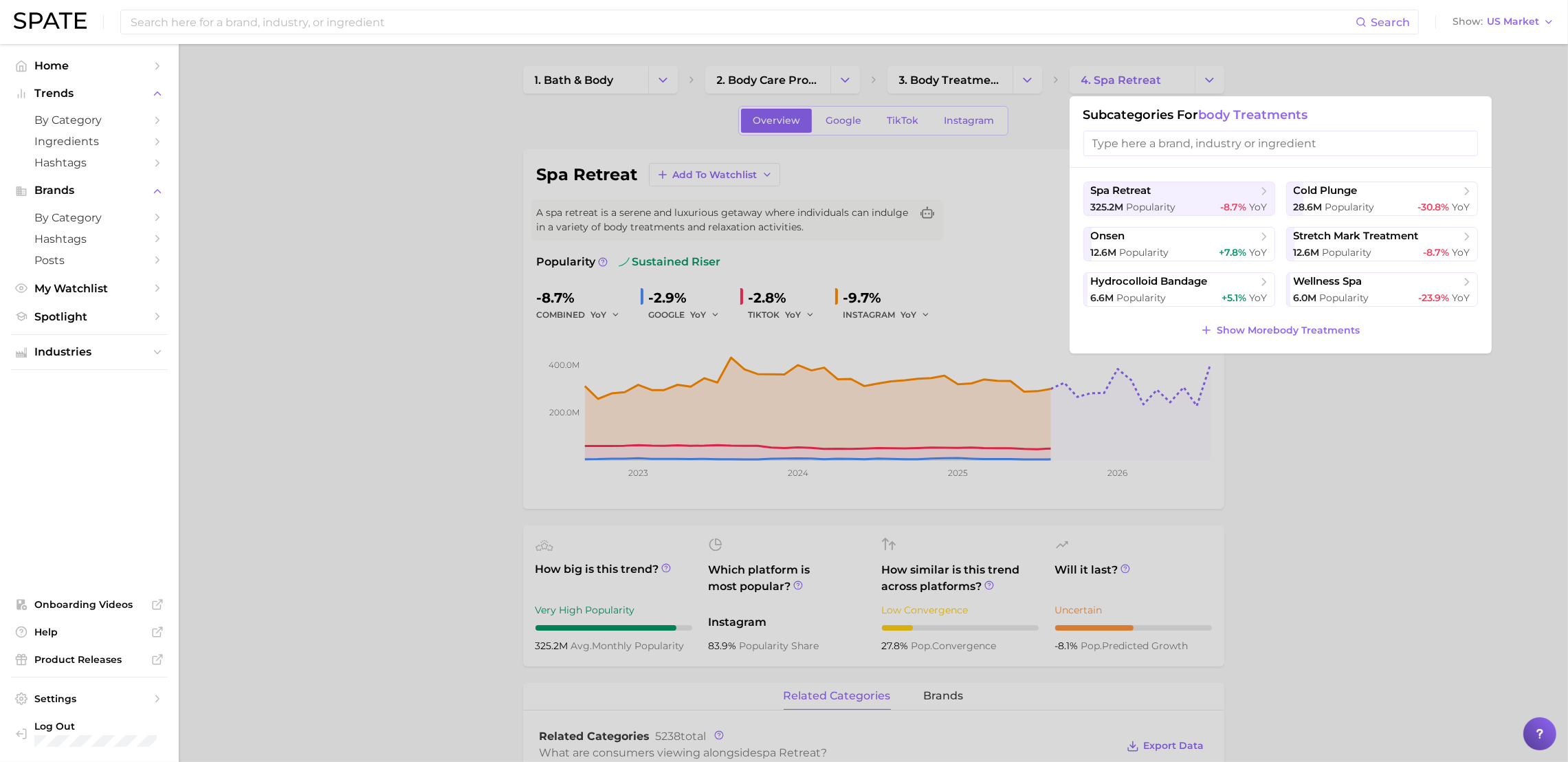
click at [933, 84] on div at bounding box center [784, 381] width 1568 height 762
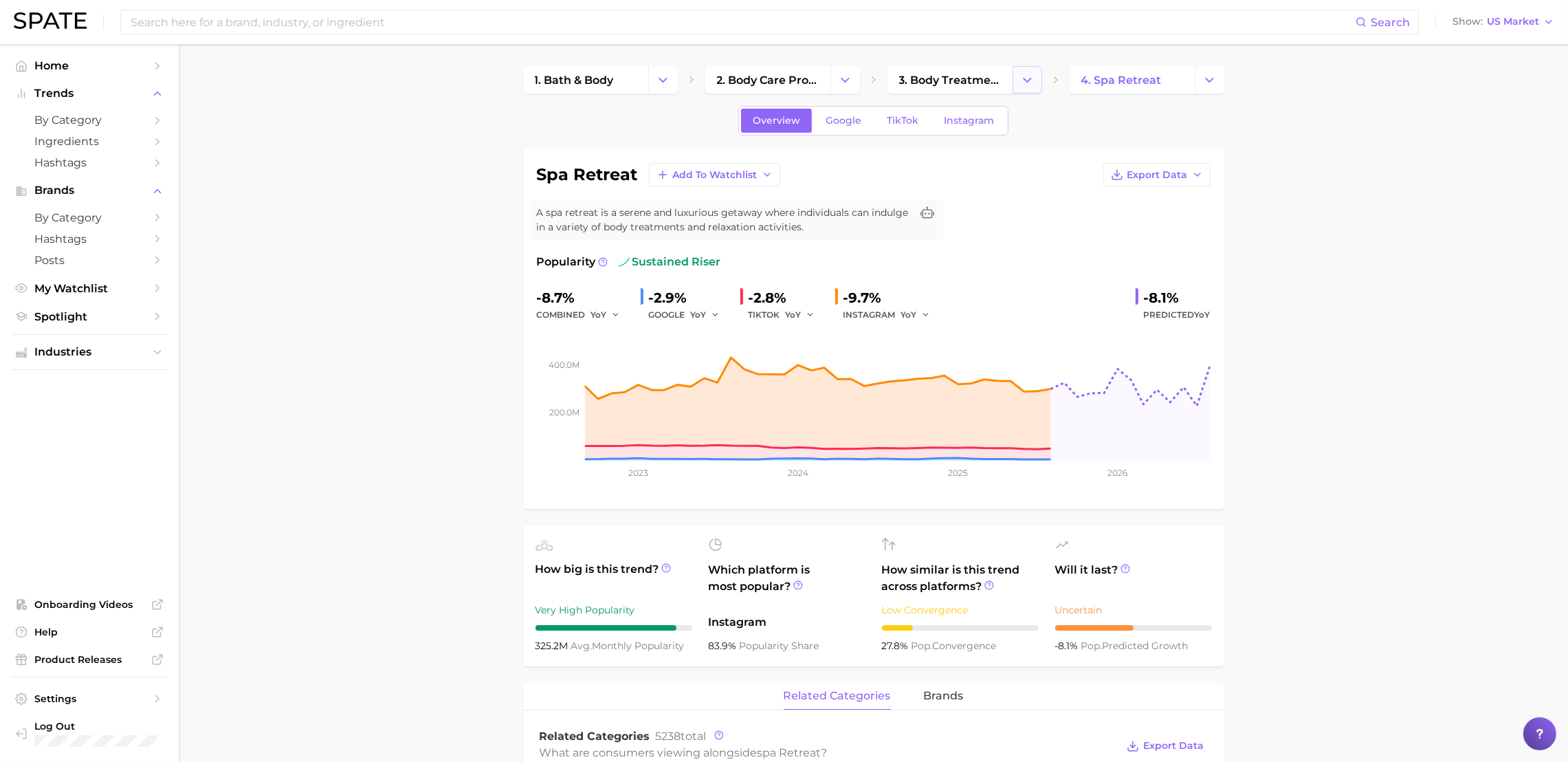
click at [1028, 82] on icon "Change Category" at bounding box center [1027, 80] width 14 height 14
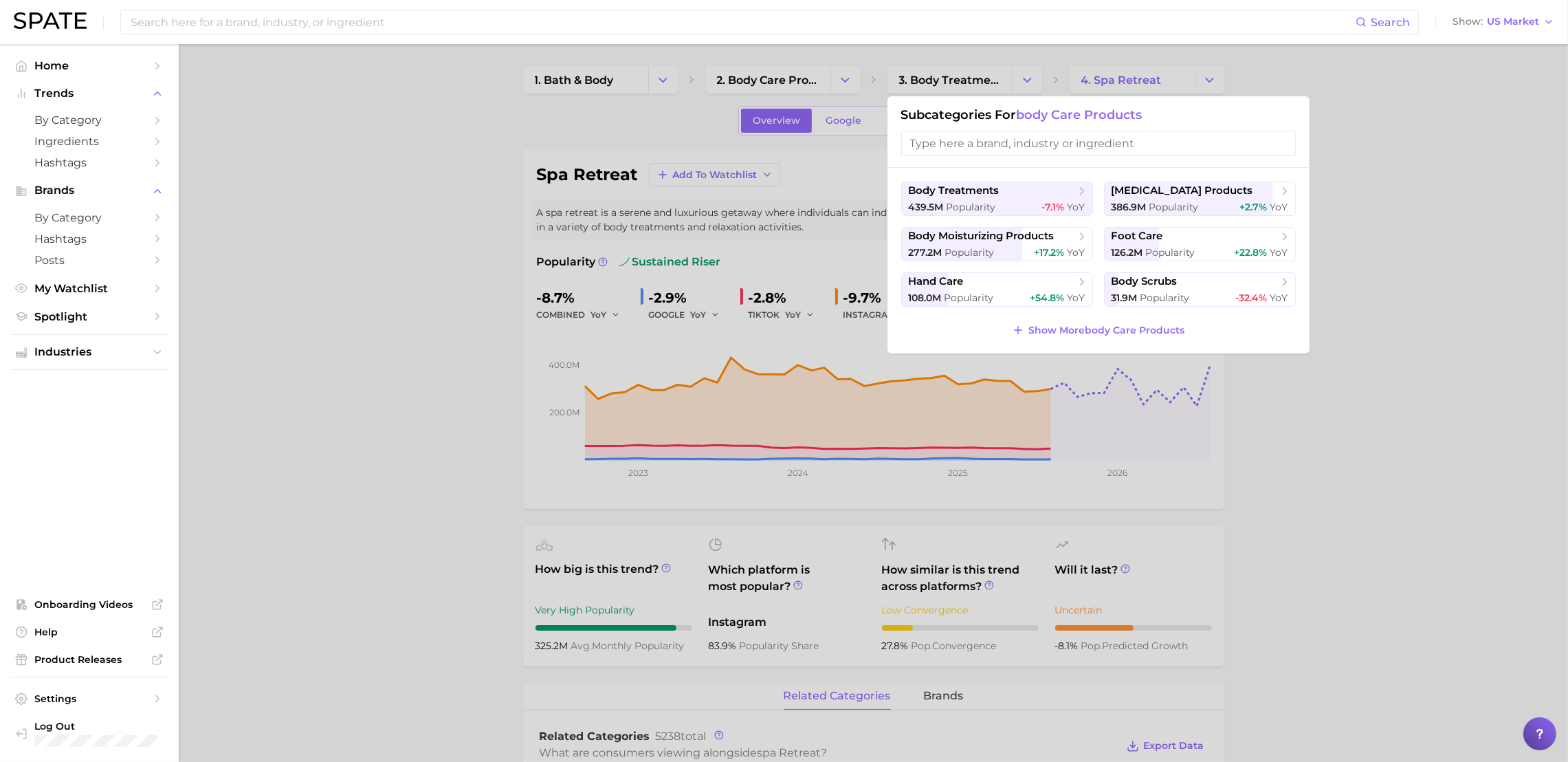
click at [304, 304] on div at bounding box center [784, 381] width 1568 height 762
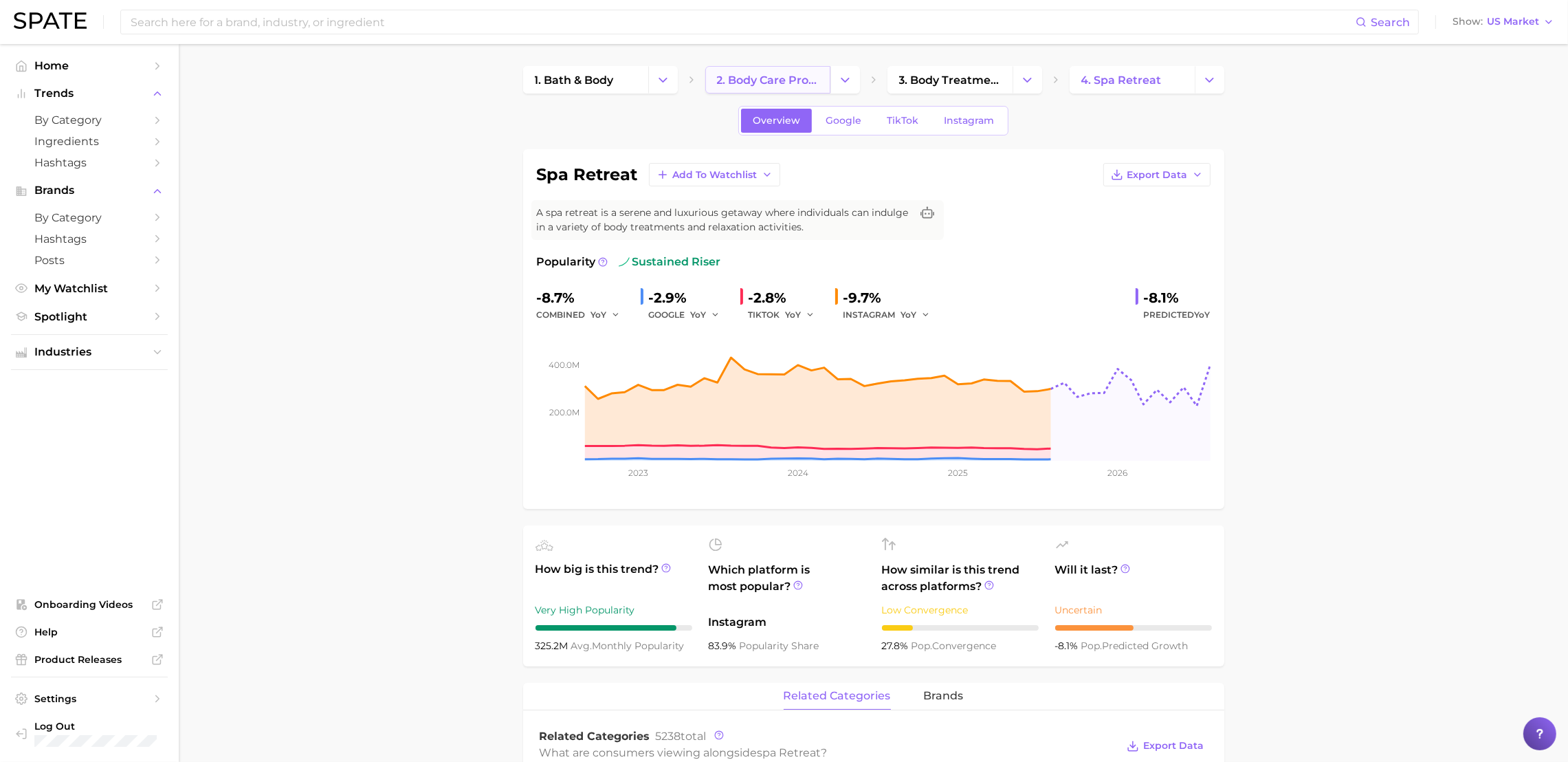
click at [729, 86] on span "2. body care products" at bounding box center [767, 80] width 101 height 13
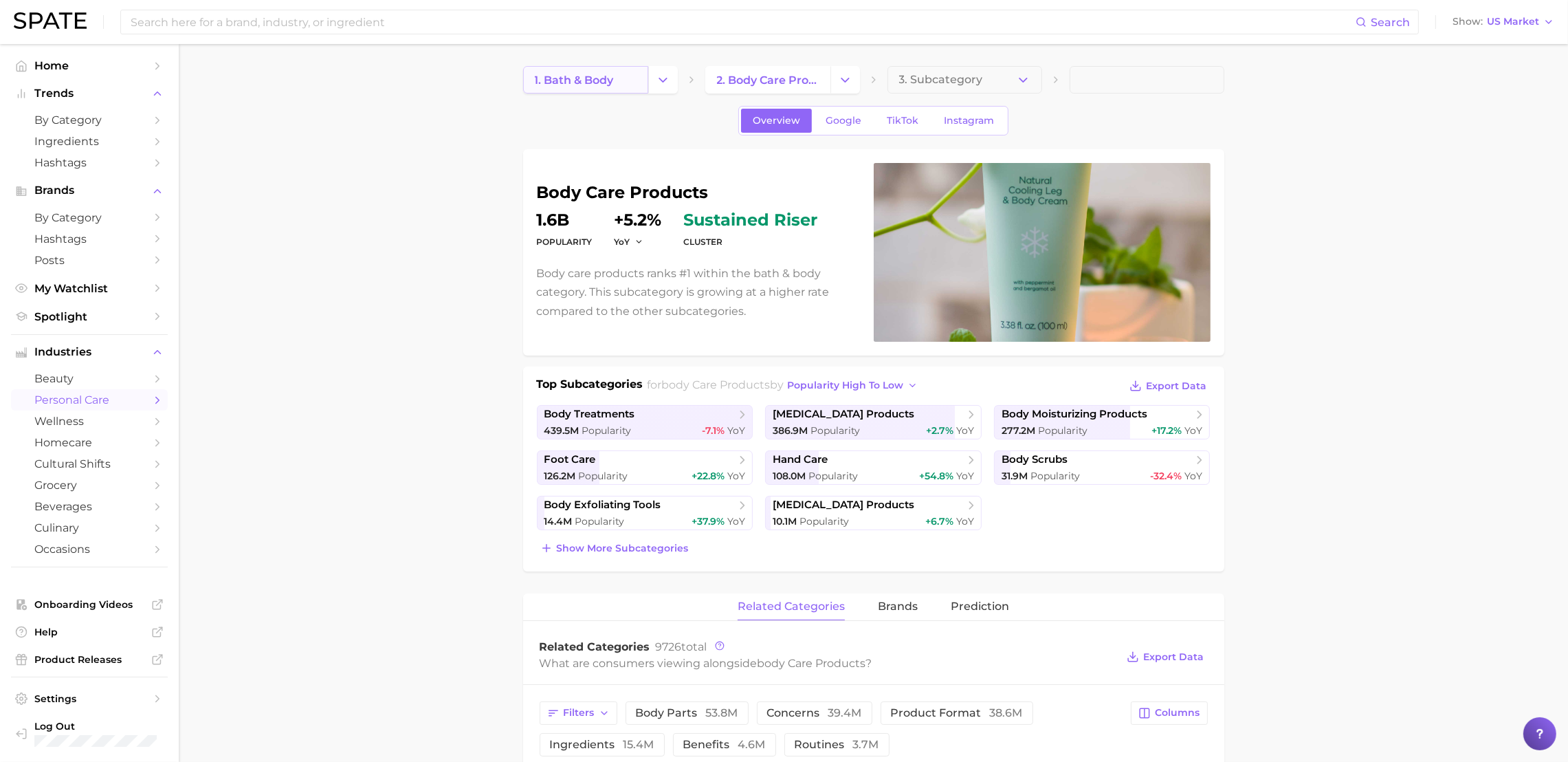
click at [602, 80] on span "1. bath & body" at bounding box center [574, 80] width 79 height 13
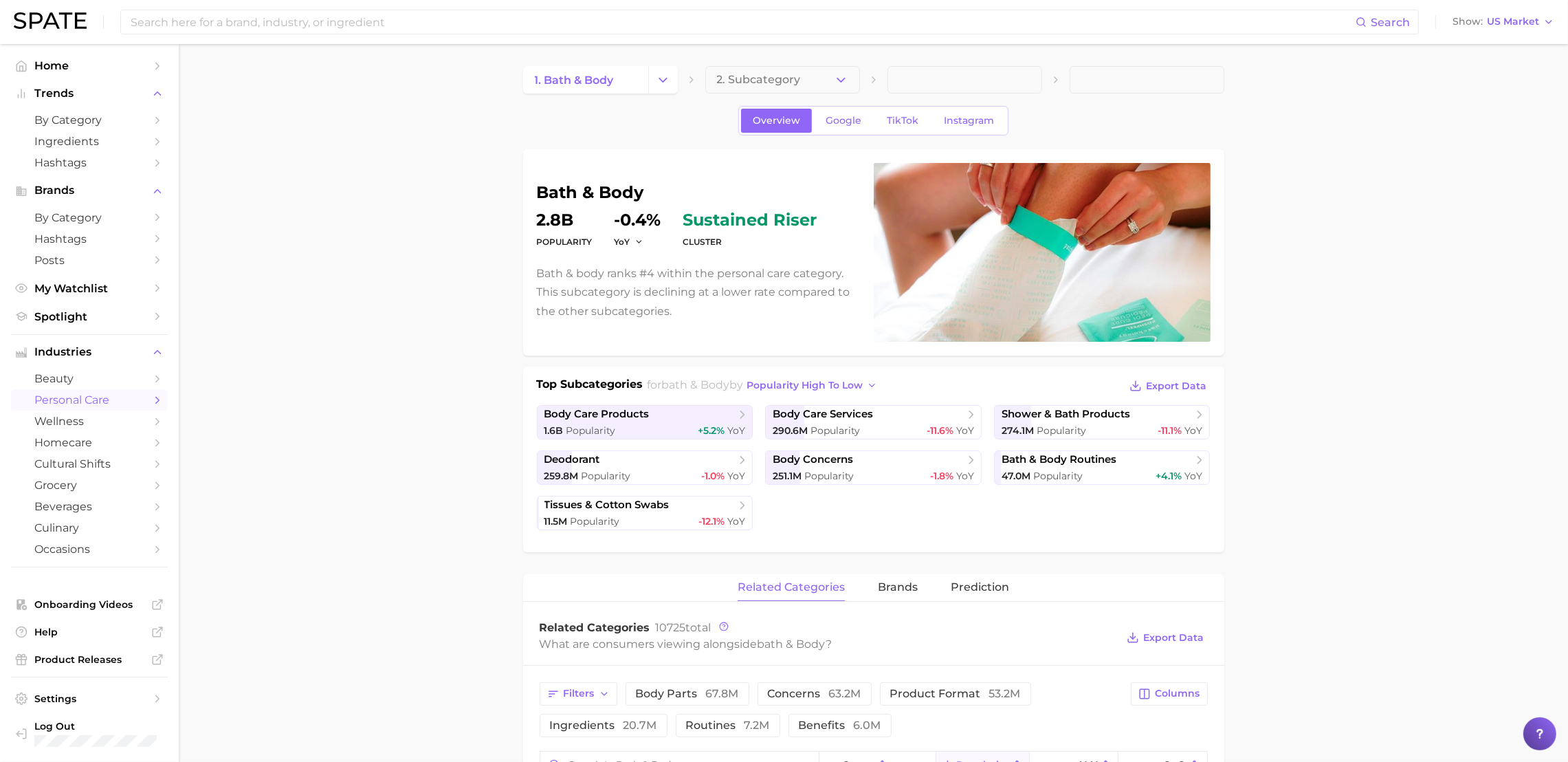
scroll to position [447, 0]
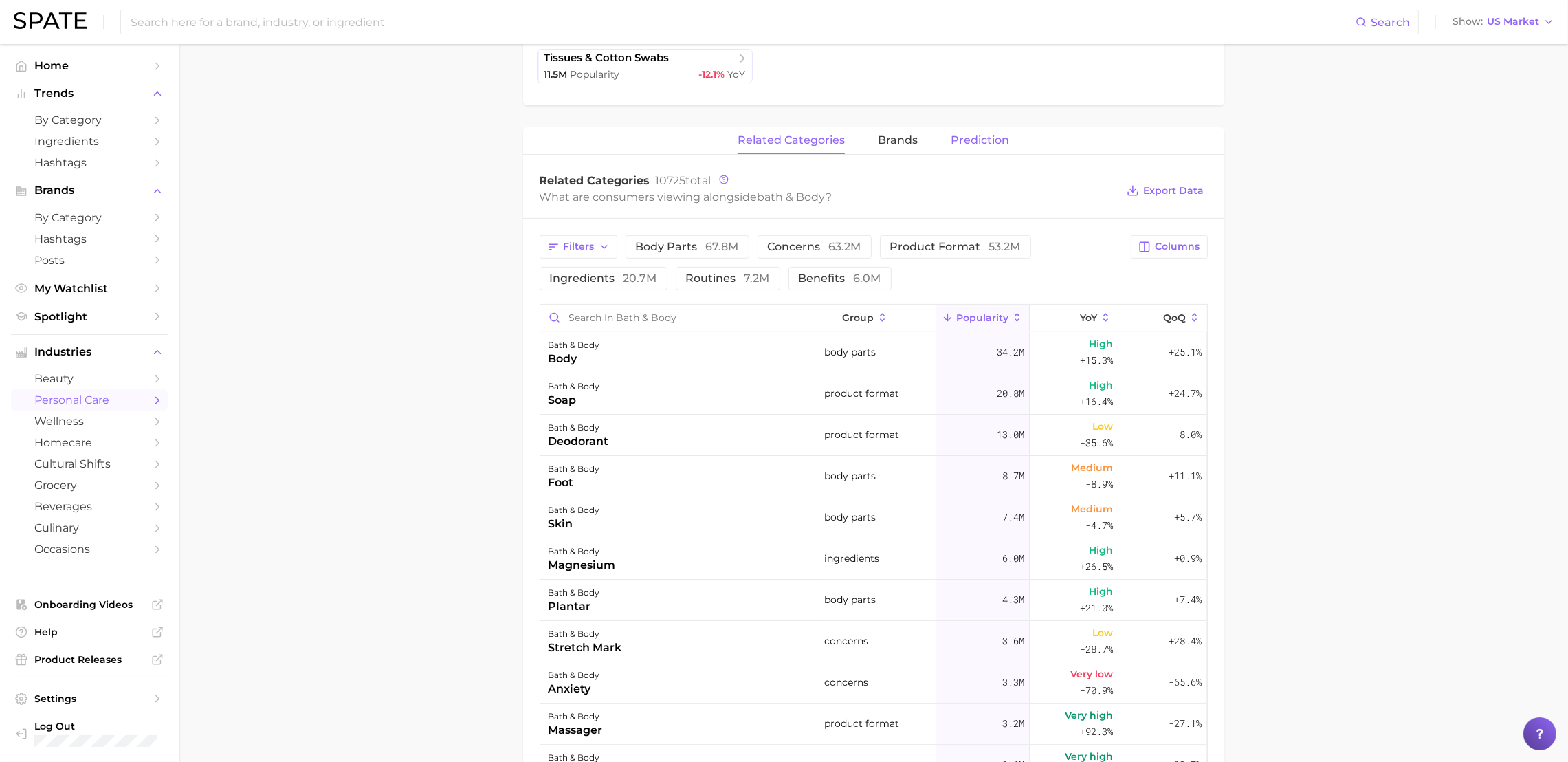
click at [975, 141] on span "Prediction" at bounding box center [980, 140] width 59 height 12
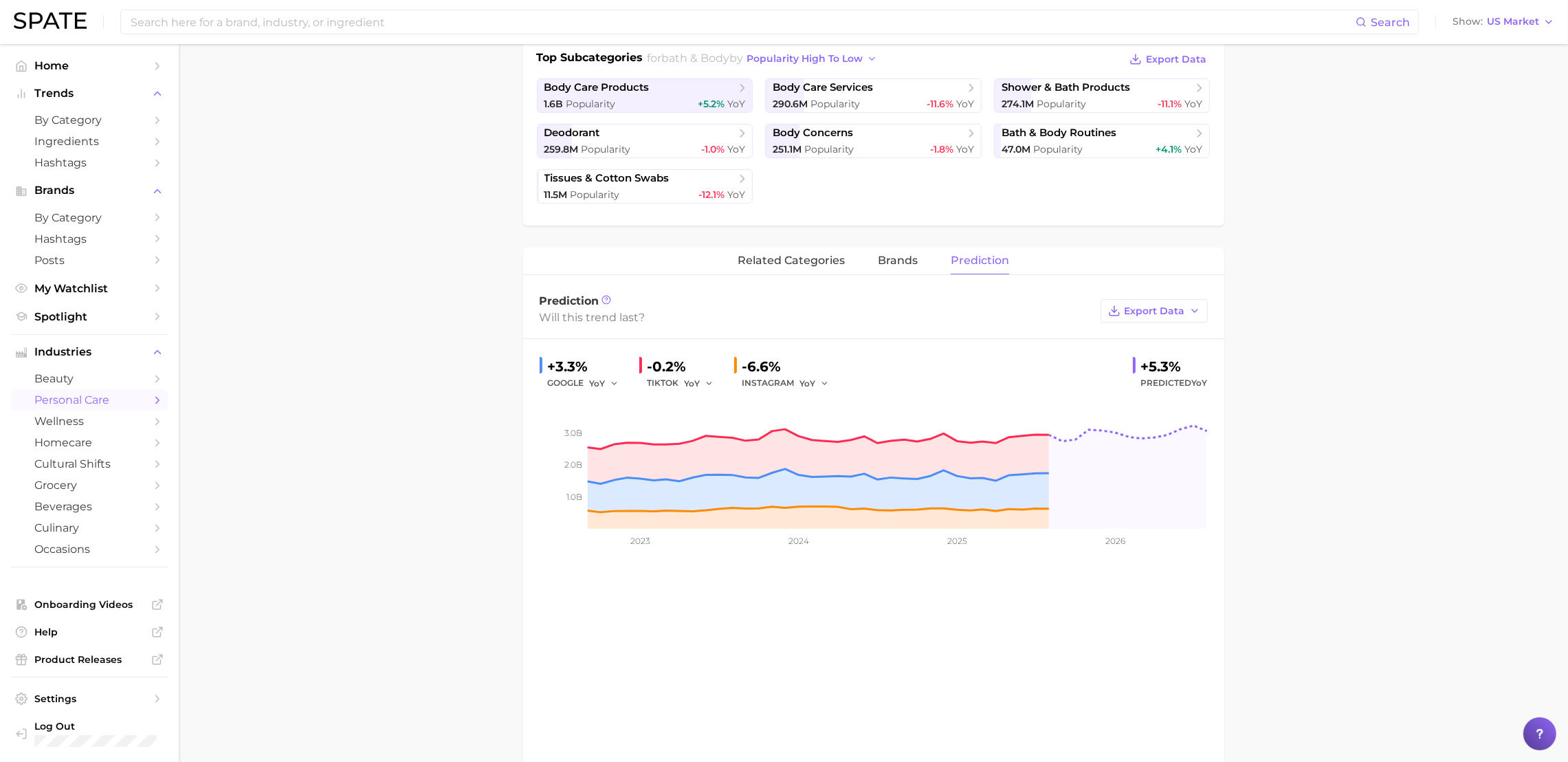
scroll to position [0, 0]
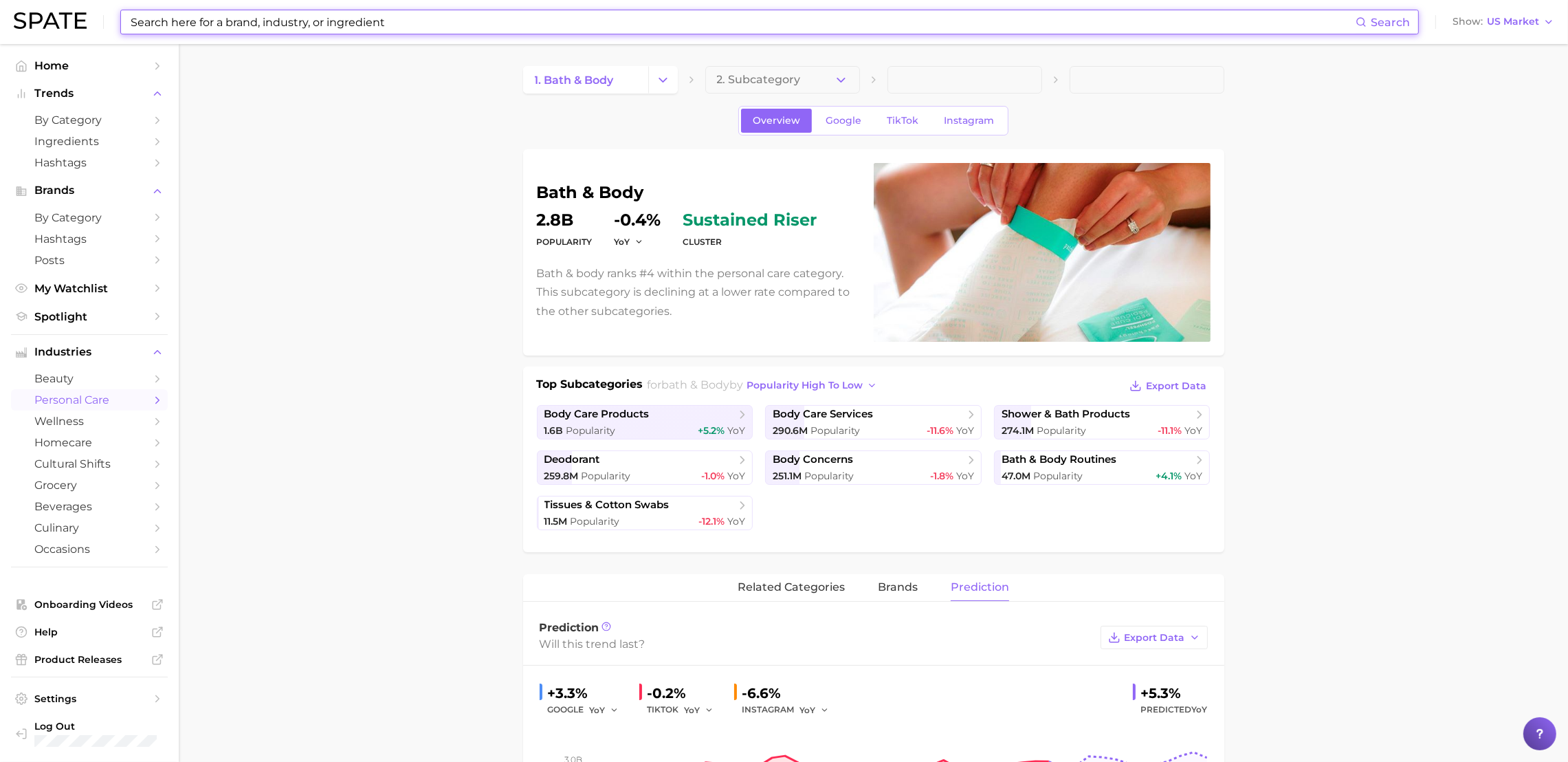
click at [242, 24] on input at bounding box center [742, 22] width 1227 height 23
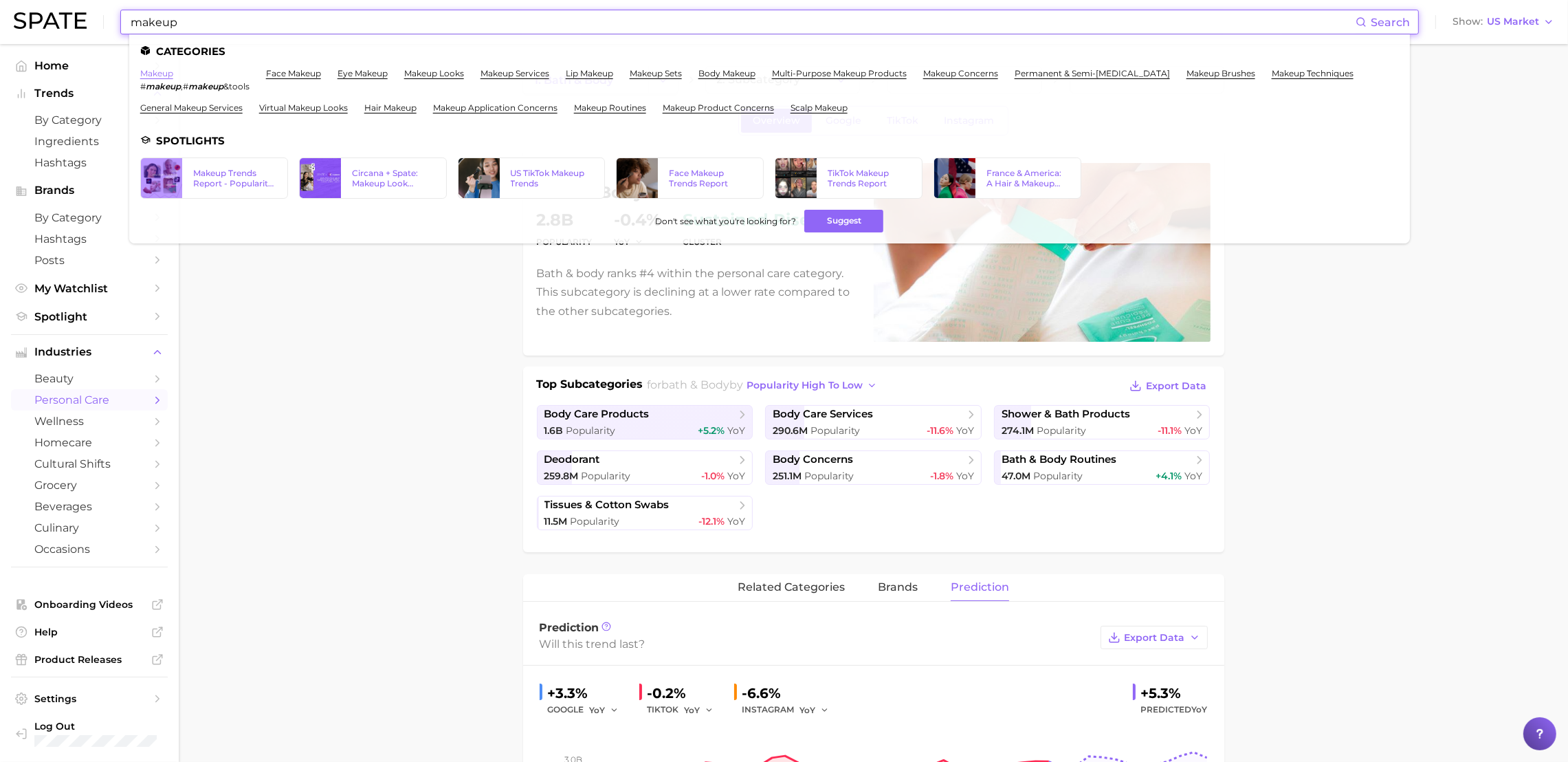
type input "makeup"
click at [167, 76] on link "makeup" at bounding box center [157, 73] width 33 height 10
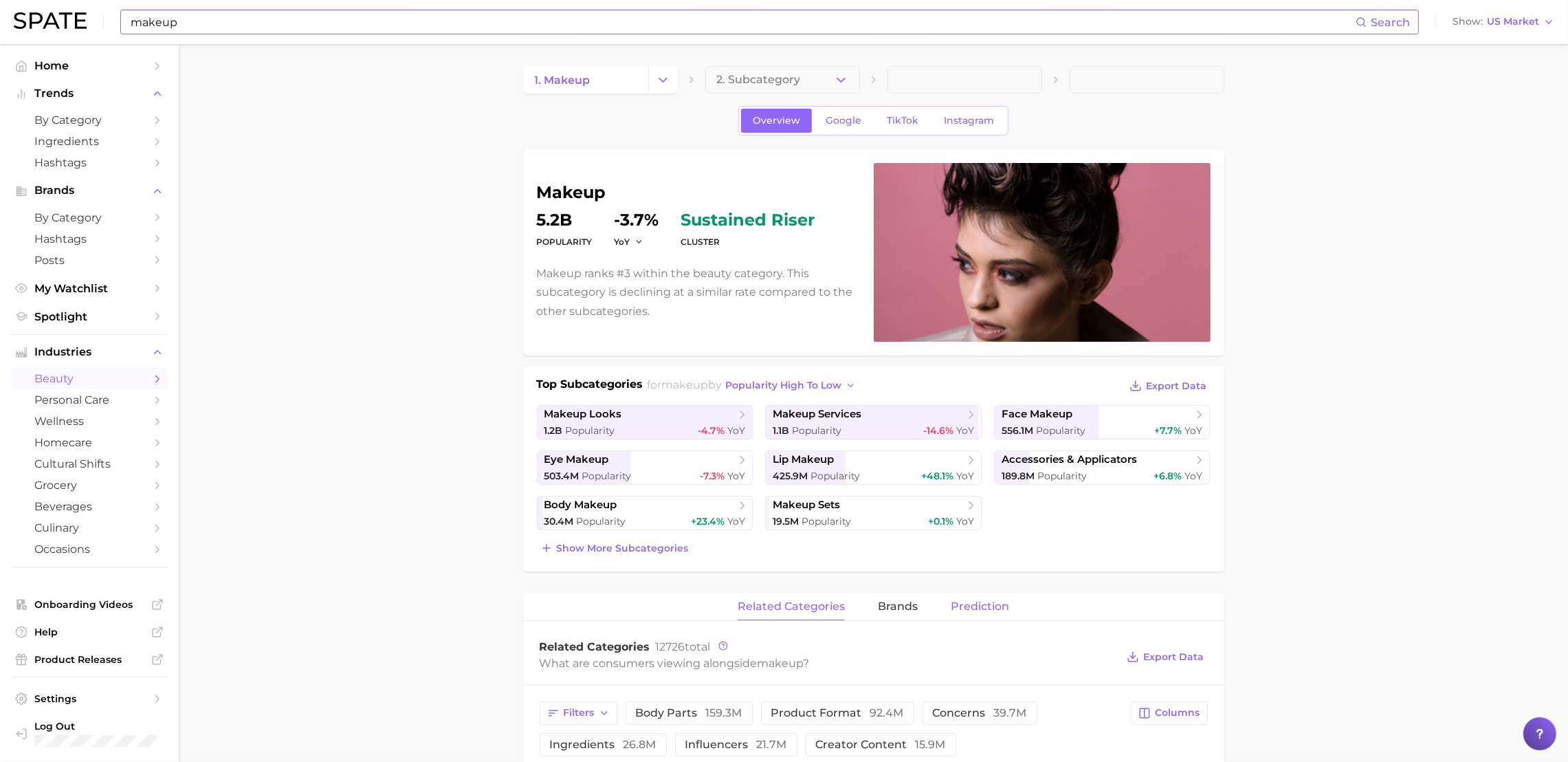
click at [1005, 614] on button "Prediction" at bounding box center [980, 607] width 59 height 27
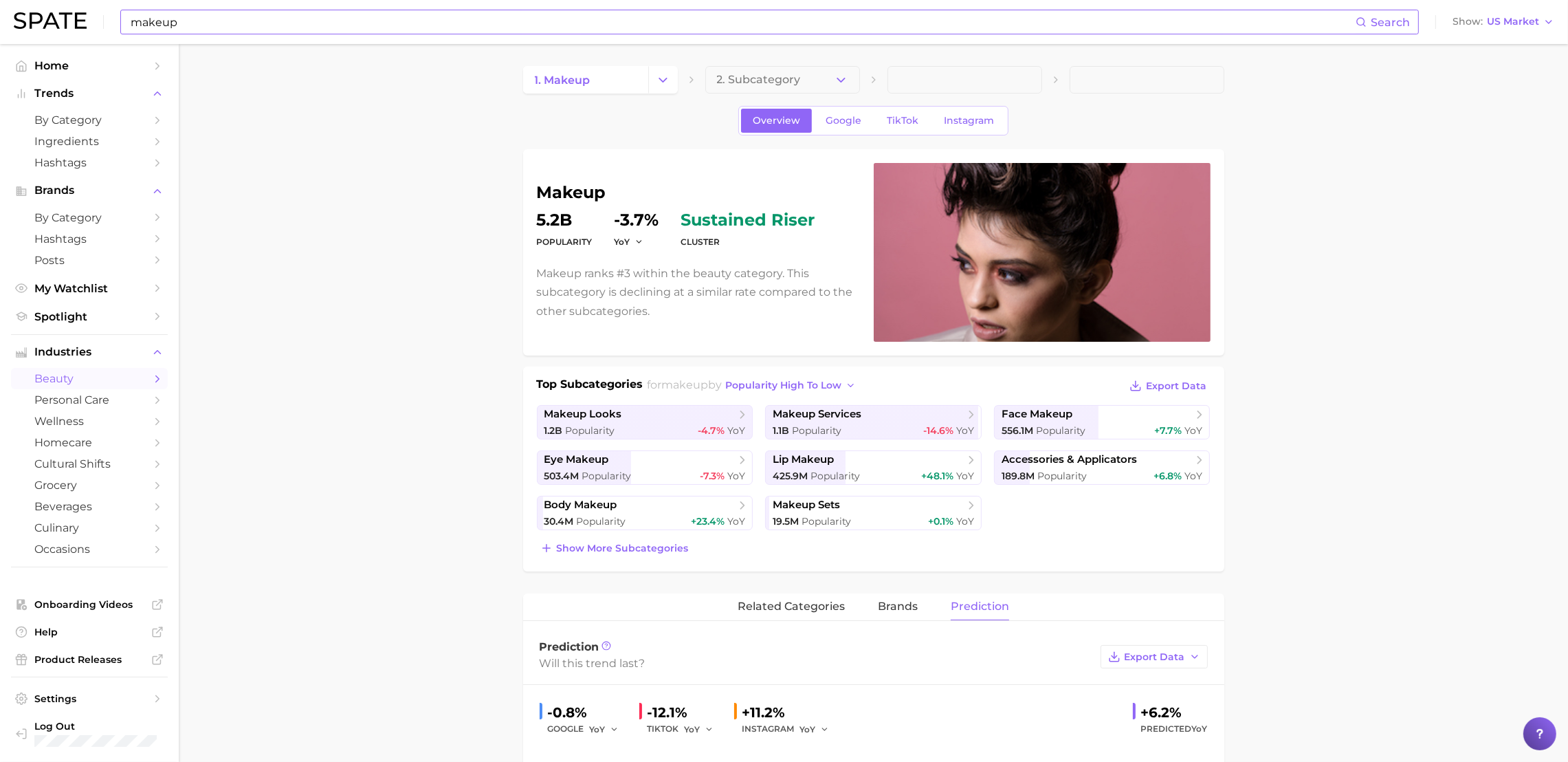
scroll to position [447, 0]
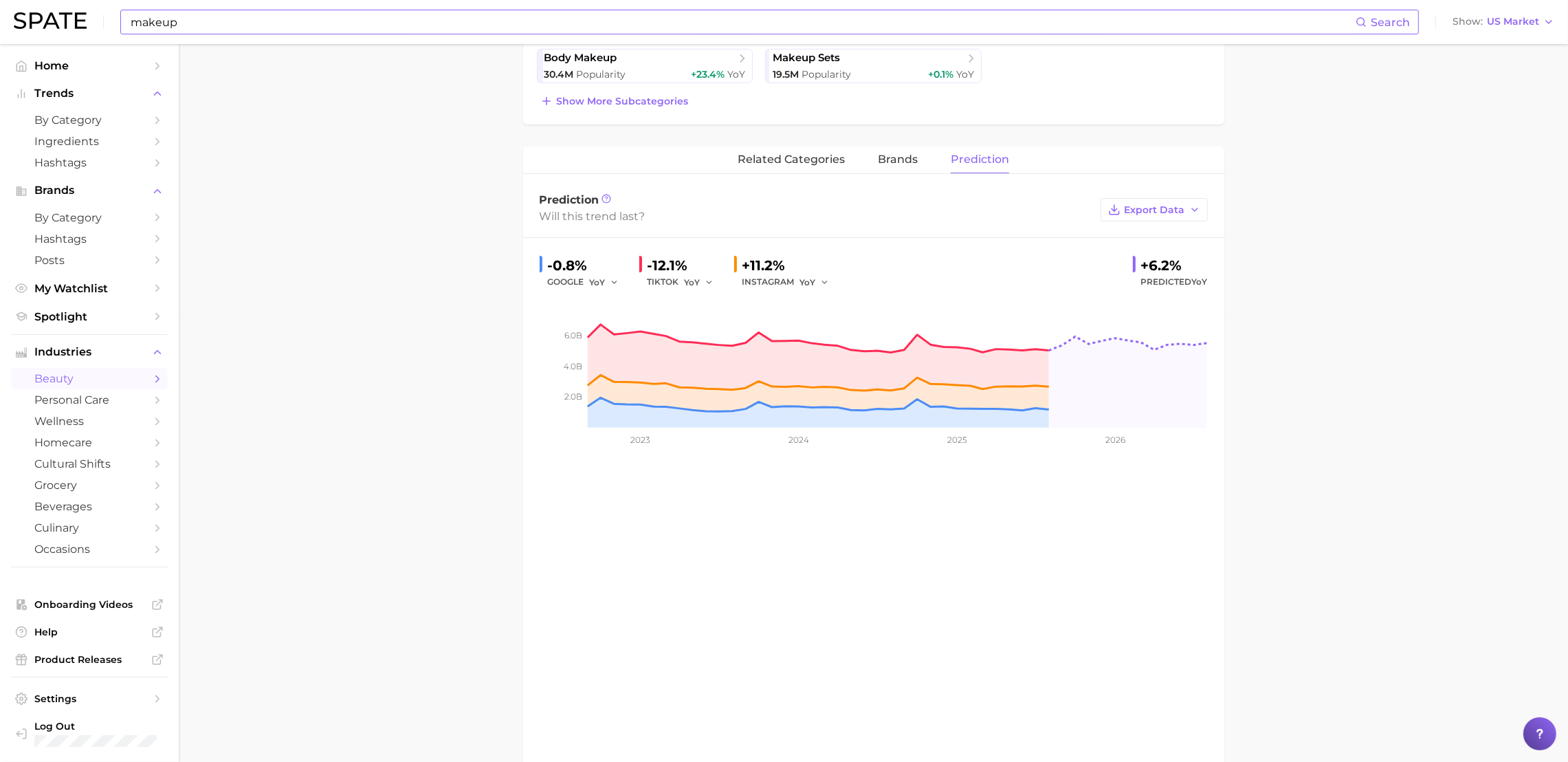
click at [437, 266] on main "1. makeup 2. Subcategory Overview Google TikTok Instagram makeup Popularity 5.2…" at bounding box center [873, 243] width 1389 height 1293
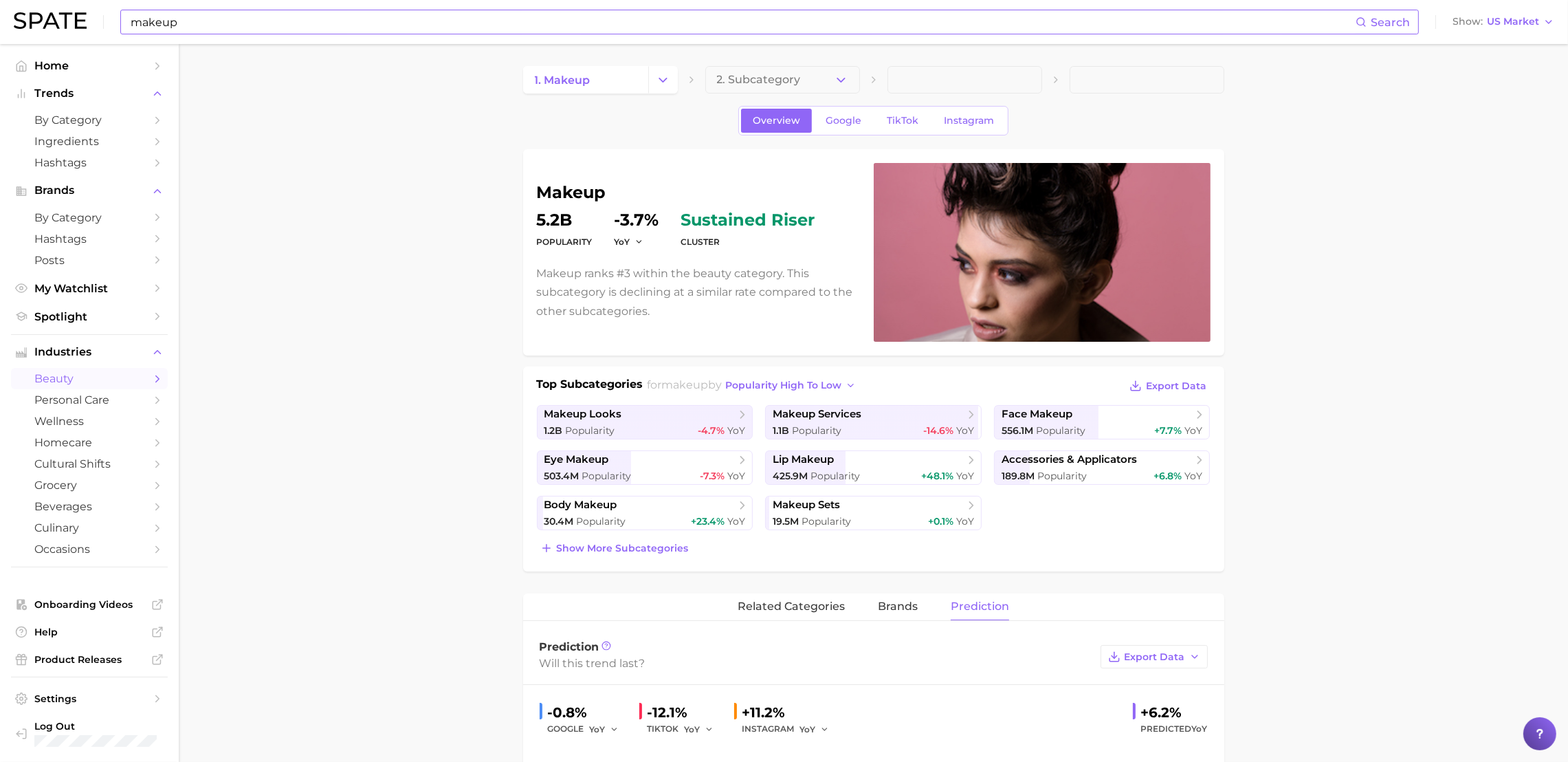
click at [1380, 383] on main "1. makeup 2. Subcategory Overview Google TikTok Instagram makeup Popularity 5.2…" at bounding box center [873, 690] width 1389 height 1293
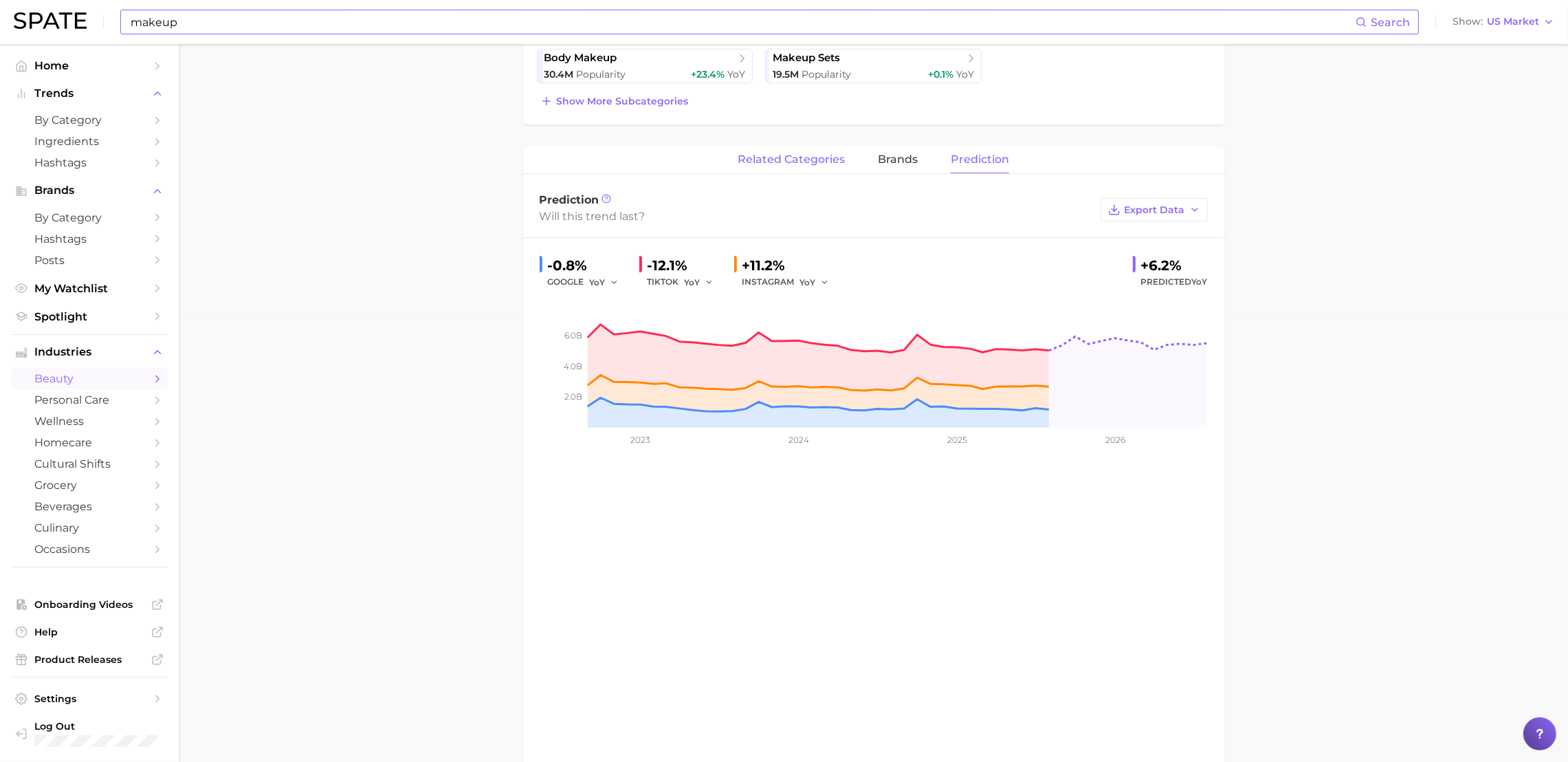
click at [797, 160] on span "related categories" at bounding box center [791, 159] width 107 height 12
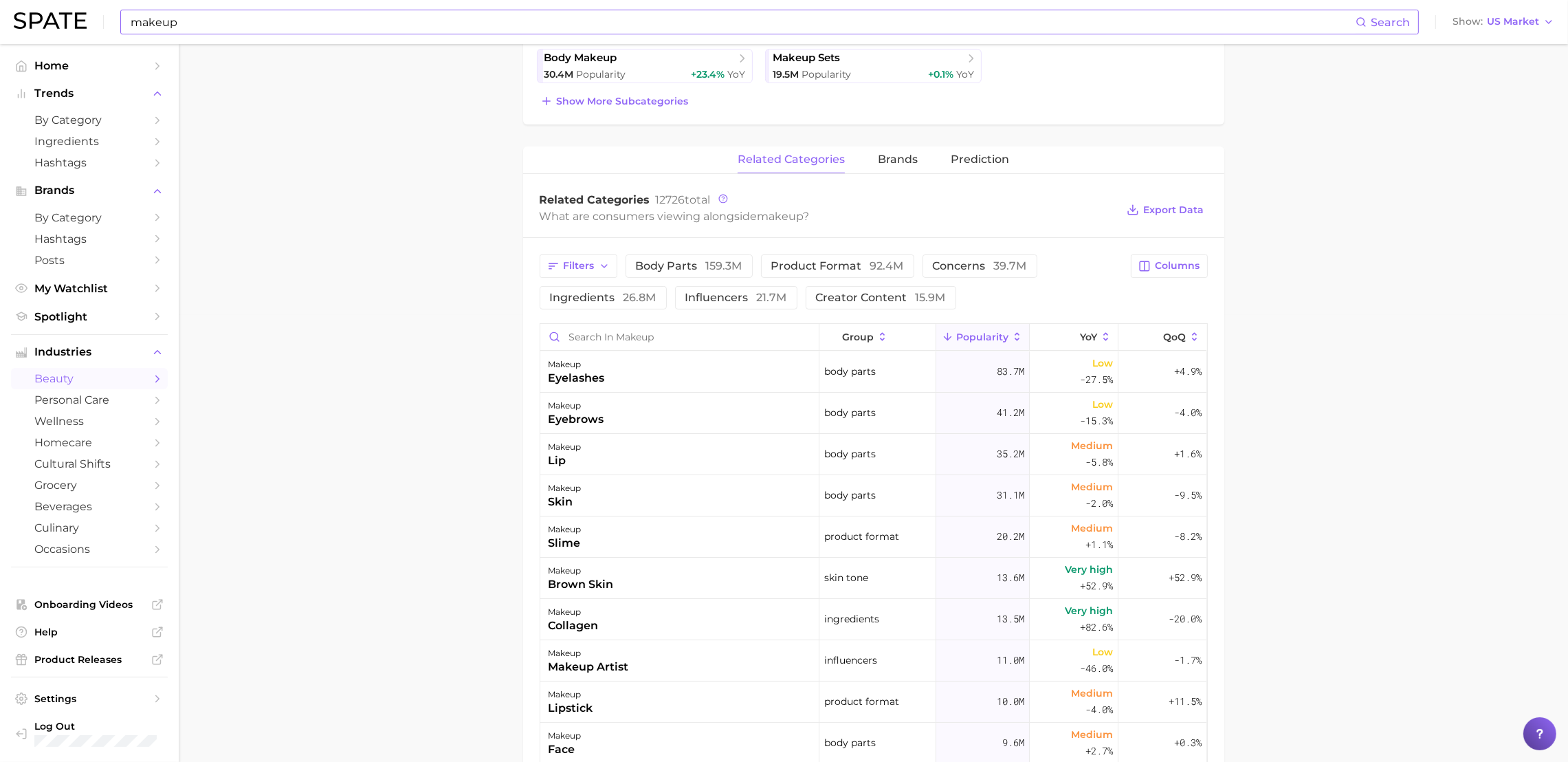
click at [475, 293] on main "1. makeup 2. Subcategory Overview Google TikTok Instagram makeup Popularity 5.2…" at bounding box center [873, 384] width 1389 height 1574
click at [1341, 539] on main "1. makeup 2. Subcategory Overview Google TikTok Instagram makeup Popularity 5.2…" at bounding box center [873, 384] width 1389 height 1574
drag, startPoint x: 397, startPoint y: 291, endPoint x: 521, endPoint y: 305, distance: 124.8
click at [397, 291] on main "1. makeup 2. Subcategory Overview Google TikTok Instagram makeup Popularity 5.2…" at bounding box center [873, 384] width 1389 height 1574
click at [564, 296] on span "ingredients 26.8m" at bounding box center [603, 298] width 106 height 11
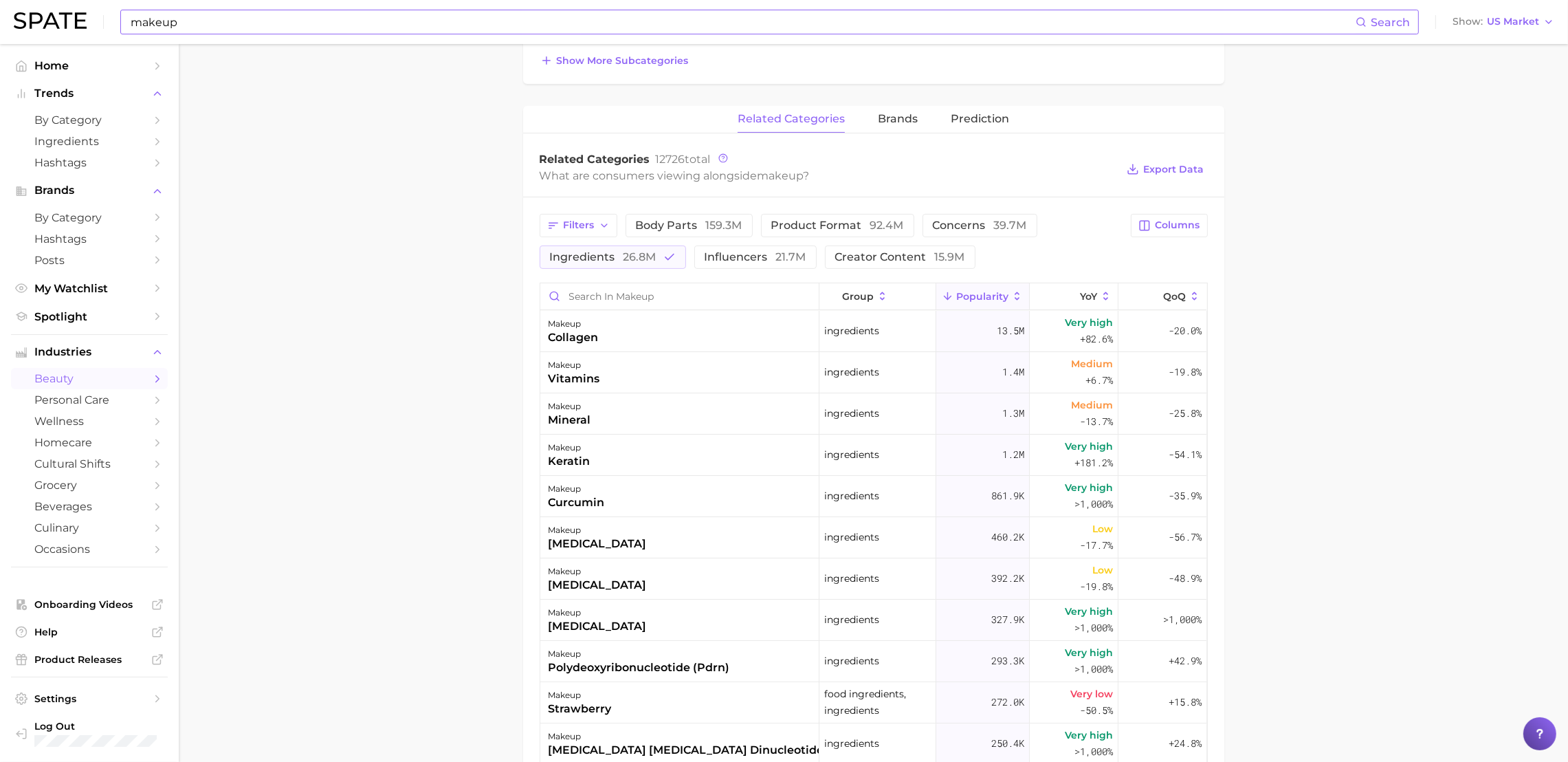
scroll to position [511, 0]
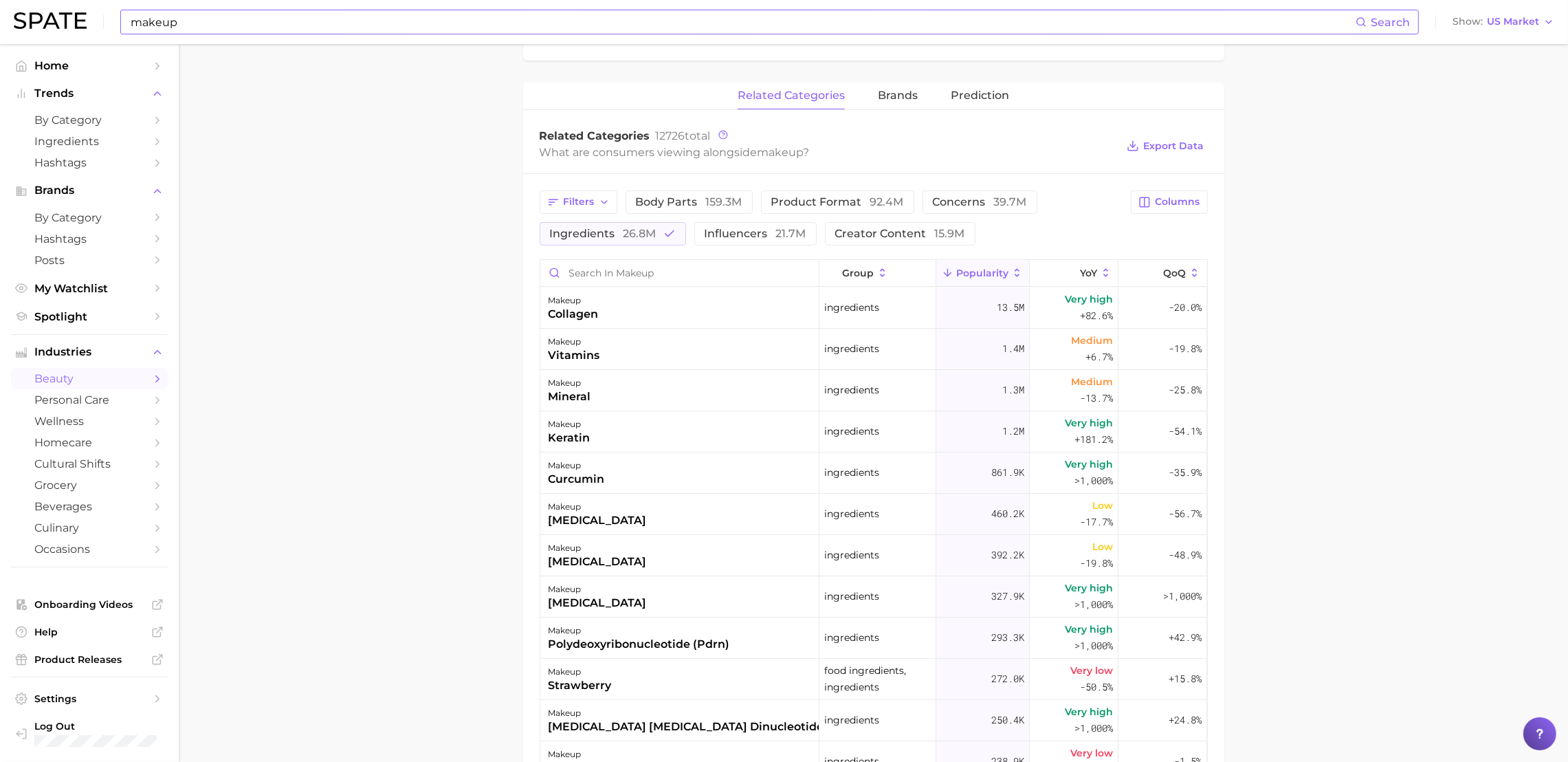
click at [1374, 284] on main "1. makeup 2. Subcategory Overview Google TikTok Instagram makeup Popularity 5.2…" at bounding box center [873, 320] width 1389 height 1574
click at [620, 235] on span "ingredients 26.8m" at bounding box center [603, 234] width 106 height 11
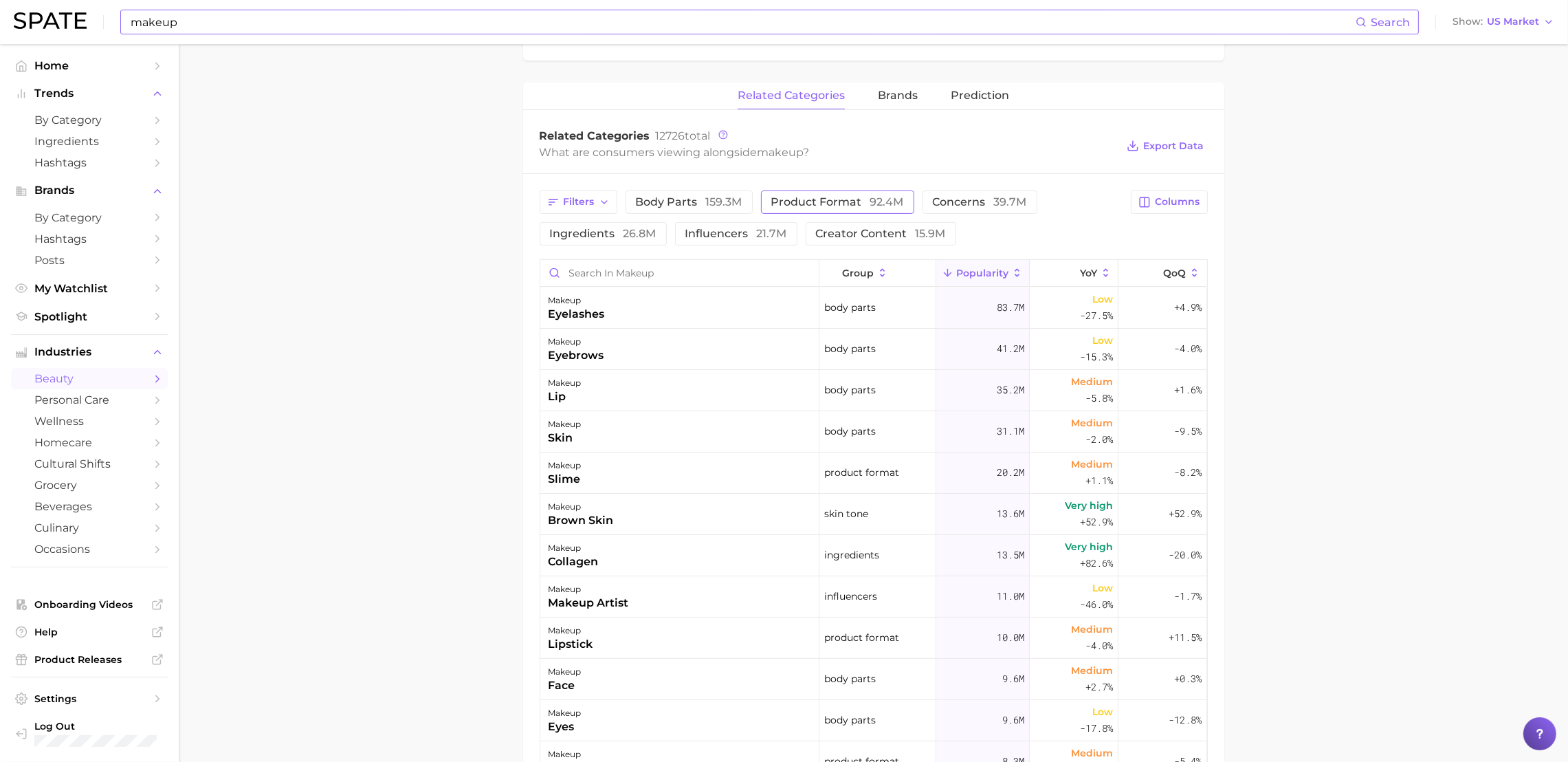
click at [794, 208] on span "product format 92.4m" at bounding box center [837, 202] width 132 height 11
click at [694, 206] on span "body parts 159.3m" at bounding box center [689, 202] width 106 height 11
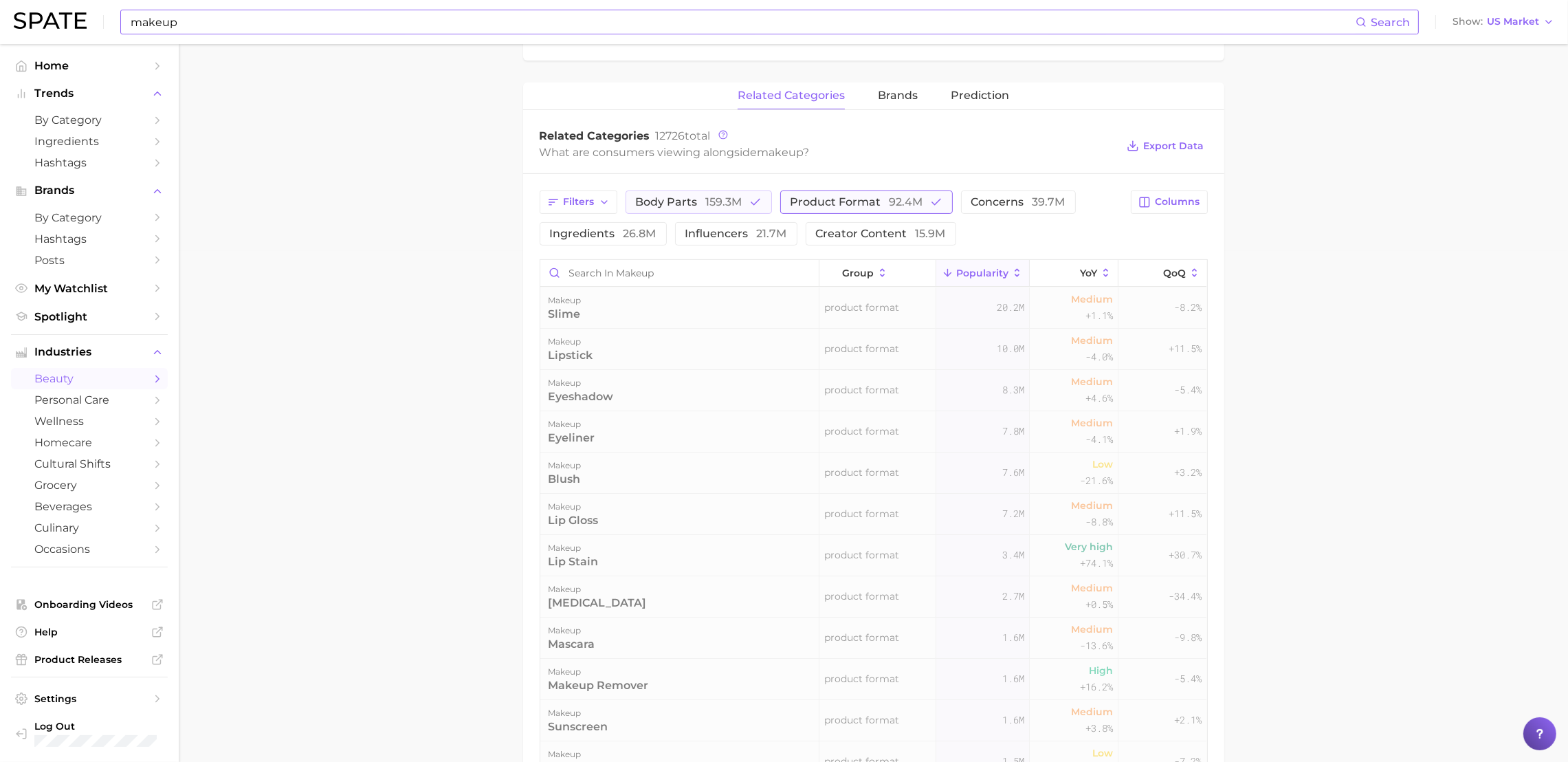
click at [827, 206] on span "product format 92.4m" at bounding box center [857, 202] width 132 height 11
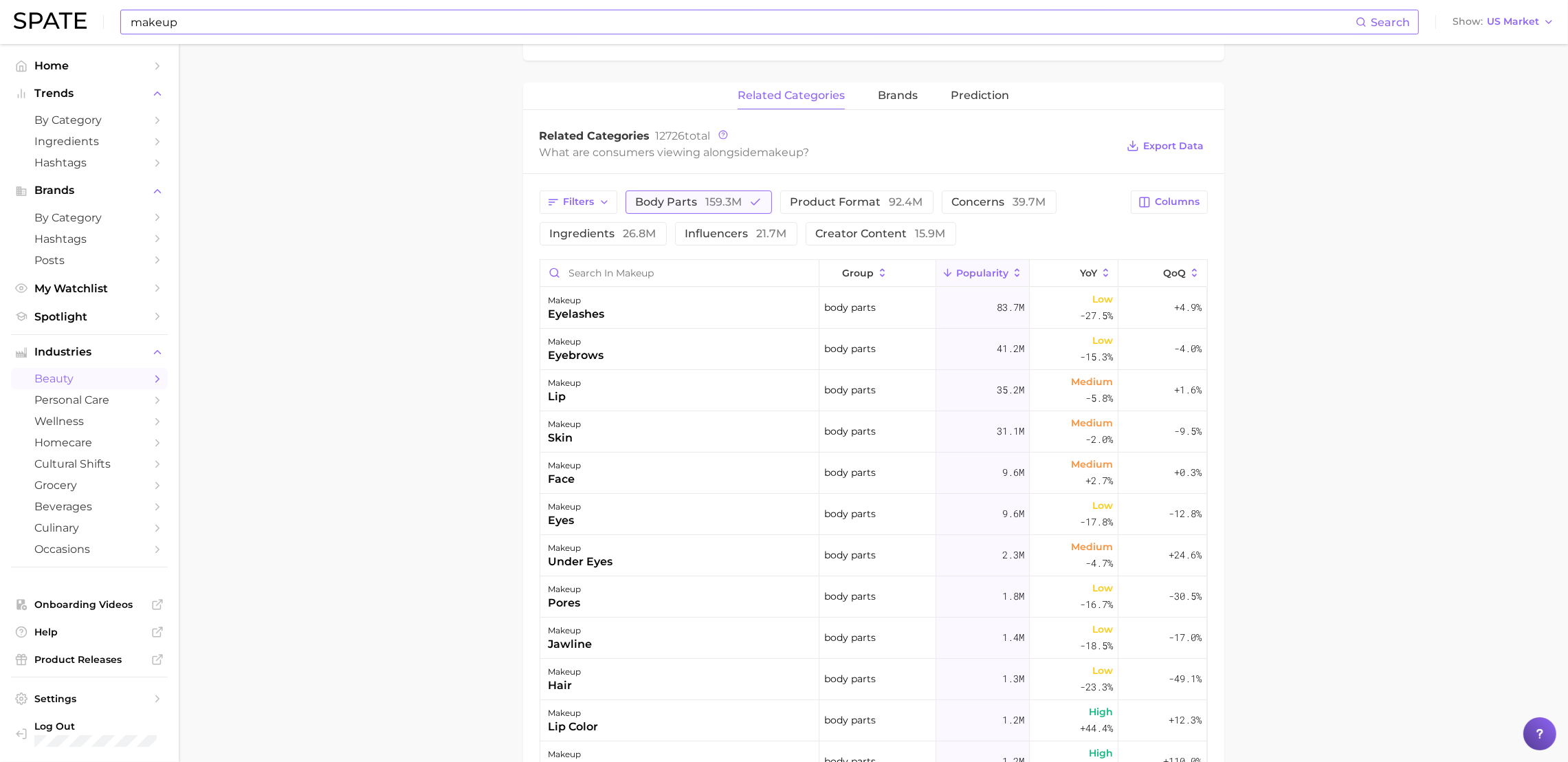
click at [731, 206] on span "159.3m" at bounding box center [724, 202] width 37 height 13
click at [596, 199] on button "Filters" at bounding box center [578, 202] width 78 height 23
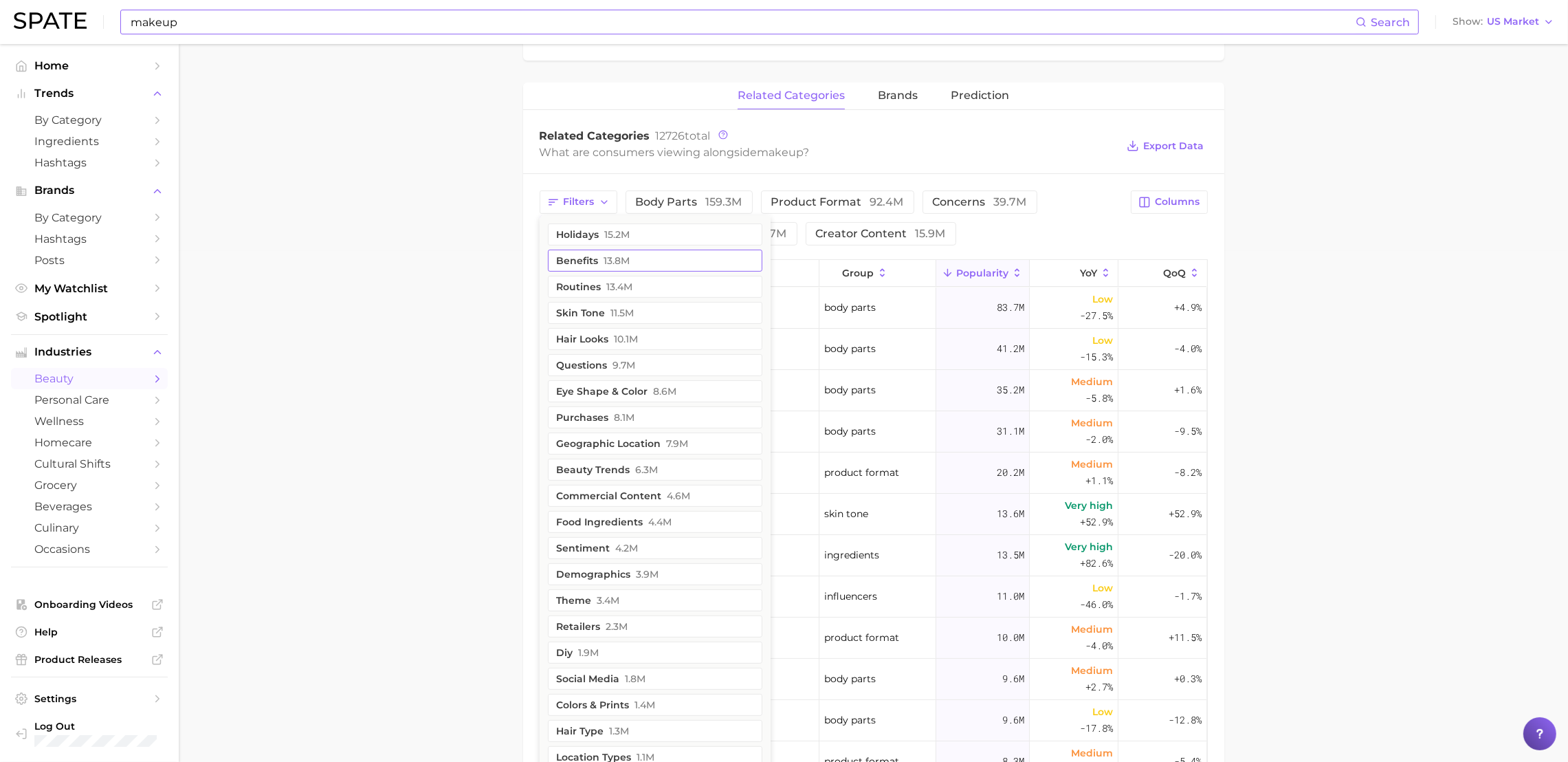
click at [613, 263] on span "13.8m" at bounding box center [617, 261] width 26 height 11
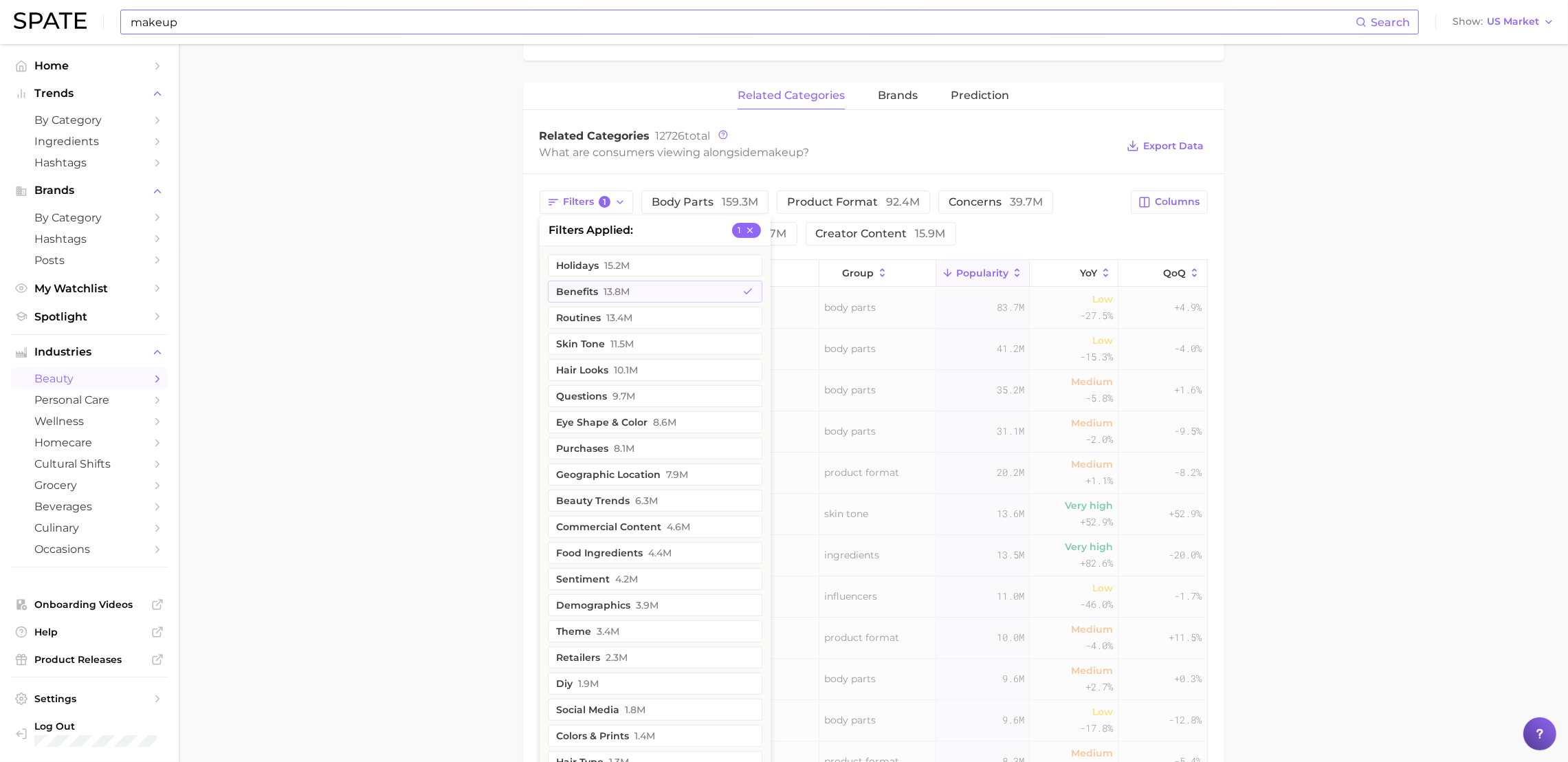
click at [394, 272] on main "1. makeup 2. Subcategory Overview Google TikTok Instagram makeup Popularity 5.2…" at bounding box center [873, 320] width 1389 height 1574
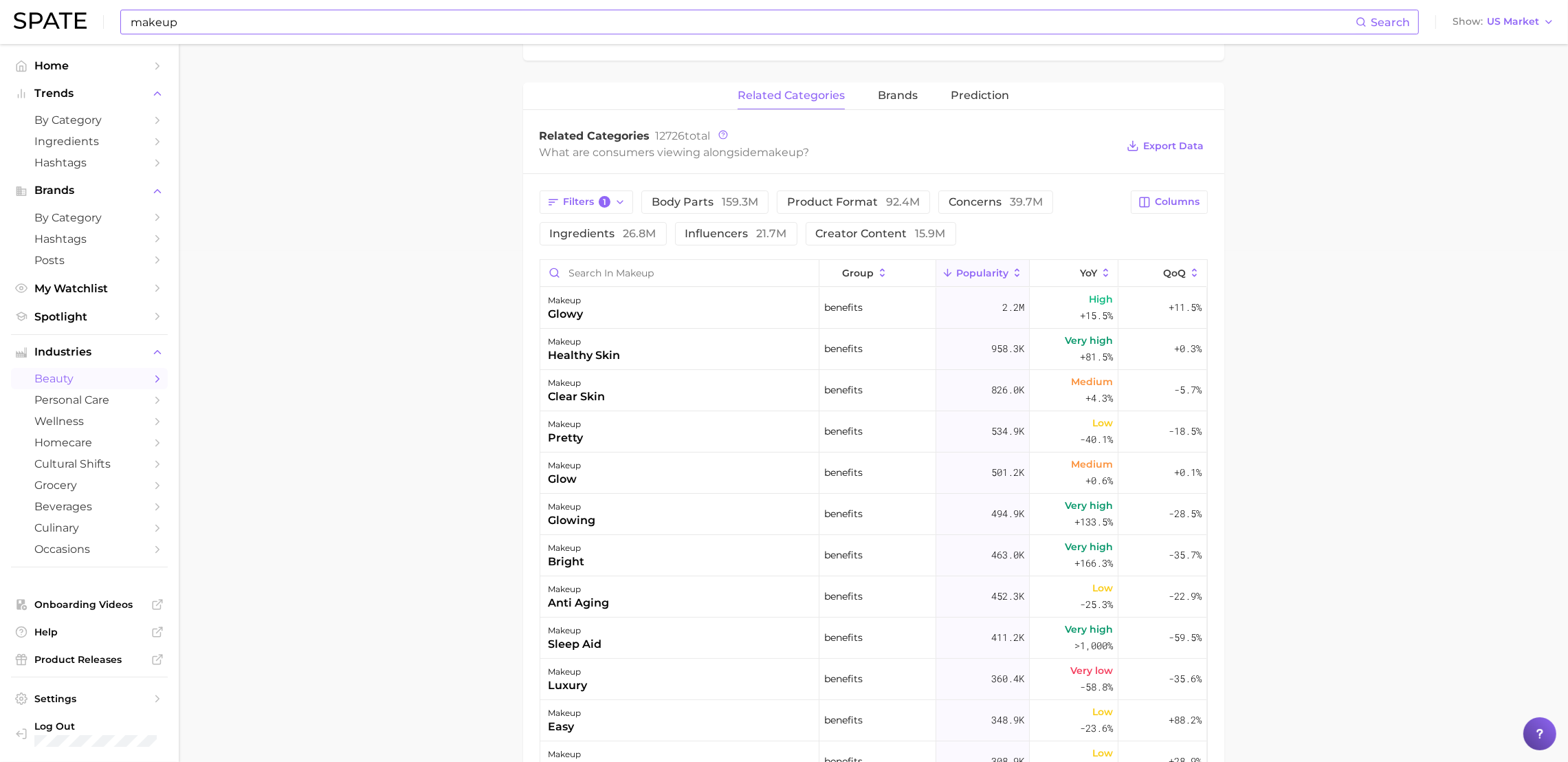
click at [408, 374] on main "1. makeup 2. Subcategory Overview Google TikTok Instagram makeup Popularity 5.2…" at bounding box center [873, 320] width 1389 height 1574
click at [1335, 311] on main "1. makeup 2. Subcategory Overview Google TikTok Instagram makeup Popularity 5.2…" at bounding box center [873, 320] width 1389 height 1574
click at [615, 202] on icon "button" at bounding box center [620, 202] width 11 height 11
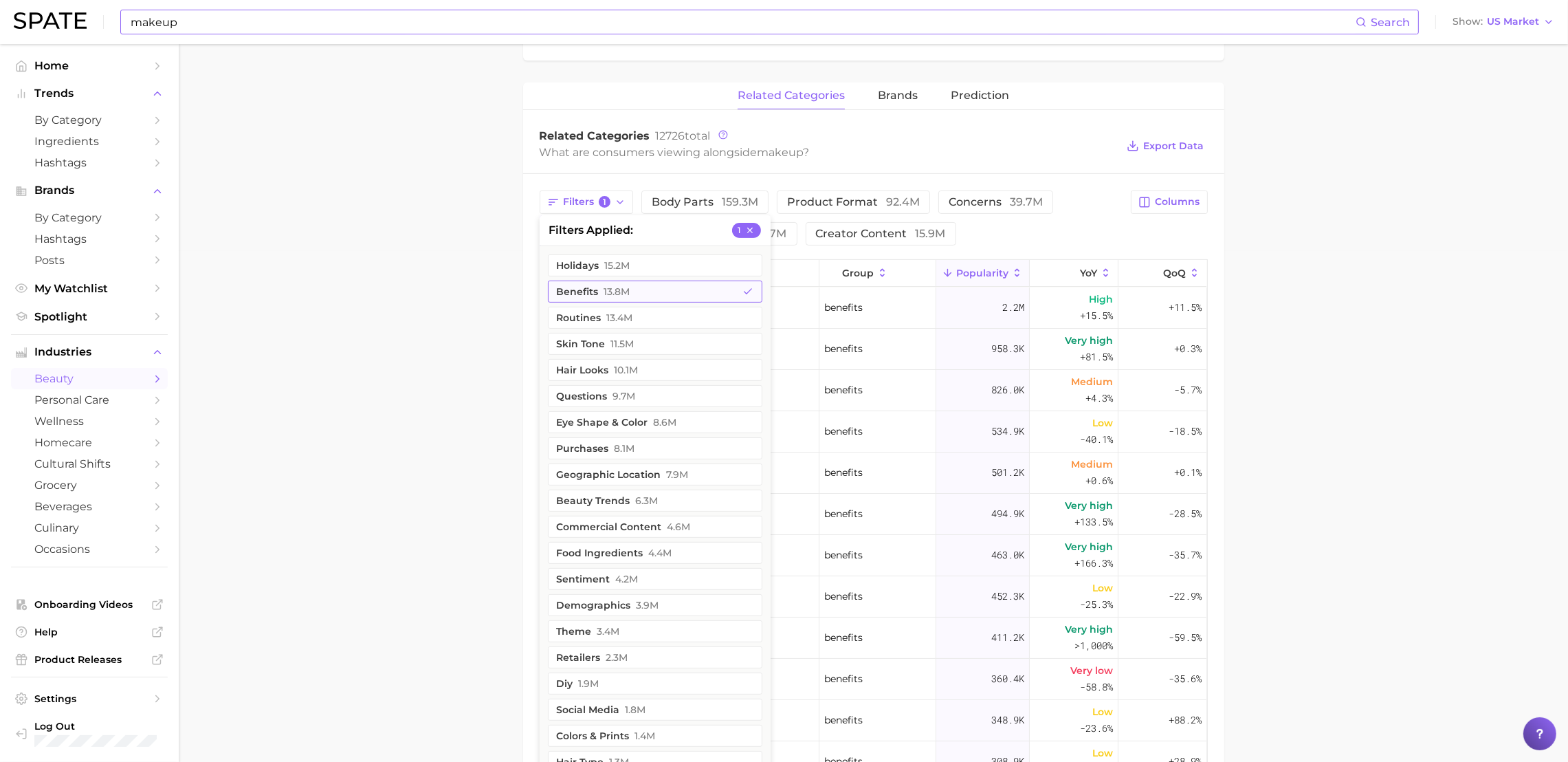
click at [682, 296] on button "benefits 13.8m" at bounding box center [655, 292] width 215 height 22
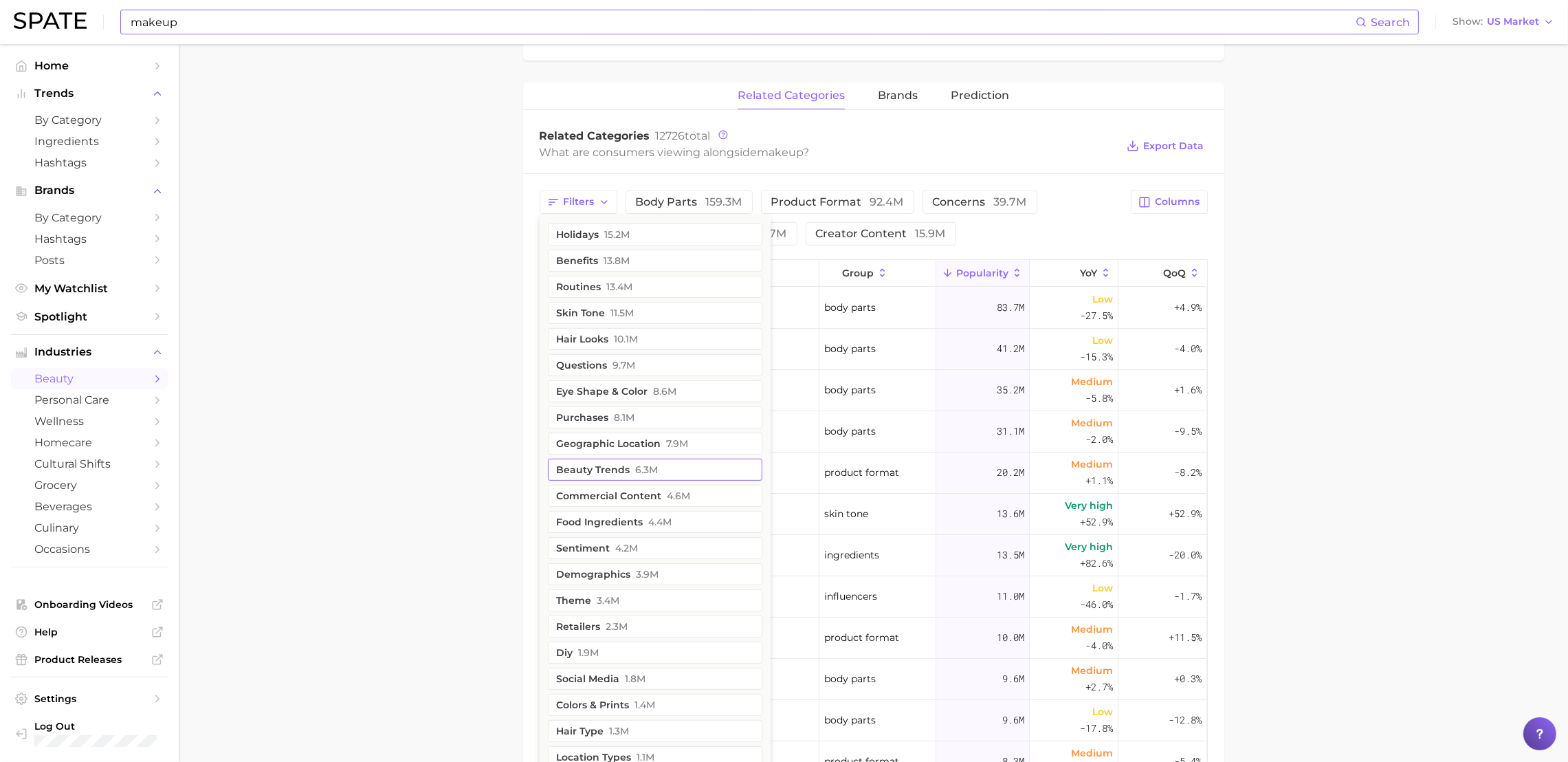
click at [674, 475] on button "beauty trends 6.3m" at bounding box center [655, 470] width 215 height 22
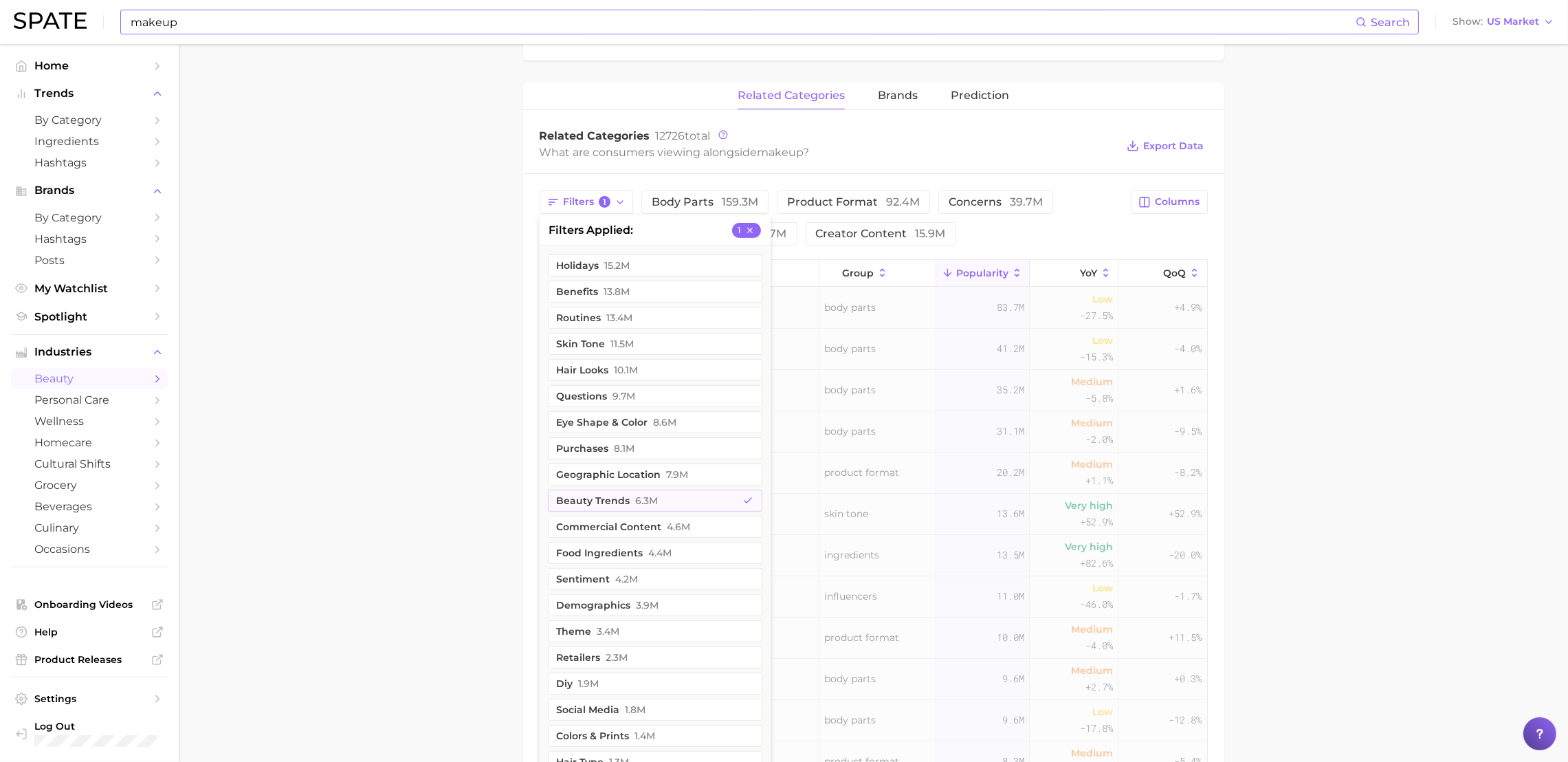
click at [385, 350] on main "1. makeup 2. Subcategory Overview Google TikTok Instagram makeup Popularity 5.2…" at bounding box center [873, 320] width 1389 height 1574
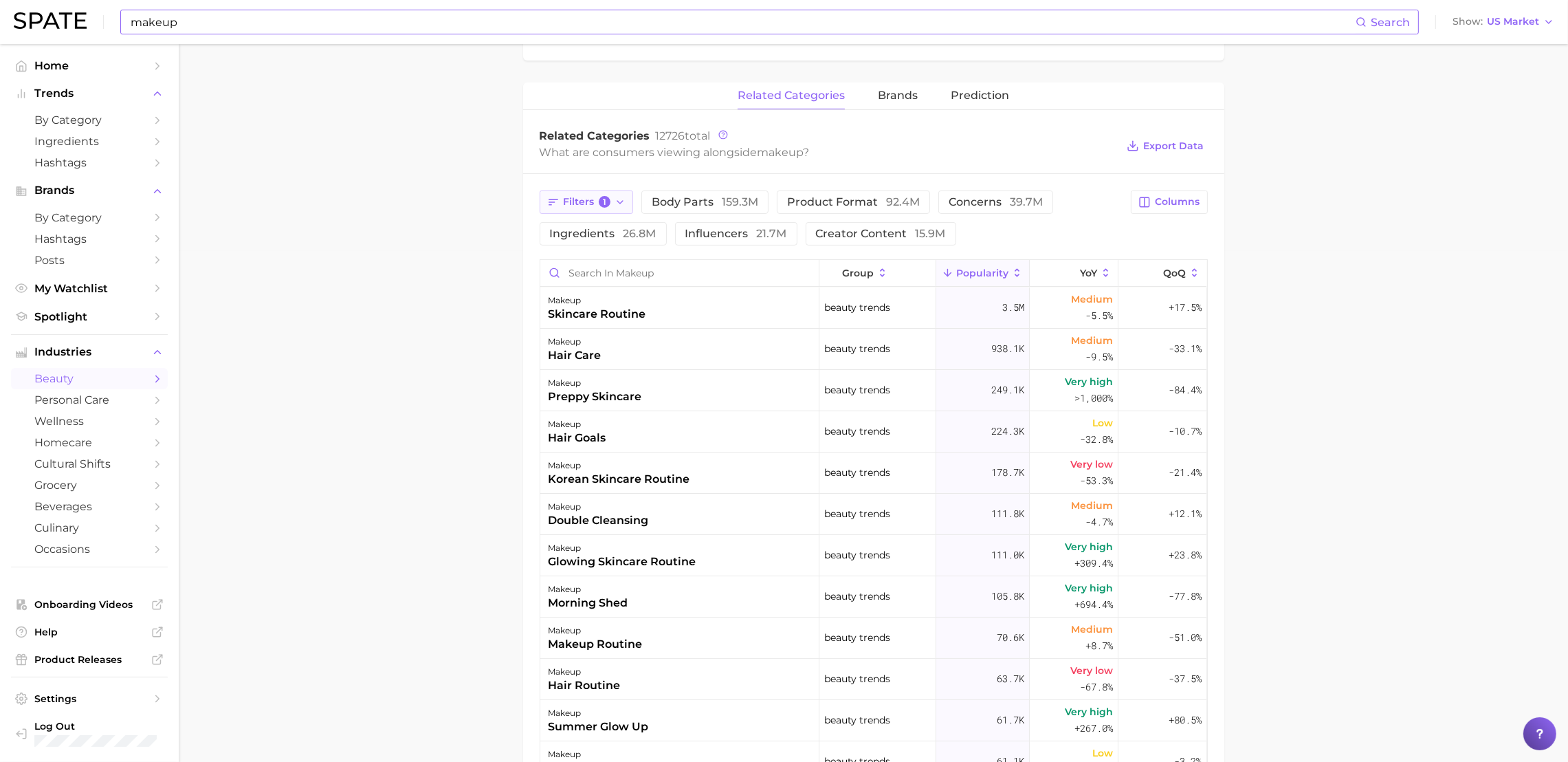
click at [619, 206] on icon "button" at bounding box center [620, 202] width 11 height 11
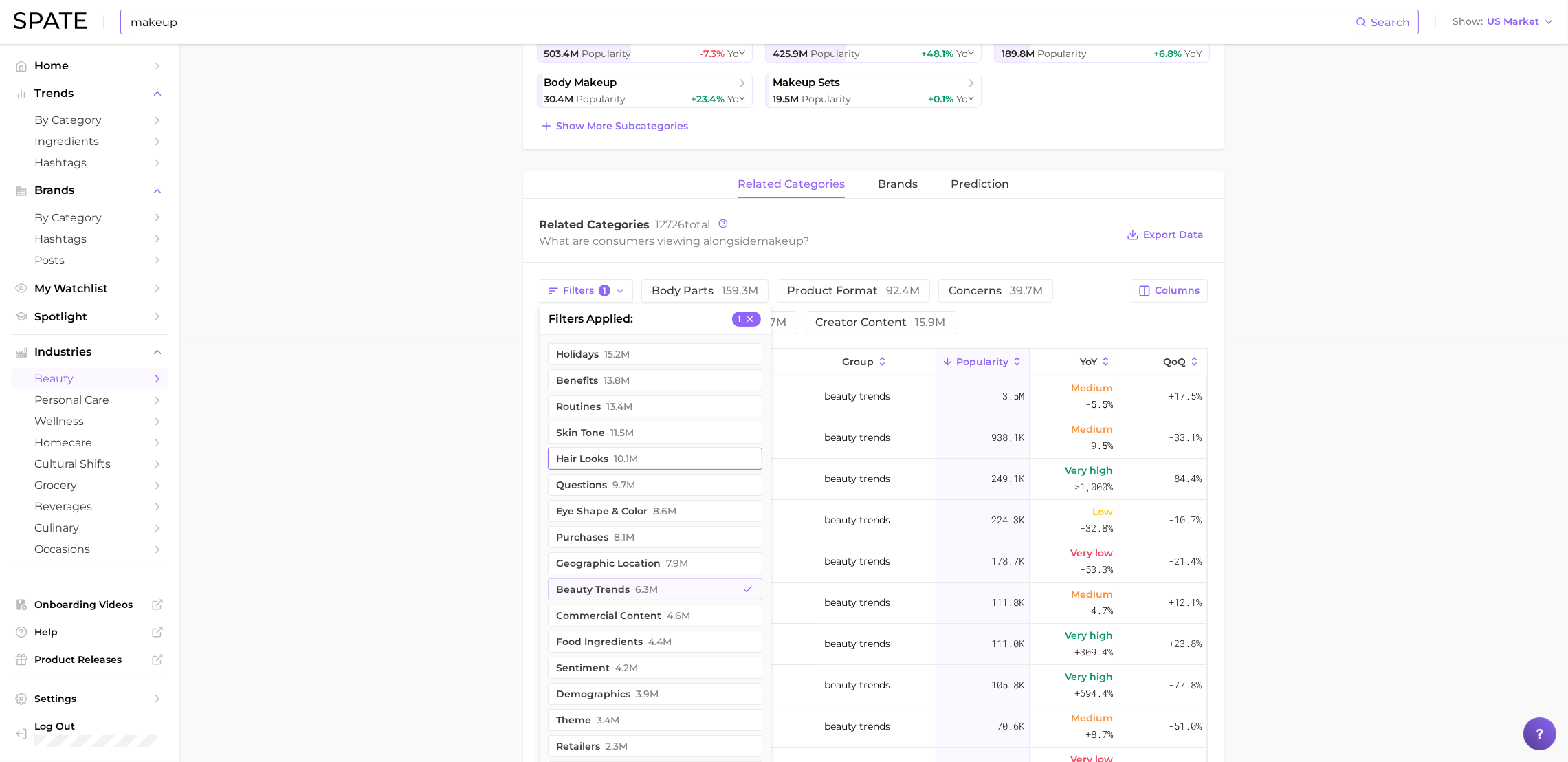
scroll to position [870, 0]
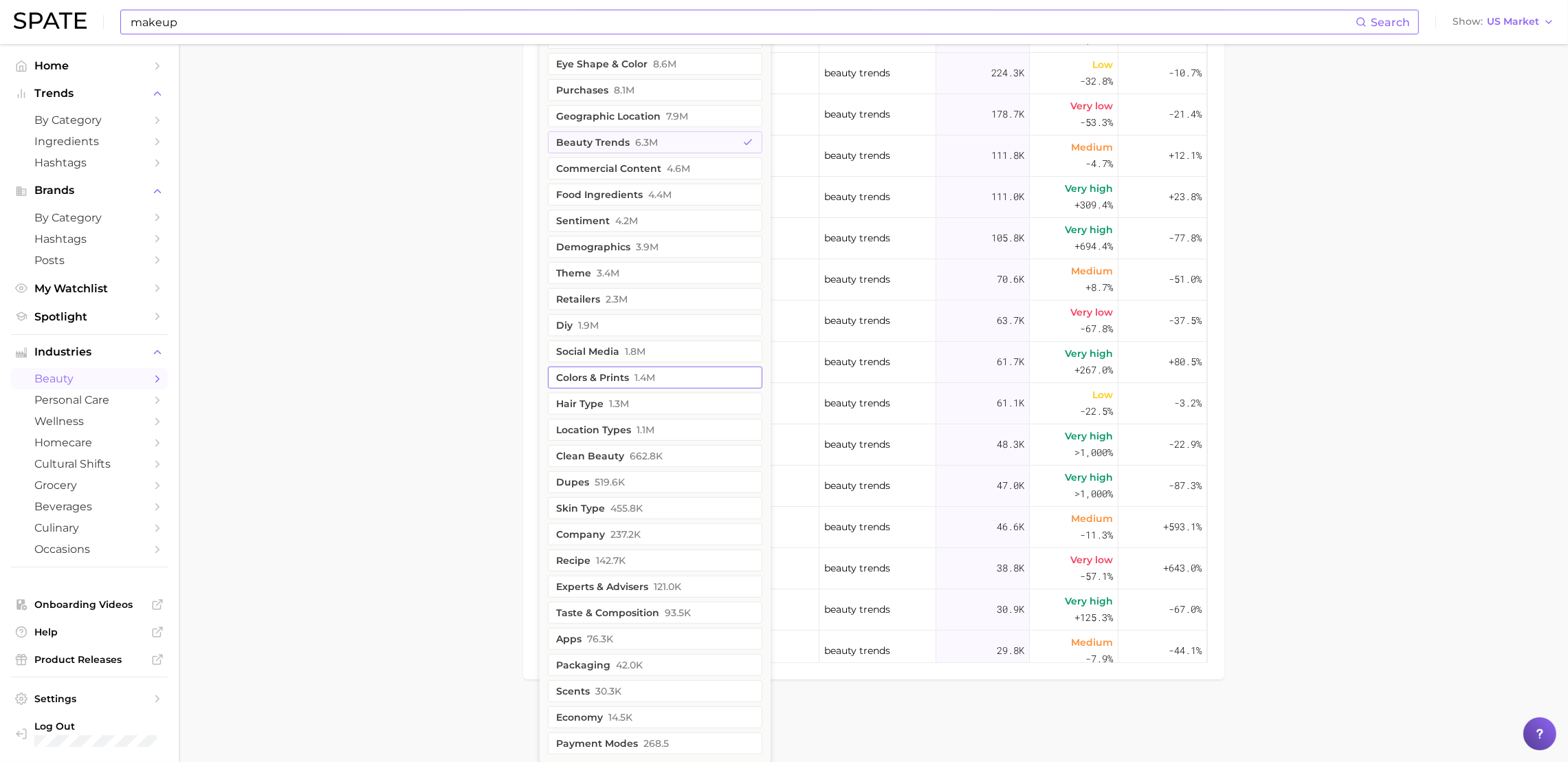
click at [691, 375] on button "colors & prints 1.4m" at bounding box center [655, 378] width 215 height 22
click at [690, 146] on button "beauty trends 6.3m" at bounding box center [655, 142] width 215 height 22
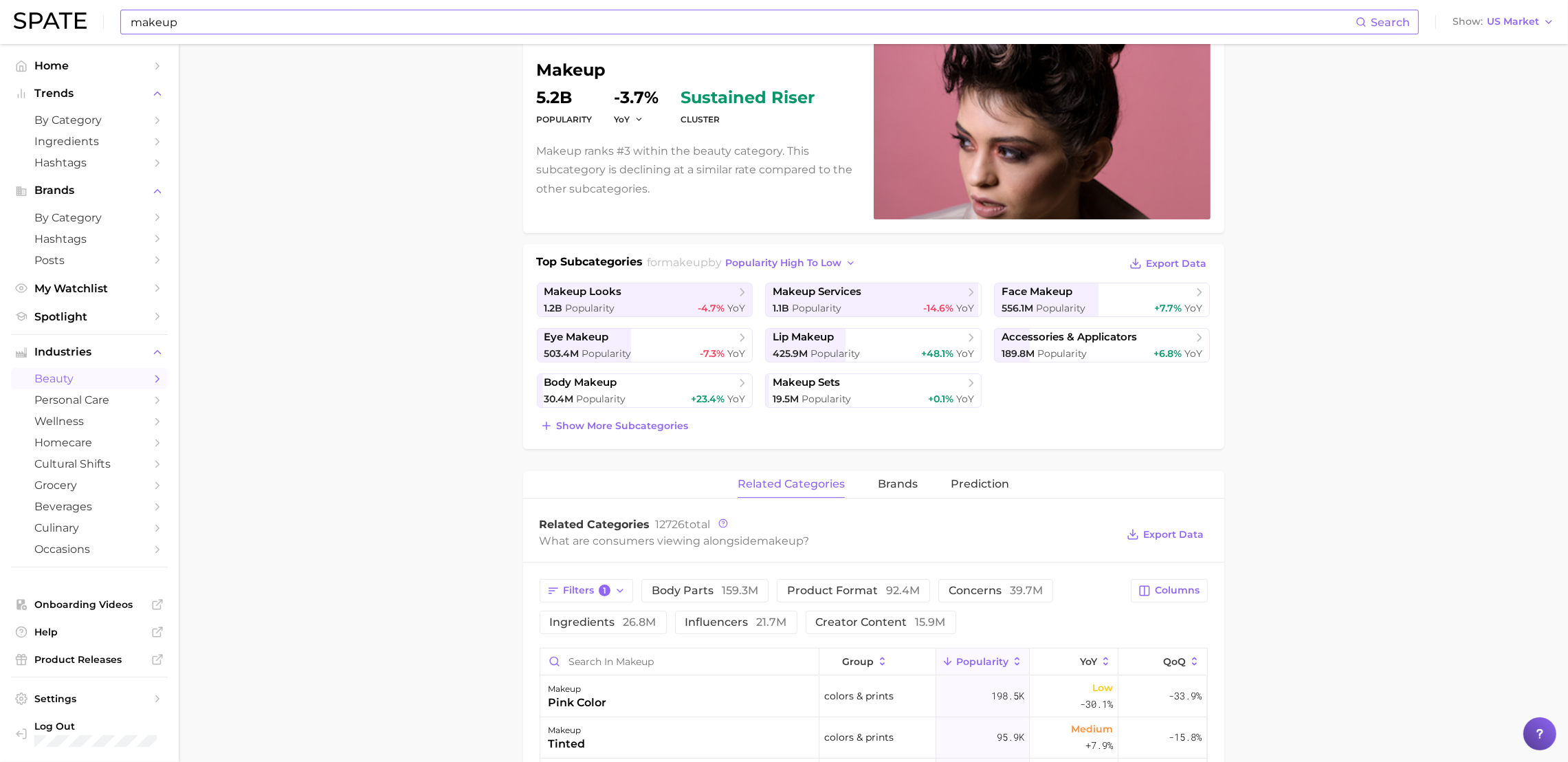
scroll to position [0, 0]
